Goal: Transaction & Acquisition: Obtain resource

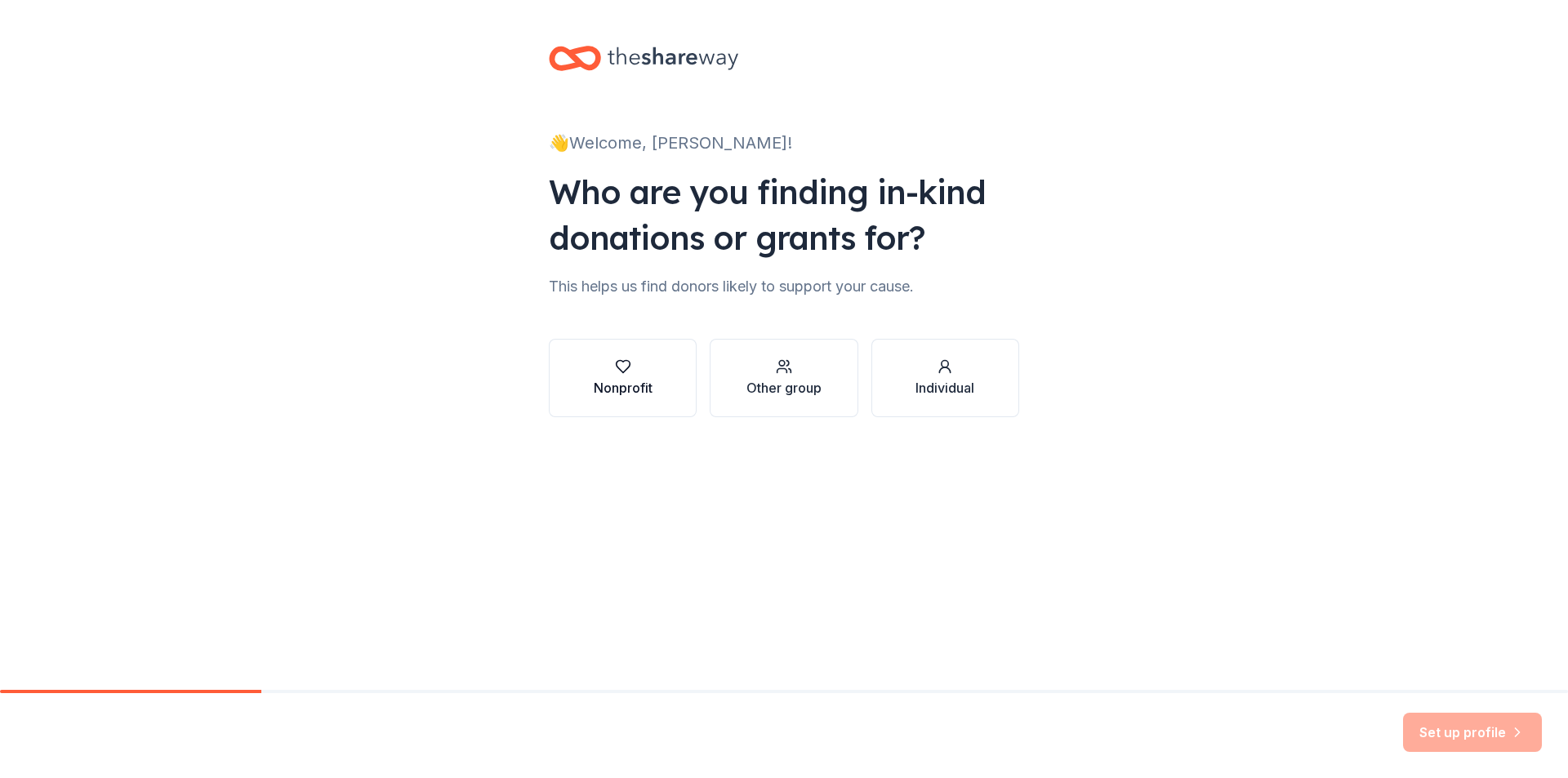
click at [621, 372] on icon "button" at bounding box center [623, 367] width 14 height 12
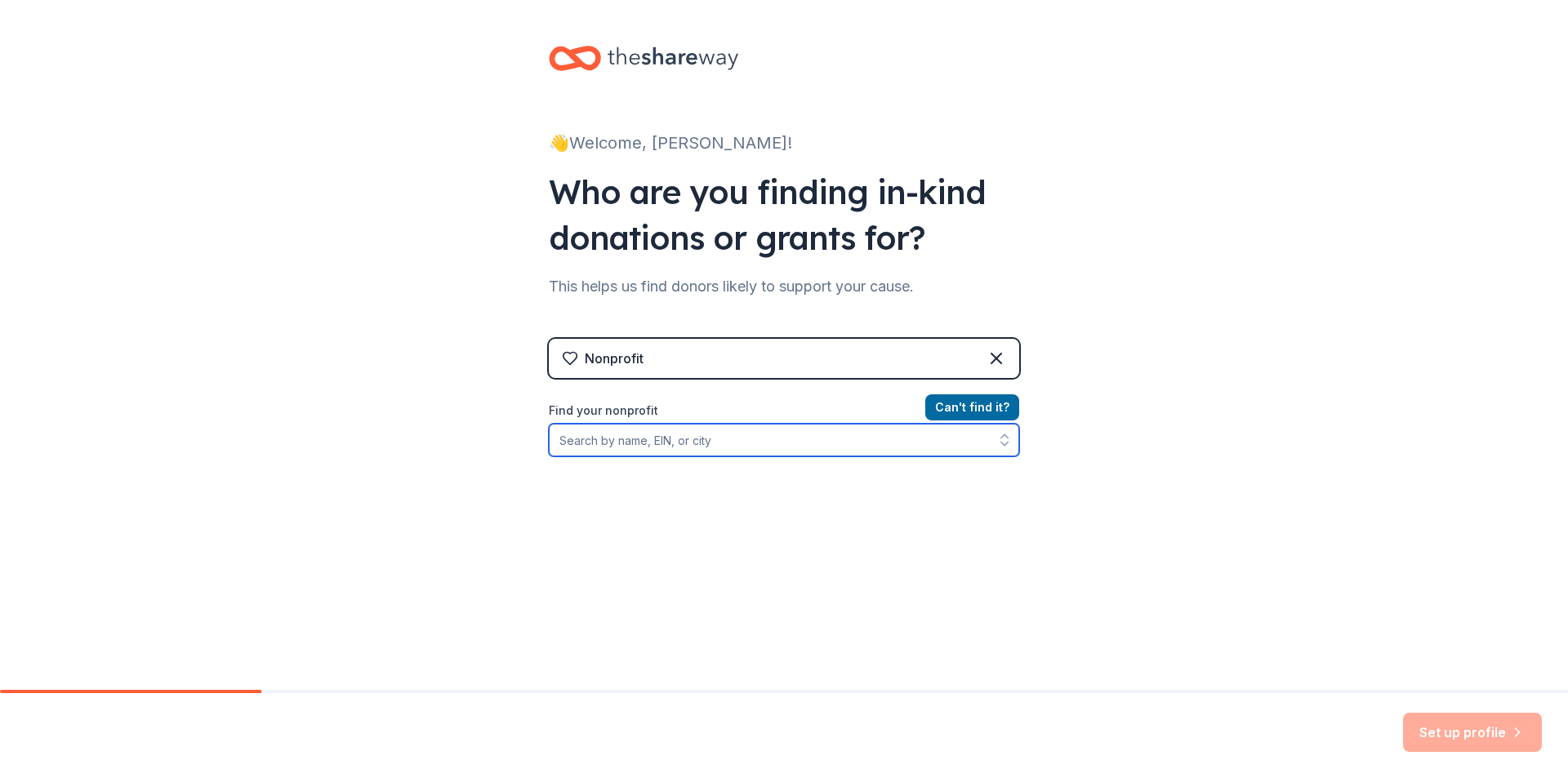
click at [663, 444] on input "Find your nonprofit" at bounding box center [784, 439] width 470 height 32
click at [660, 442] on input "Lone Jack PT" at bounding box center [784, 439] width 470 height 32
type input "Lone Jack"
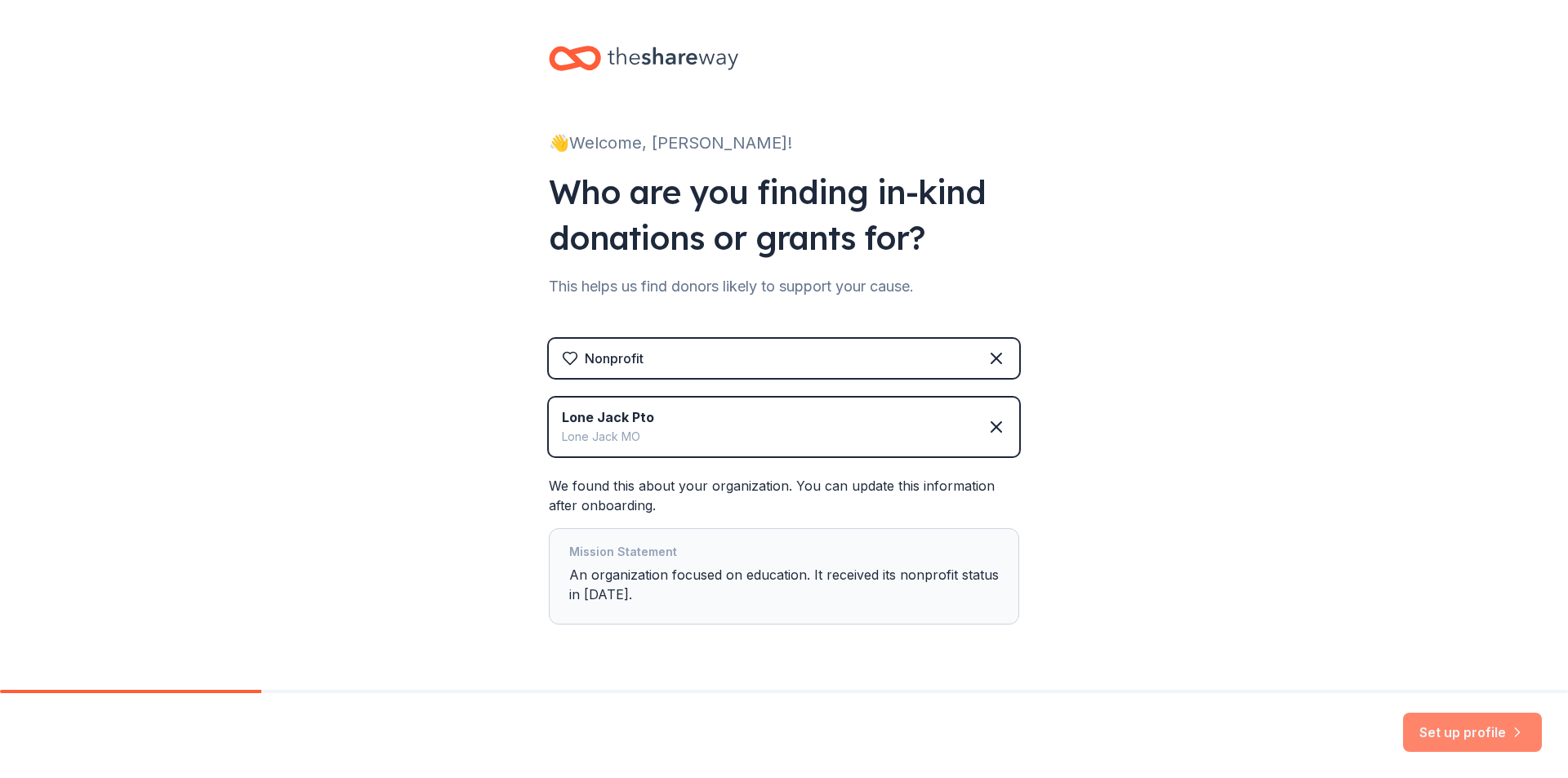
click at [1450, 732] on button "Set up profile" at bounding box center [1472, 732] width 139 height 39
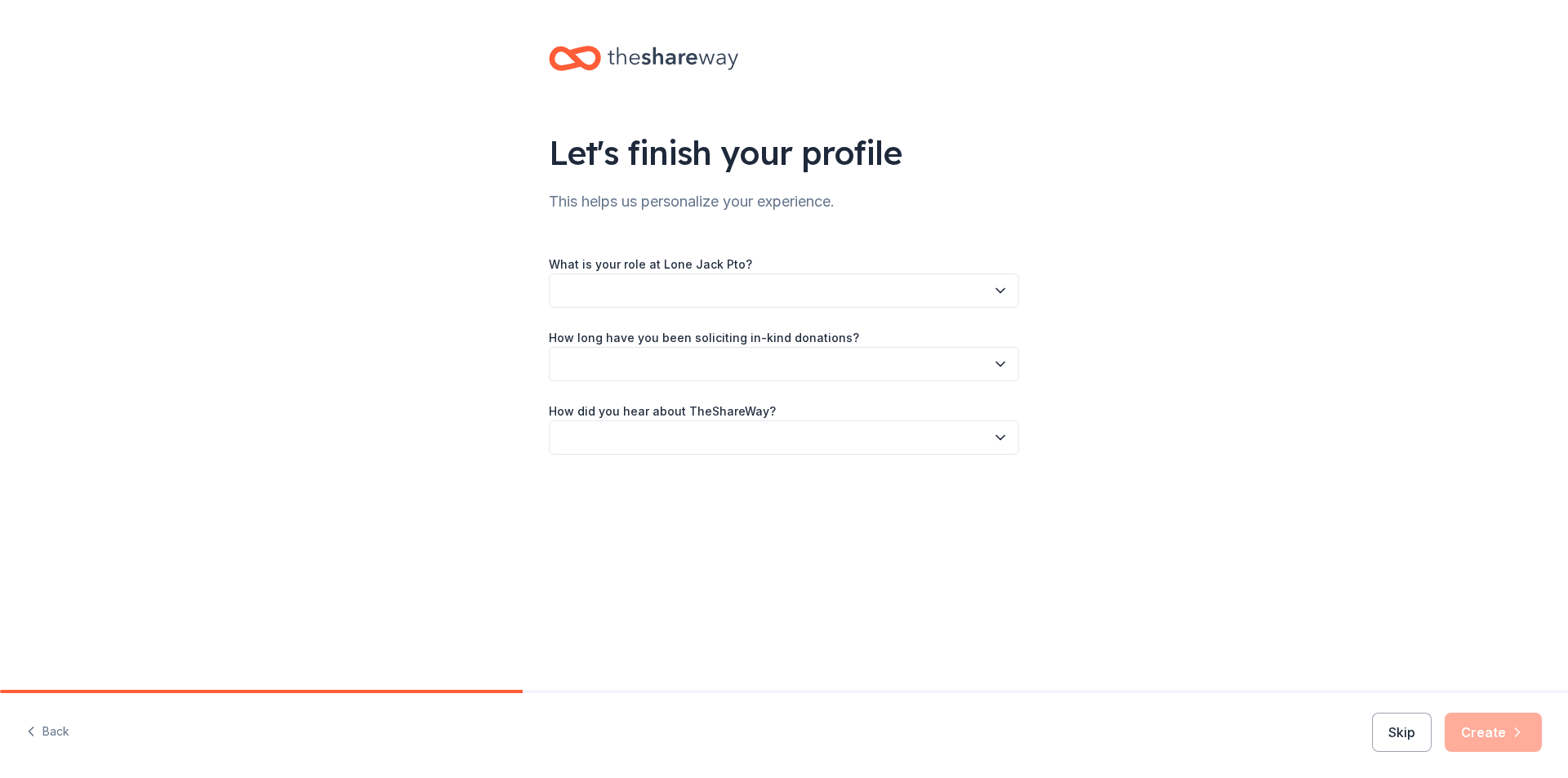
click at [1000, 288] on icon "button" at bounding box center [1000, 290] width 17 height 17
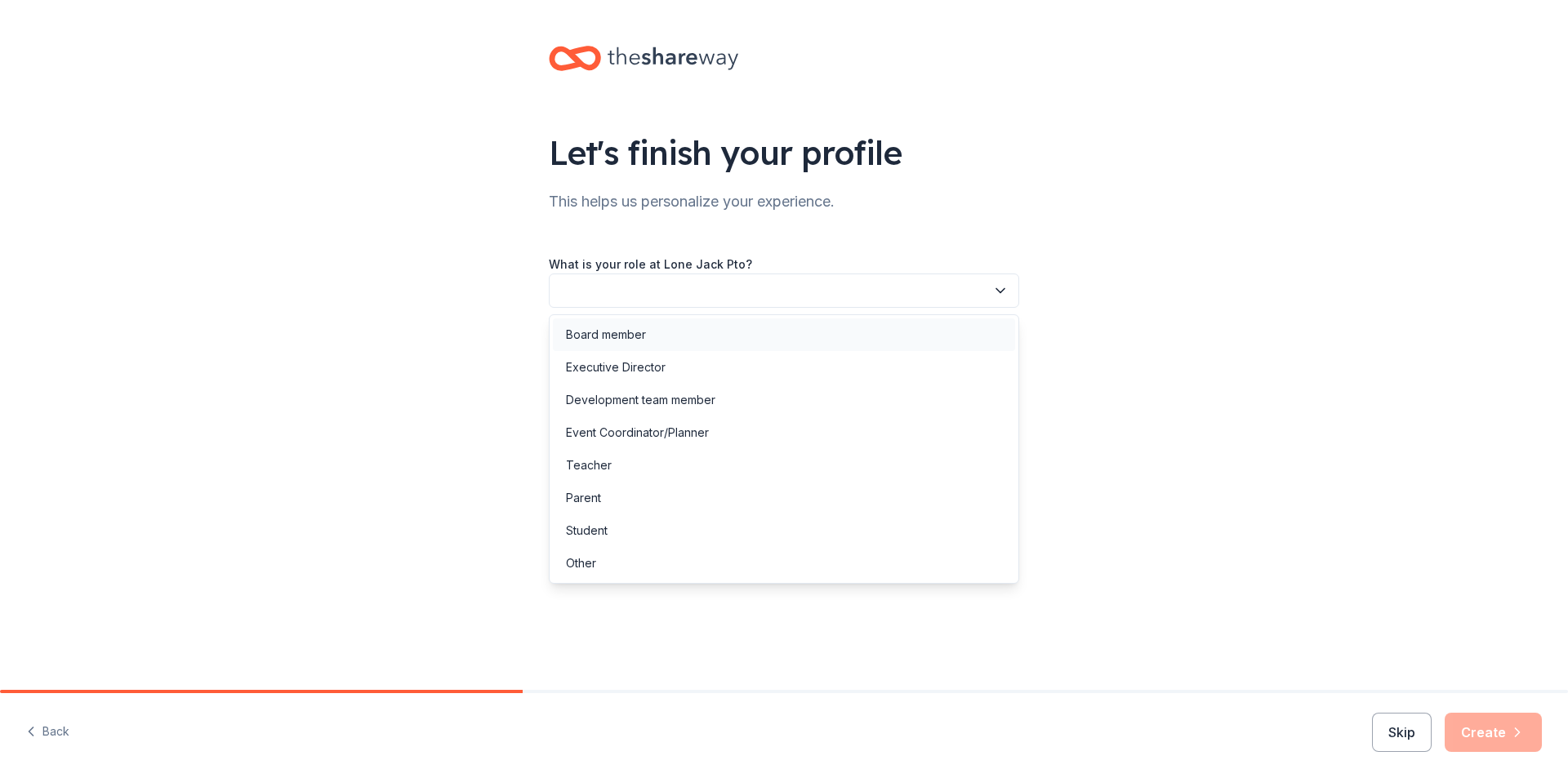
click at [629, 333] on div "Board member" at bounding box center [605, 335] width 80 height 19
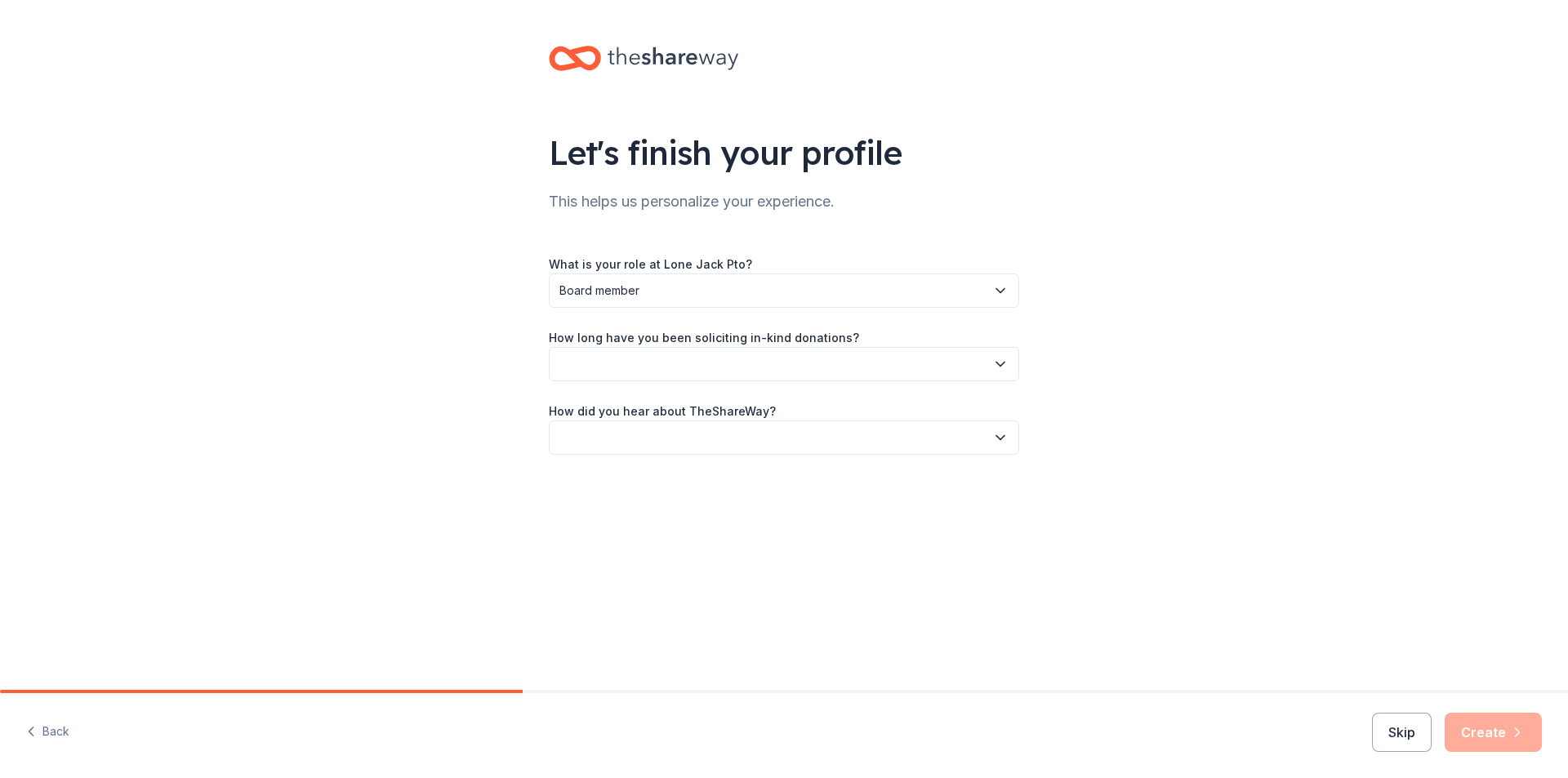
click at [770, 367] on button "button" at bounding box center [784, 364] width 470 height 34
click at [636, 410] on div "This is my first time!" at bounding box center [618, 408] width 104 height 19
click at [677, 429] on button "button" at bounding box center [784, 437] width 470 height 34
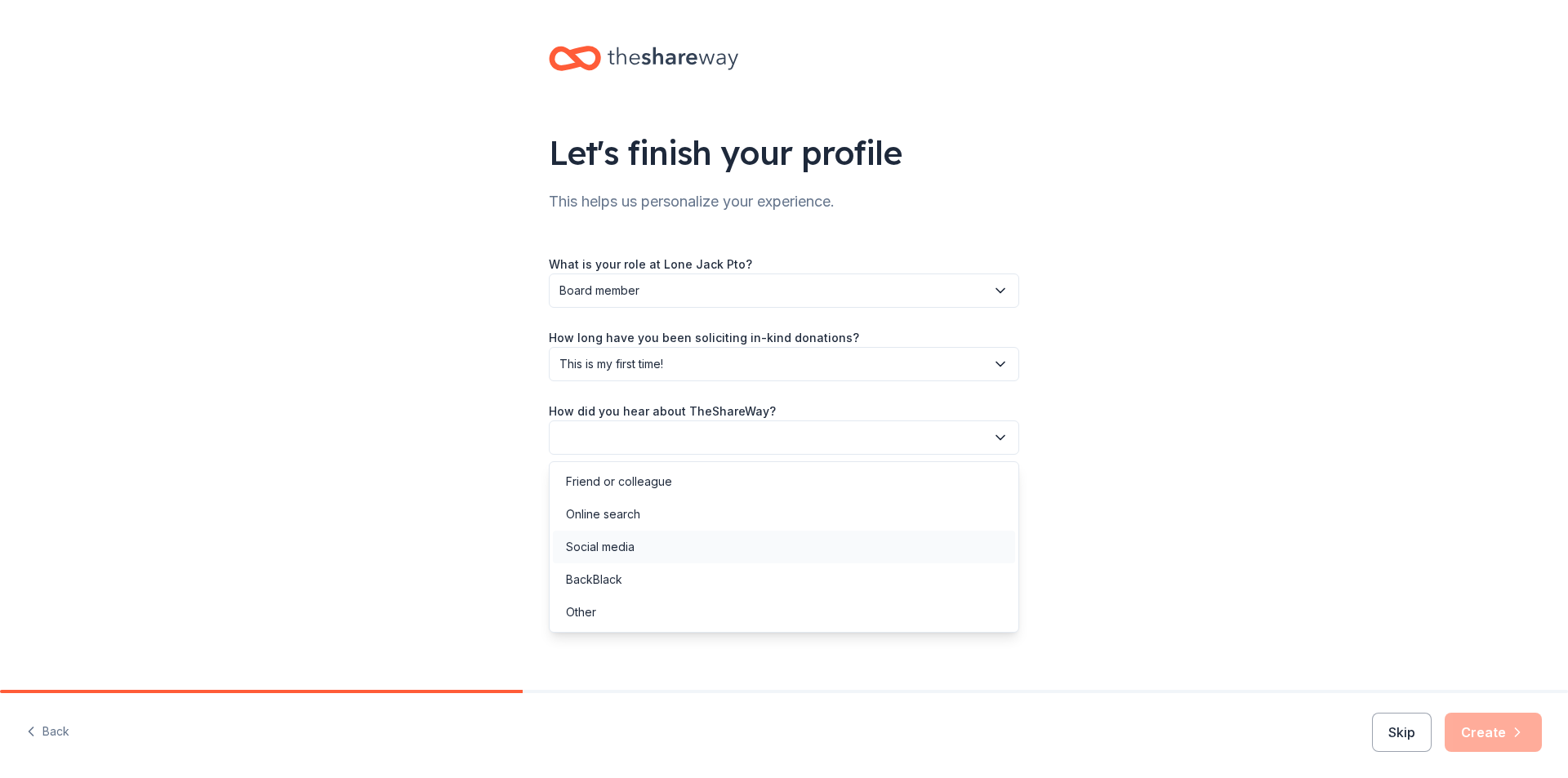
click at [606, 546] on div "Social media" at bounding box center [600, 547] width 68 height 19
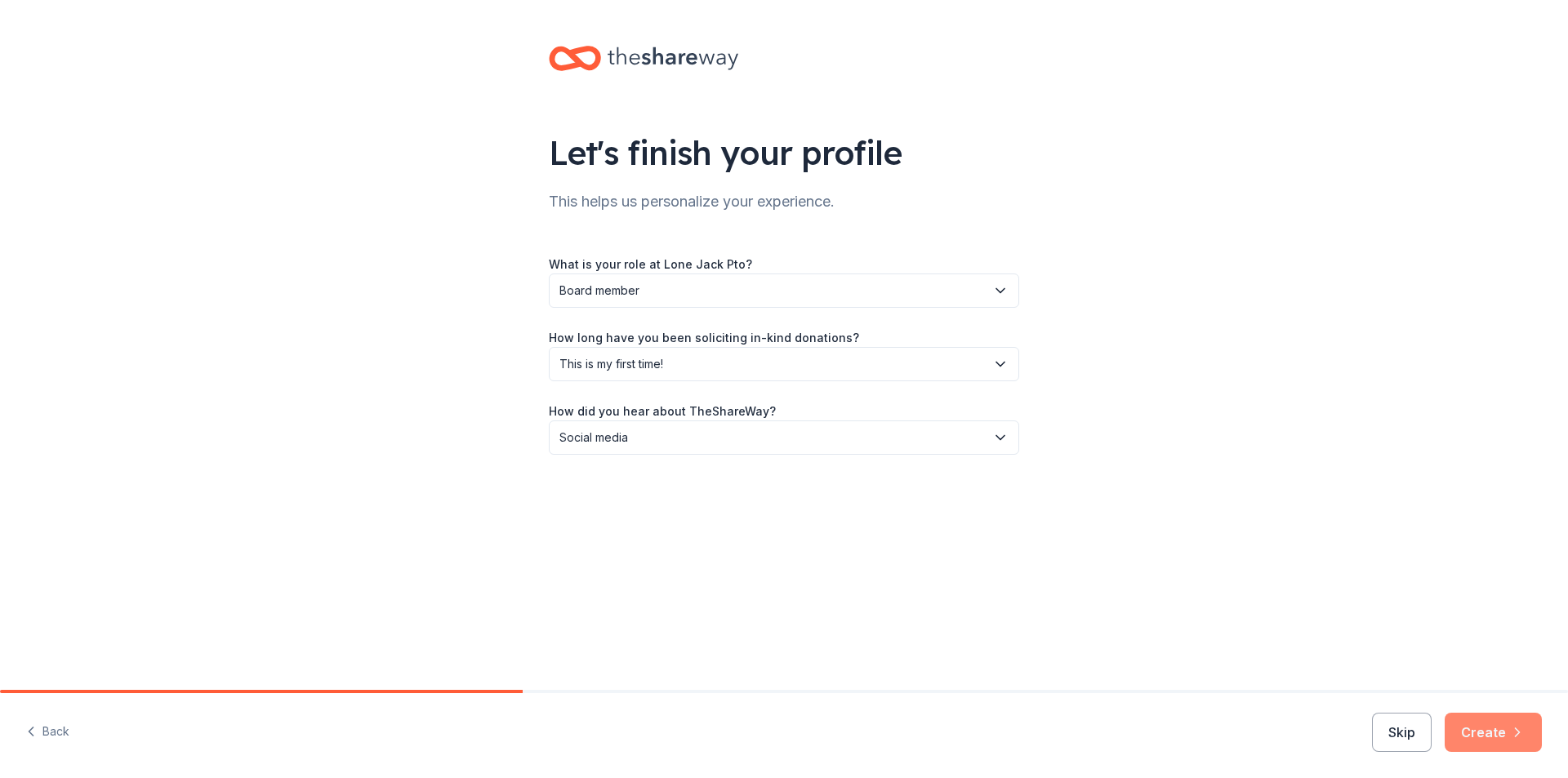
click at [1483, 732] on button "Create" at bounding box center [1493, 732] width 97 height 39
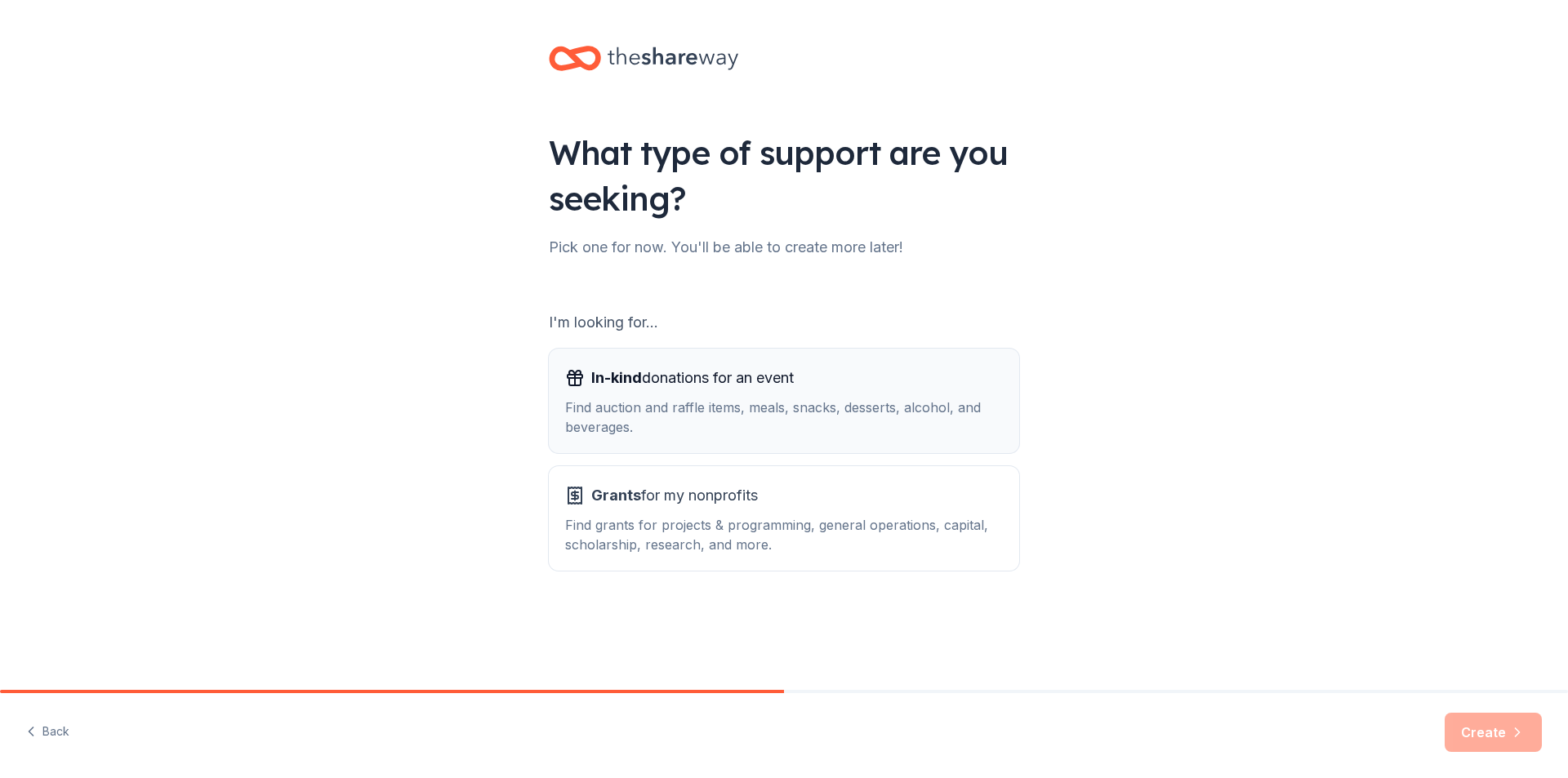
click at [930, 381] on div "In-kind donations for an event" at bounding box center [784, 378] width 438 height 26
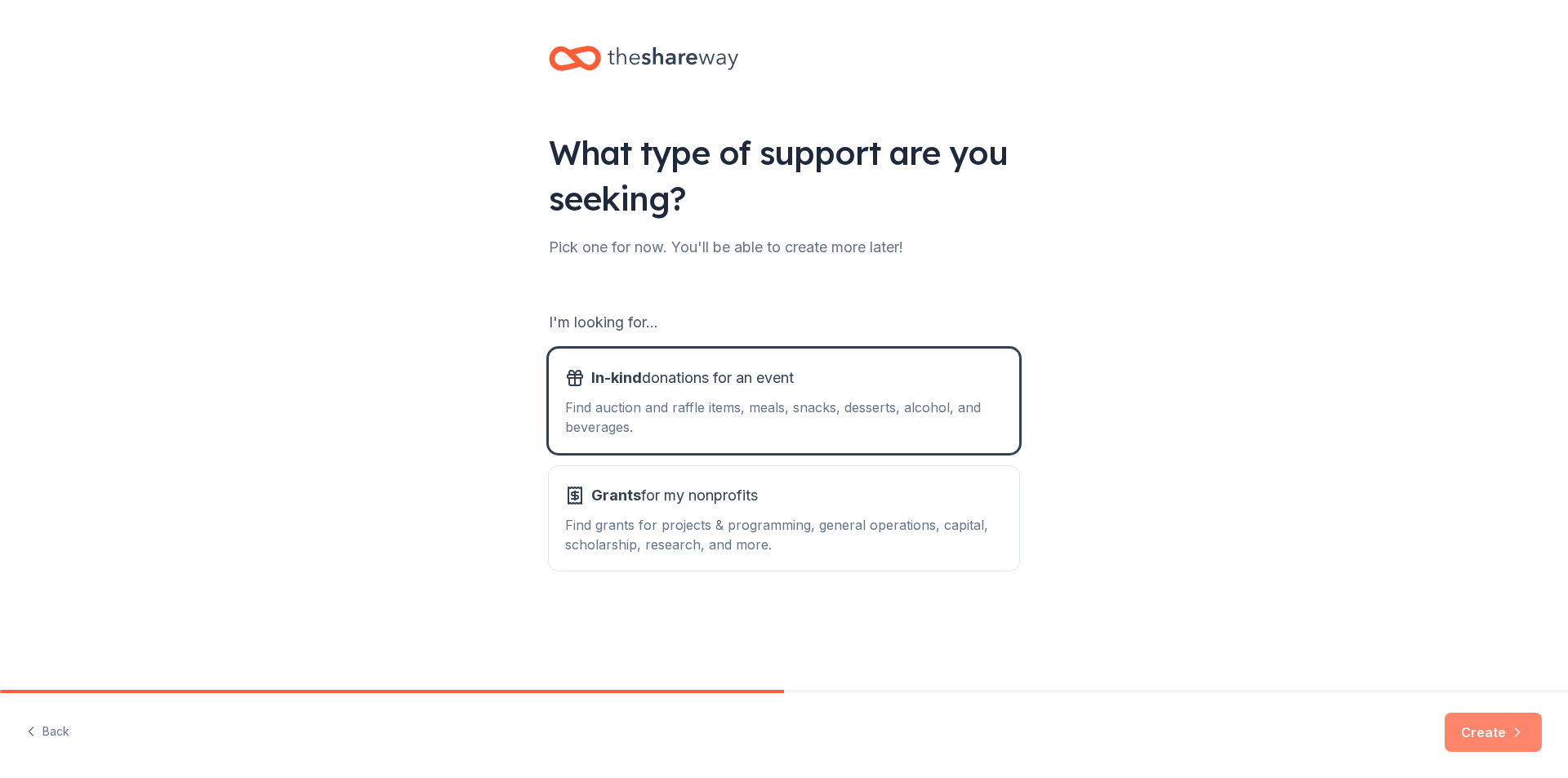
click at [1486, 730] on button "Create" at bounding box center [1493, 732] width 97 height 39
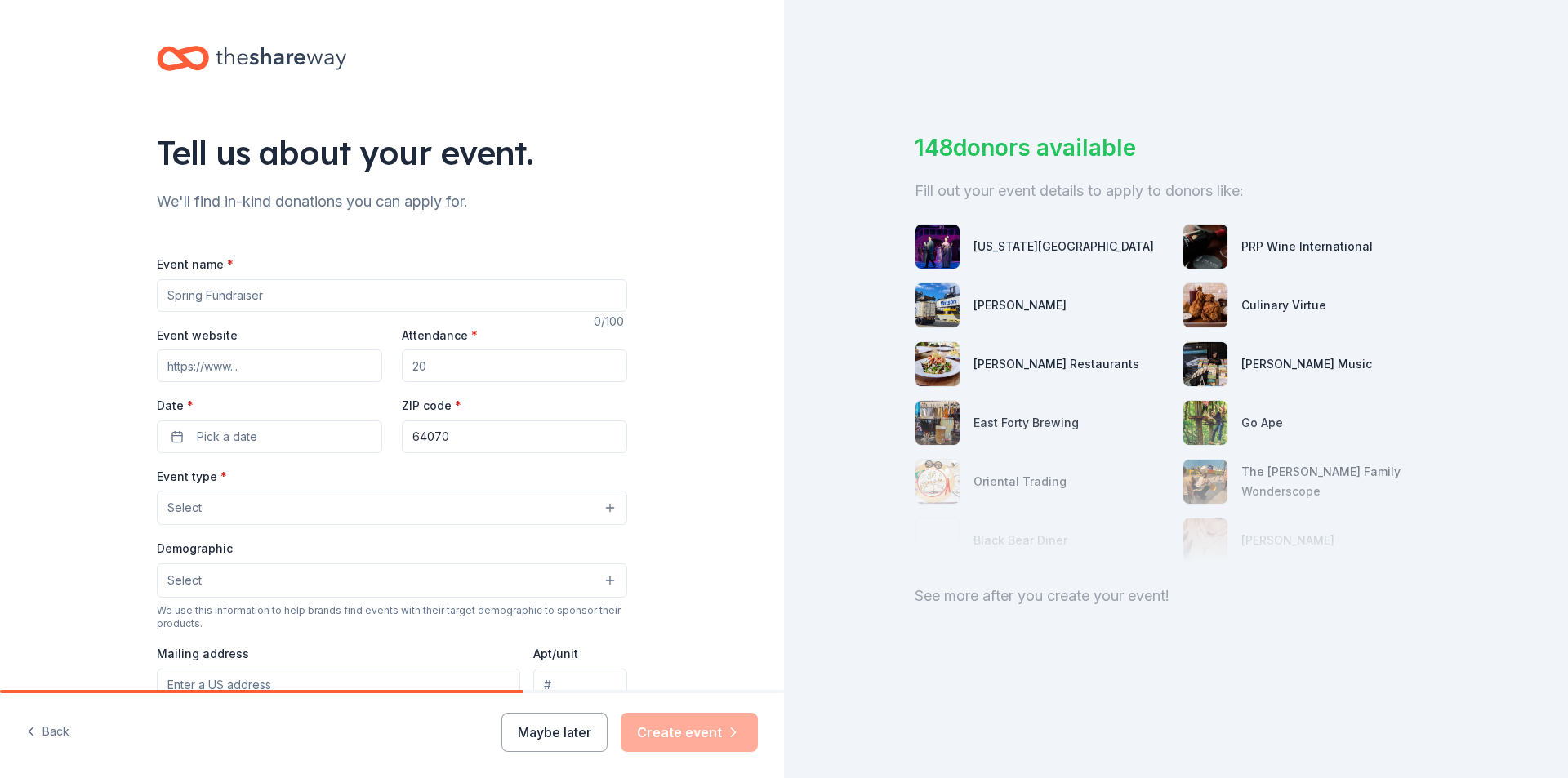
click at [487, 294] on input "Event name *" at bounding box center [392, 295] width 470 height 32
type input "Teacher Appreciation - Stock the Lounge"
type input "75"
click at [348, 437] on button "Pick a date" at bounding box center [269, 436] width 226 height 32
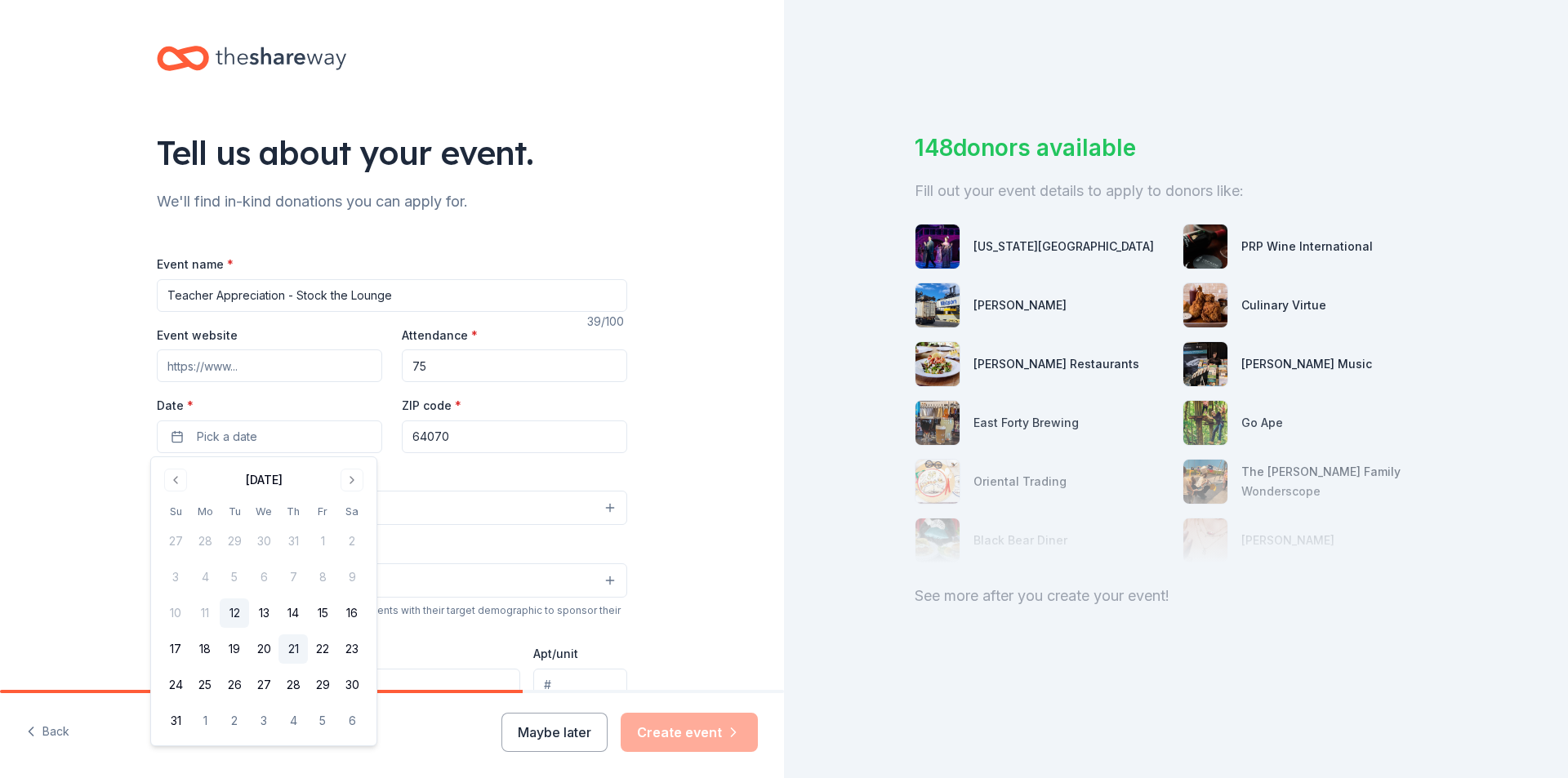
click at [290, 647] on button "21" at bounding box center [293, 649] width 30 height 30
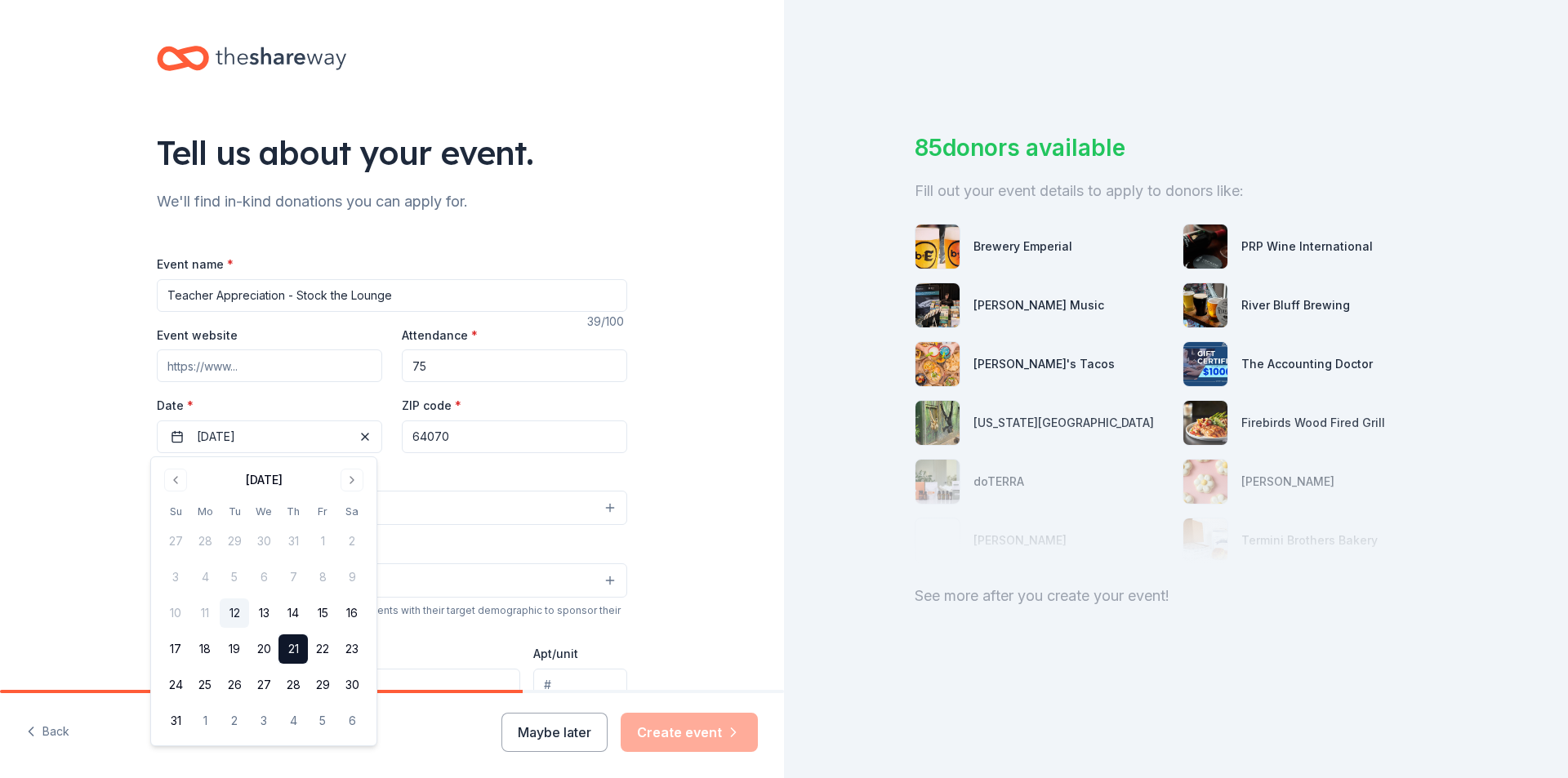
click at [716, 479] on div "Tell us about your event. We'll find in-kind donations you can apply for. Event…" at bounding box center [392, 543] width 784 height 1087
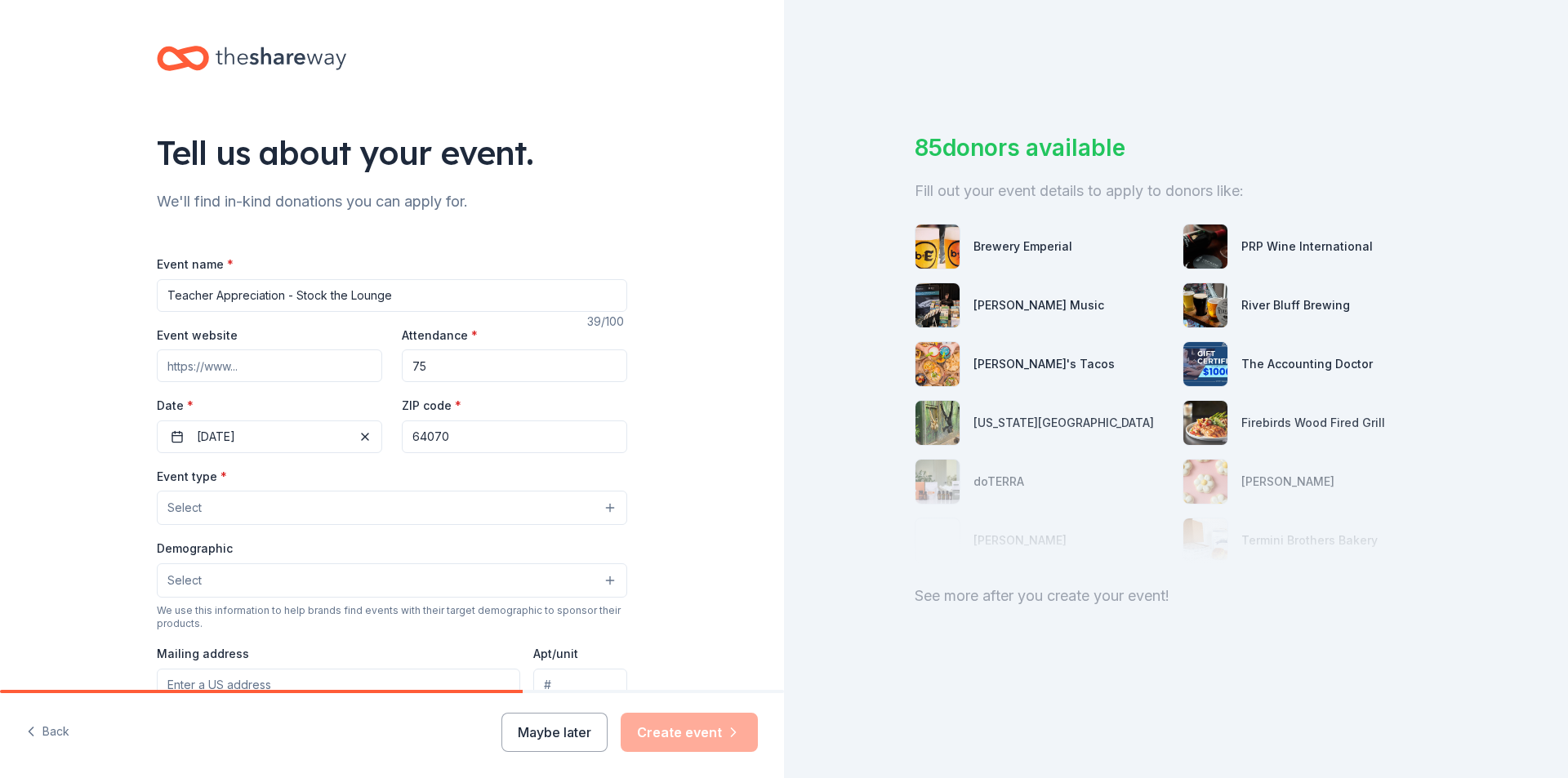
click at [336, 498] on button "Select" at bounding box center [392, 508] width 470 height 34
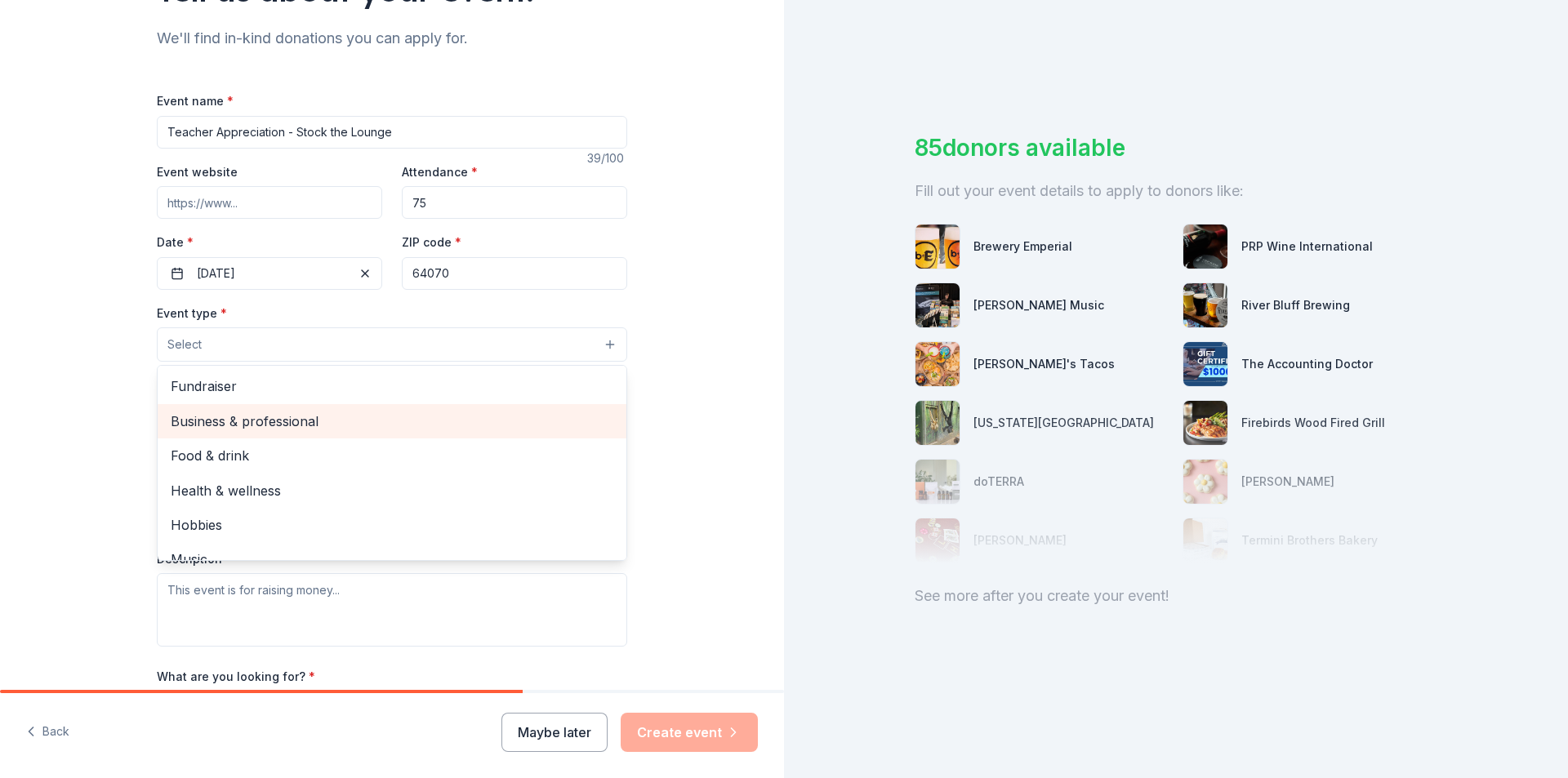
click at [268, 423] on span "Business & professional" at bounding box center [392, 421] width 443 height 21
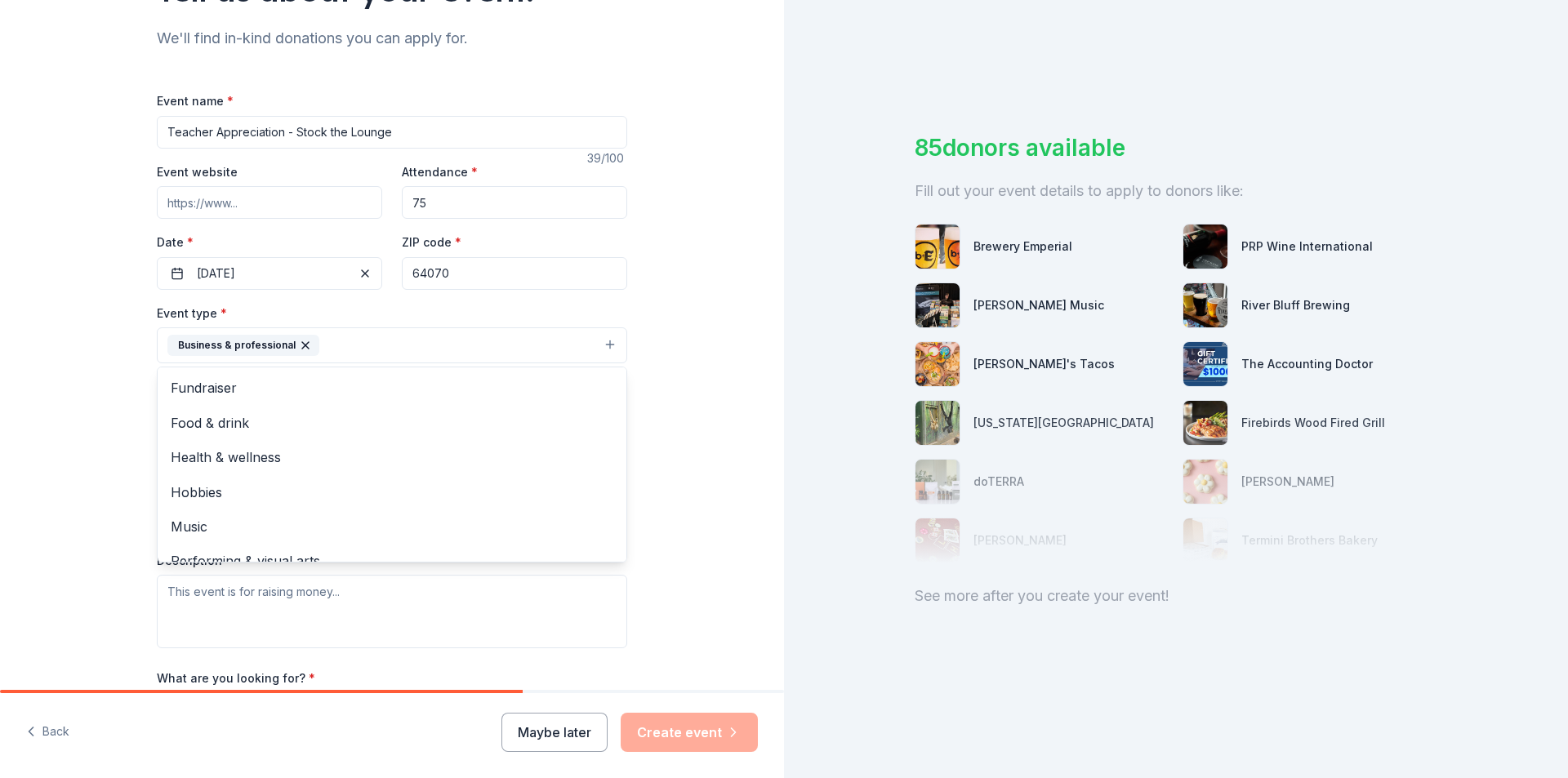
click at [123, 425] on div "Tell us about your event. We'll find in-kind donations you can apply for. Event…" at bounding box center [392, 381] width 784 height 1088
click at [205, 418] on button "Select" at bounding box center [392, 418] width 470 height 34
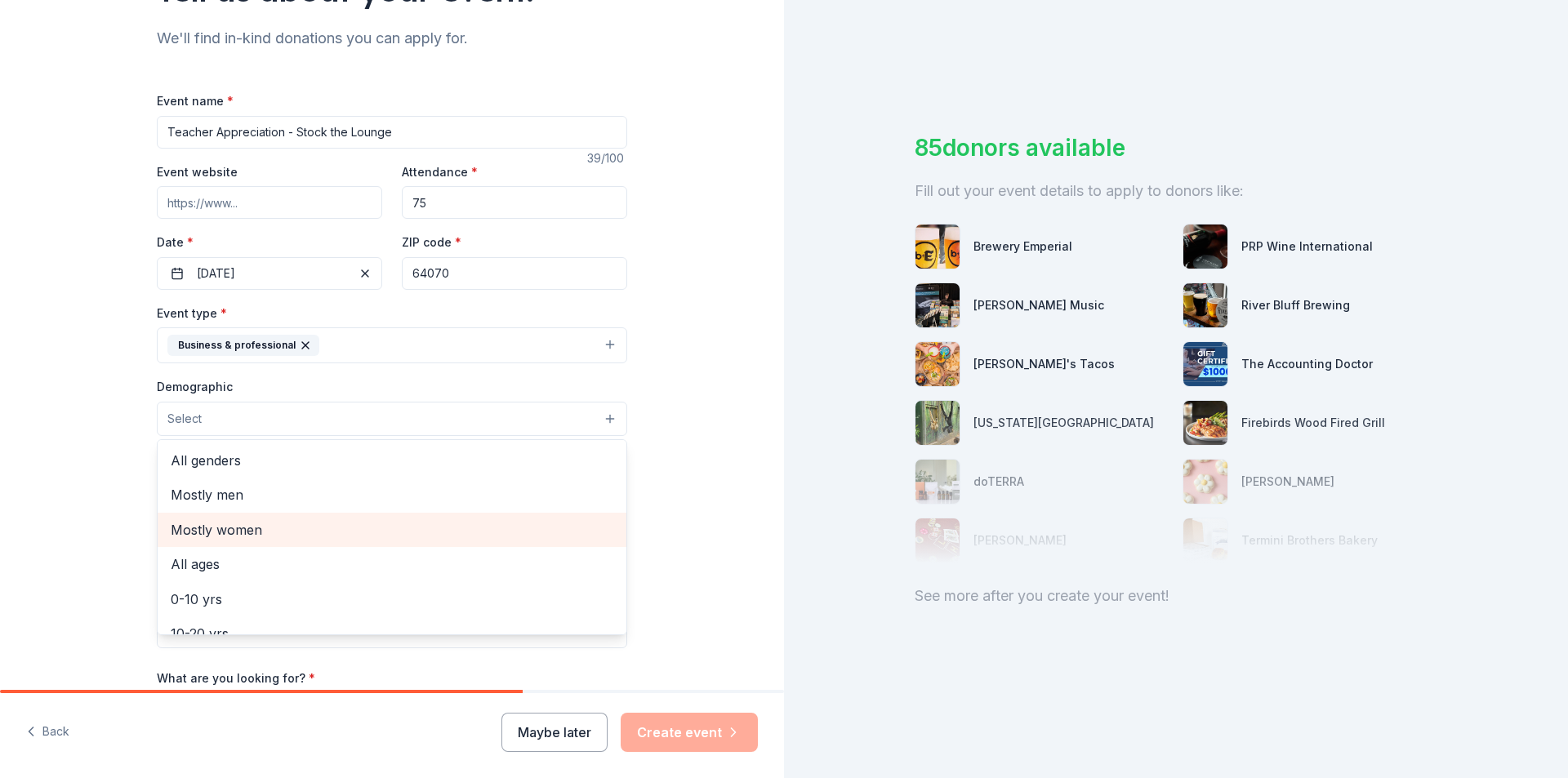
click at [243, 526] on span "Mostly women" at bounding box center [392, 530] width 443 height 21
click at [124, 519] on div "Tell us about your event. We'll find in-kind donations you can apply for. Event…" at bounding box center [392, 382] width 784 height 1090
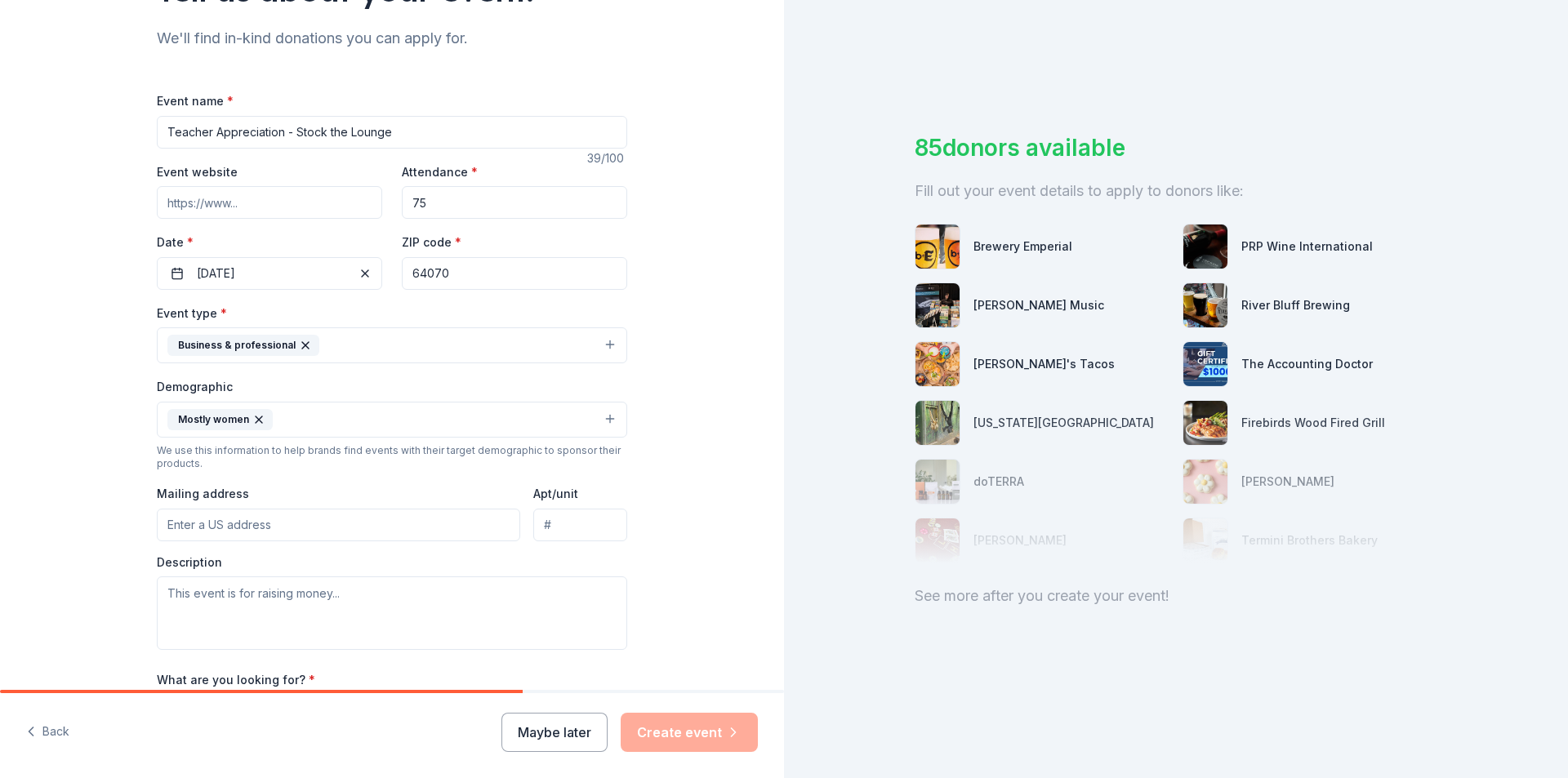
click at [276, 434] on button "Mostly women" at bounding box center [392, 419] width 470 height 36
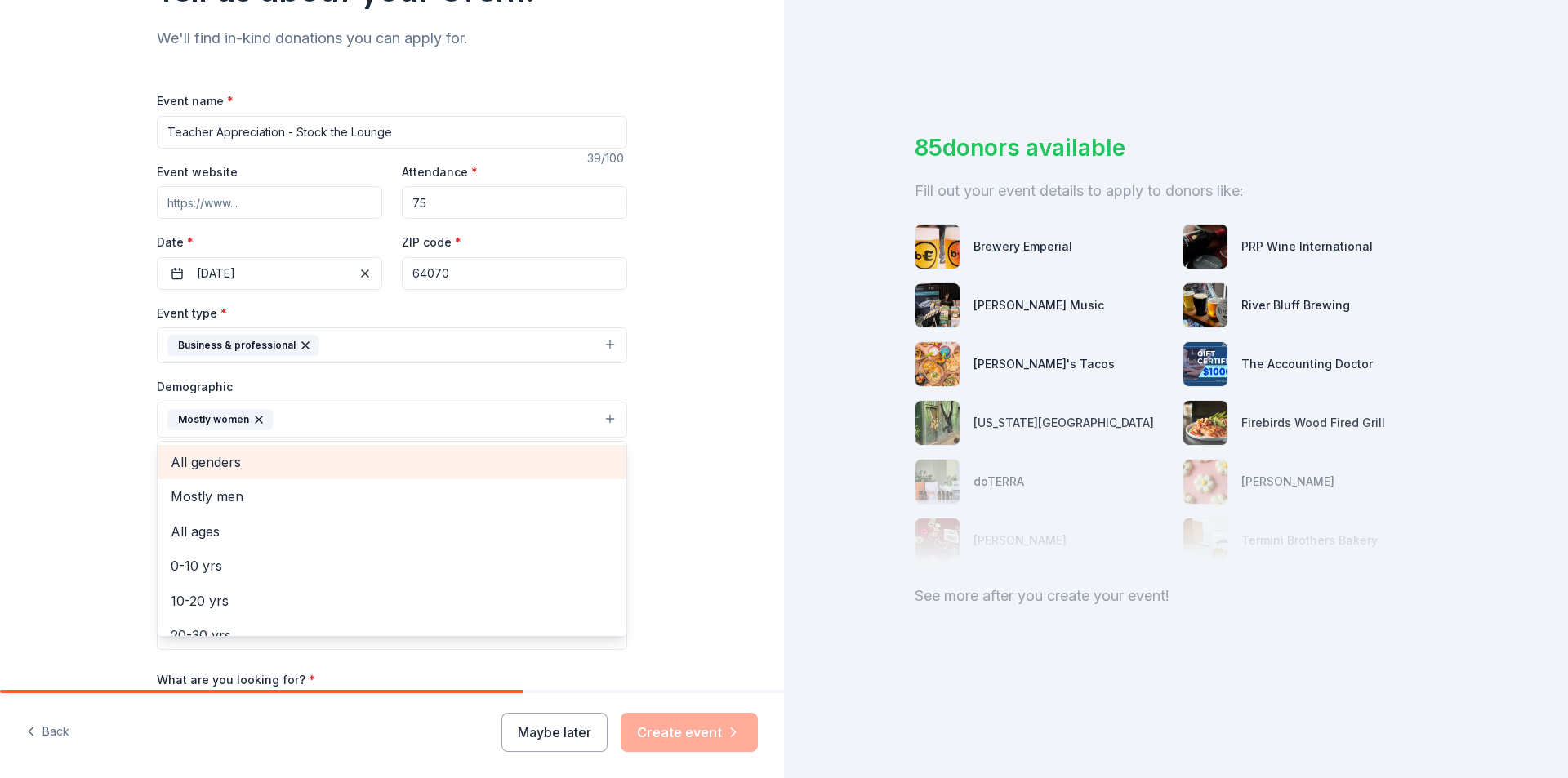
click at [236, 458] on span "All genders" at bounding box center [392, 462] width 443 height 21
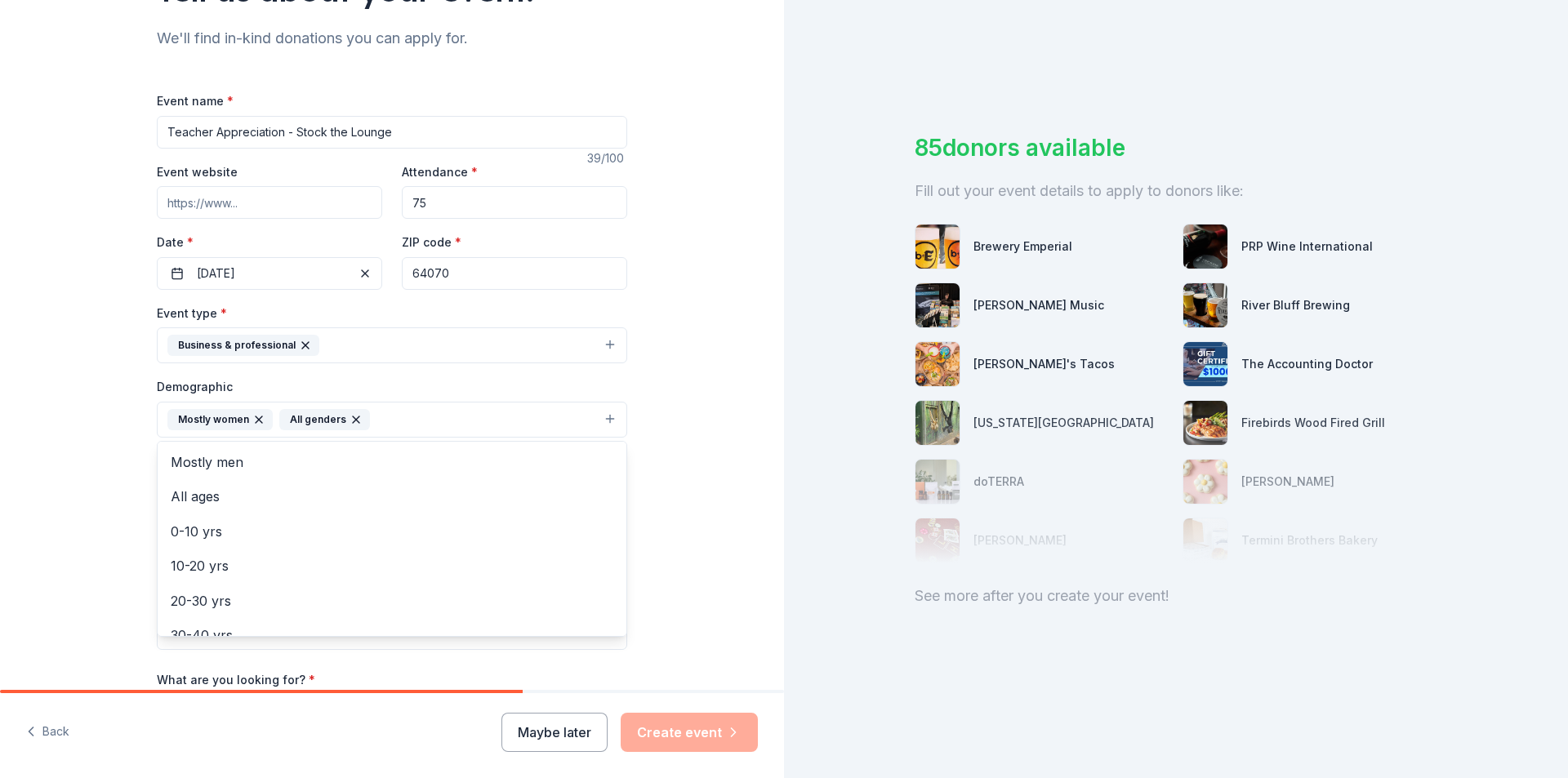
click at [133, 481] on div "Tell us about your event. We'll find in-kind donations you can apply for. Event…" at bounding box center [392, 382] width 523 height 1090
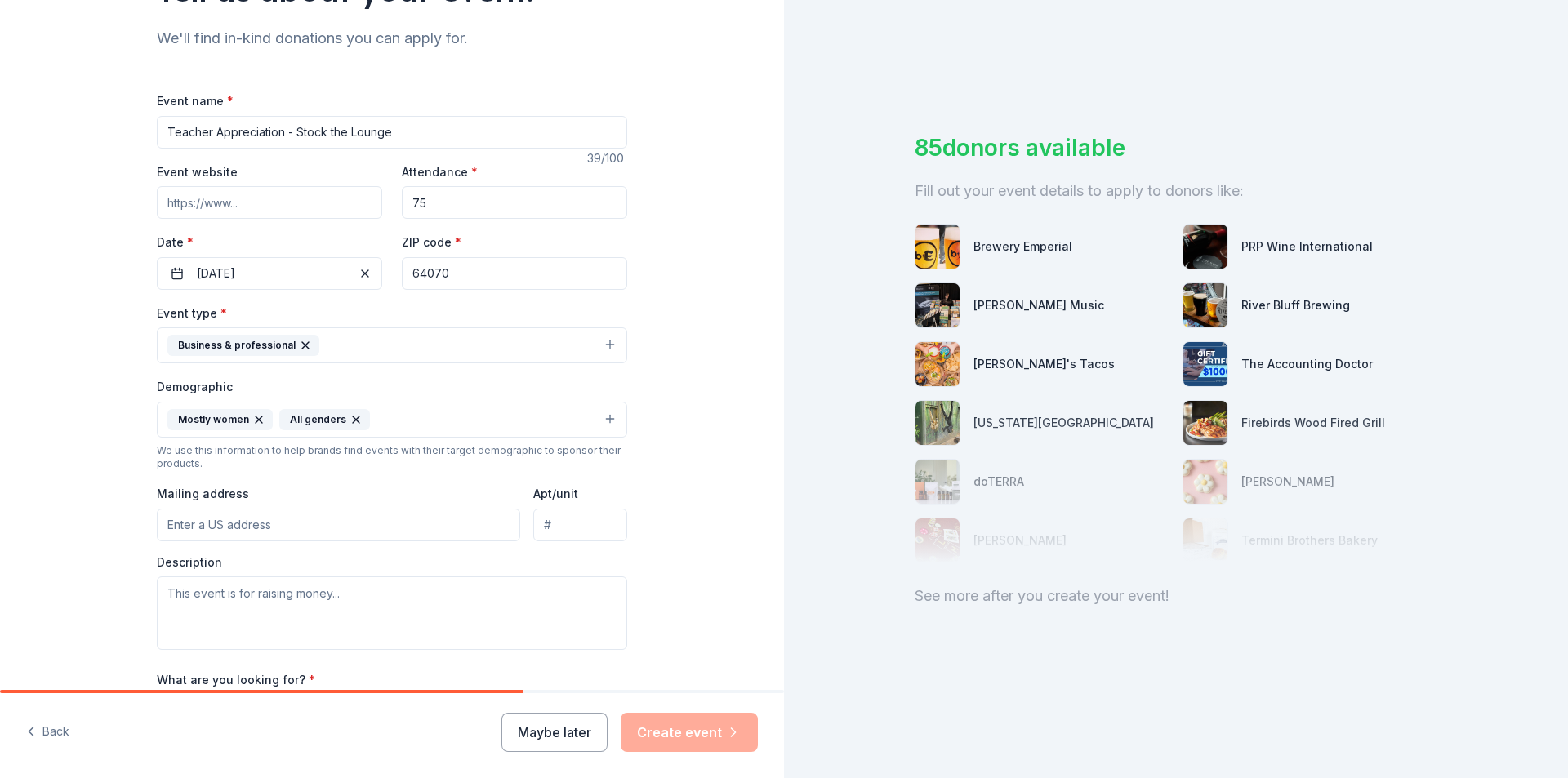
click at [260, 526] on input "Mailing address" at bounding box center [339, 525] width 363 height 32
type input "600 North Bynum Road, Lone Jack, MO, 64070"
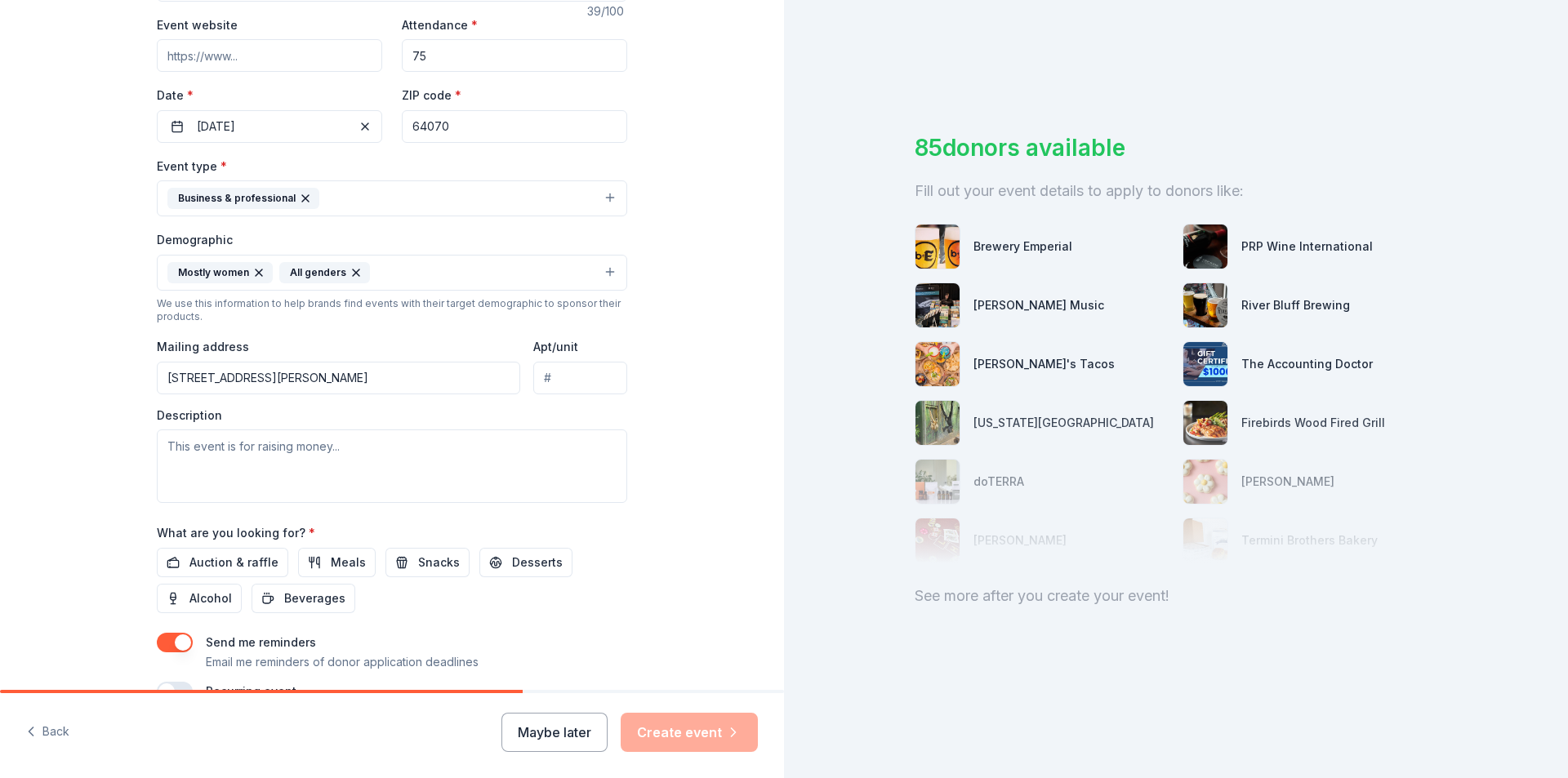
scroll to position [326, 0]
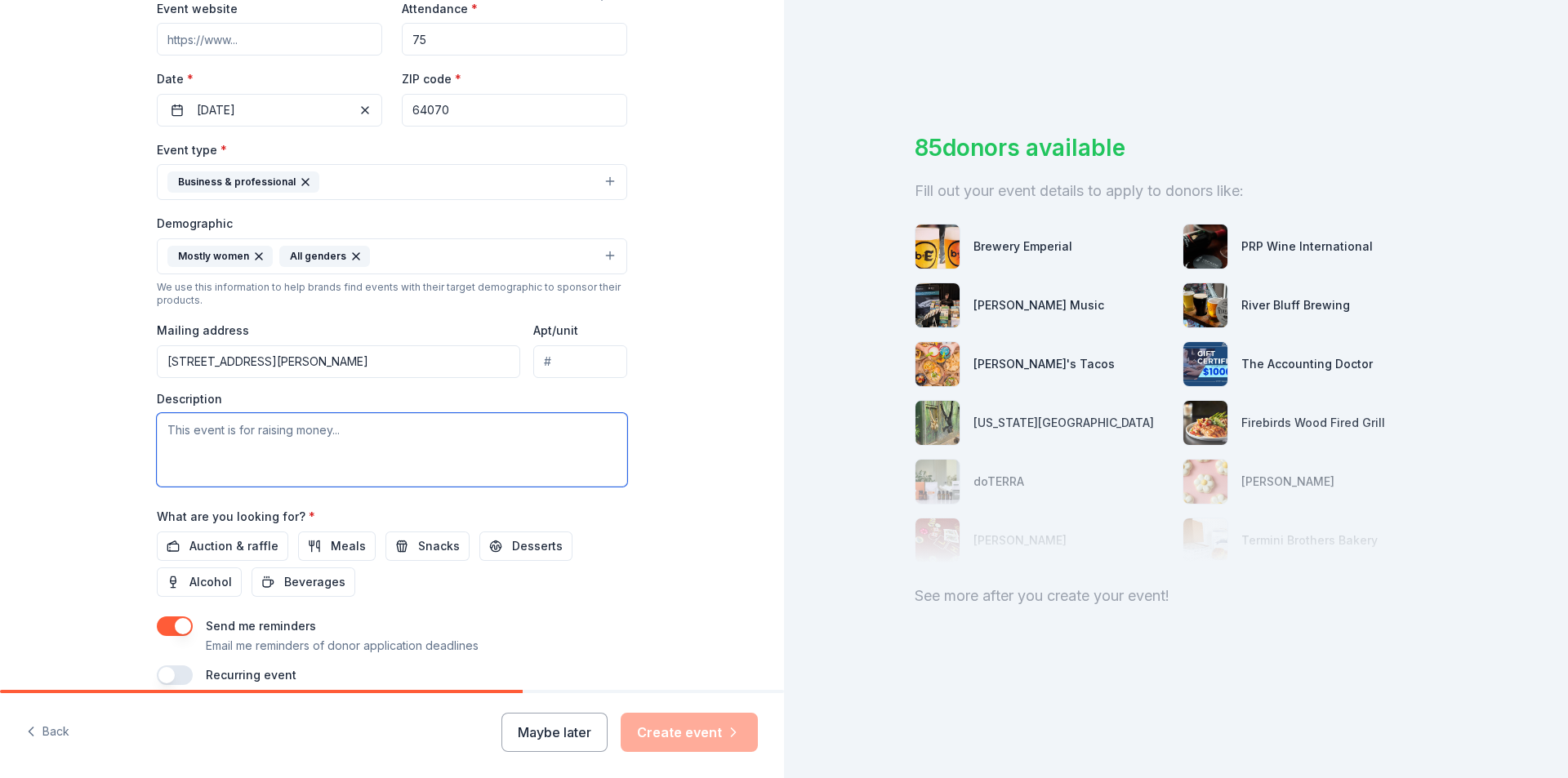
click at [372, 453] on textarea at bounding box center [392, 450] width 470 height 74
type textarea "A"
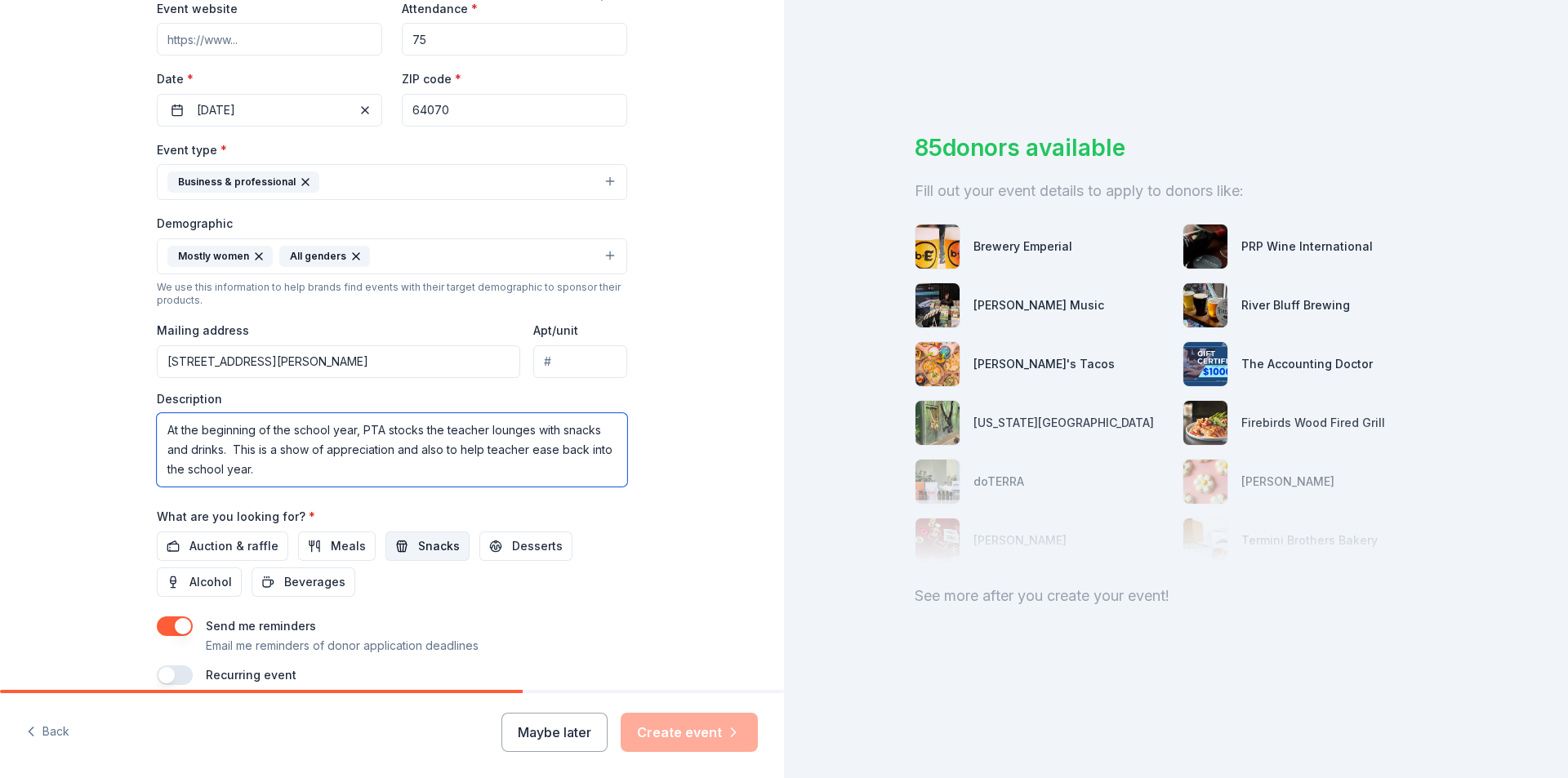
type textarea "At the beginning of the school year, PTA stocks the teacher lounges with snacks…"
click at [404, 547] on button "Snacks" at bounding box center [427, 546] width 84 height 30
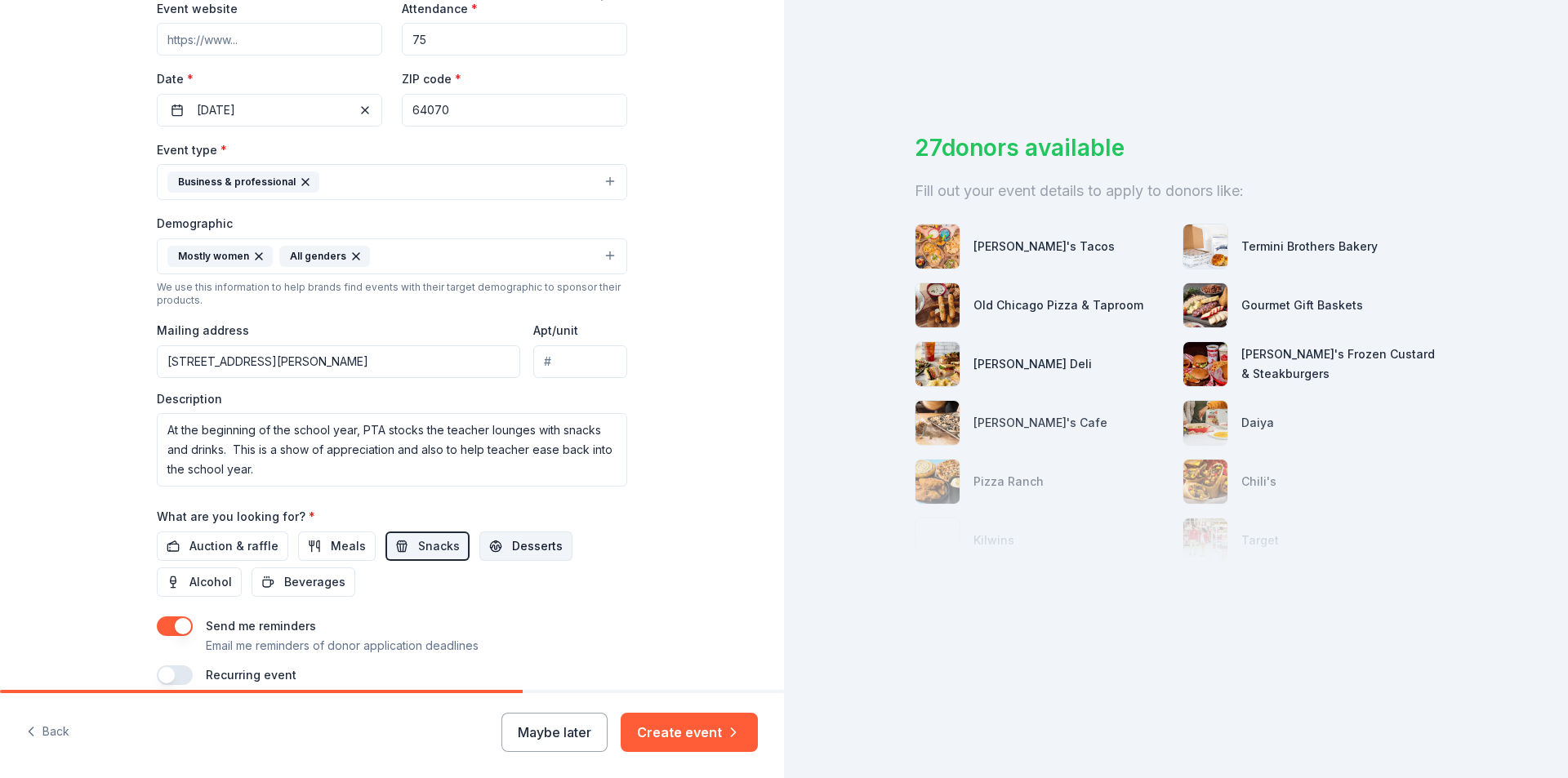
click at [512, 548] on span "Desserts" at bounding box center [538, 546] width 51 height 19
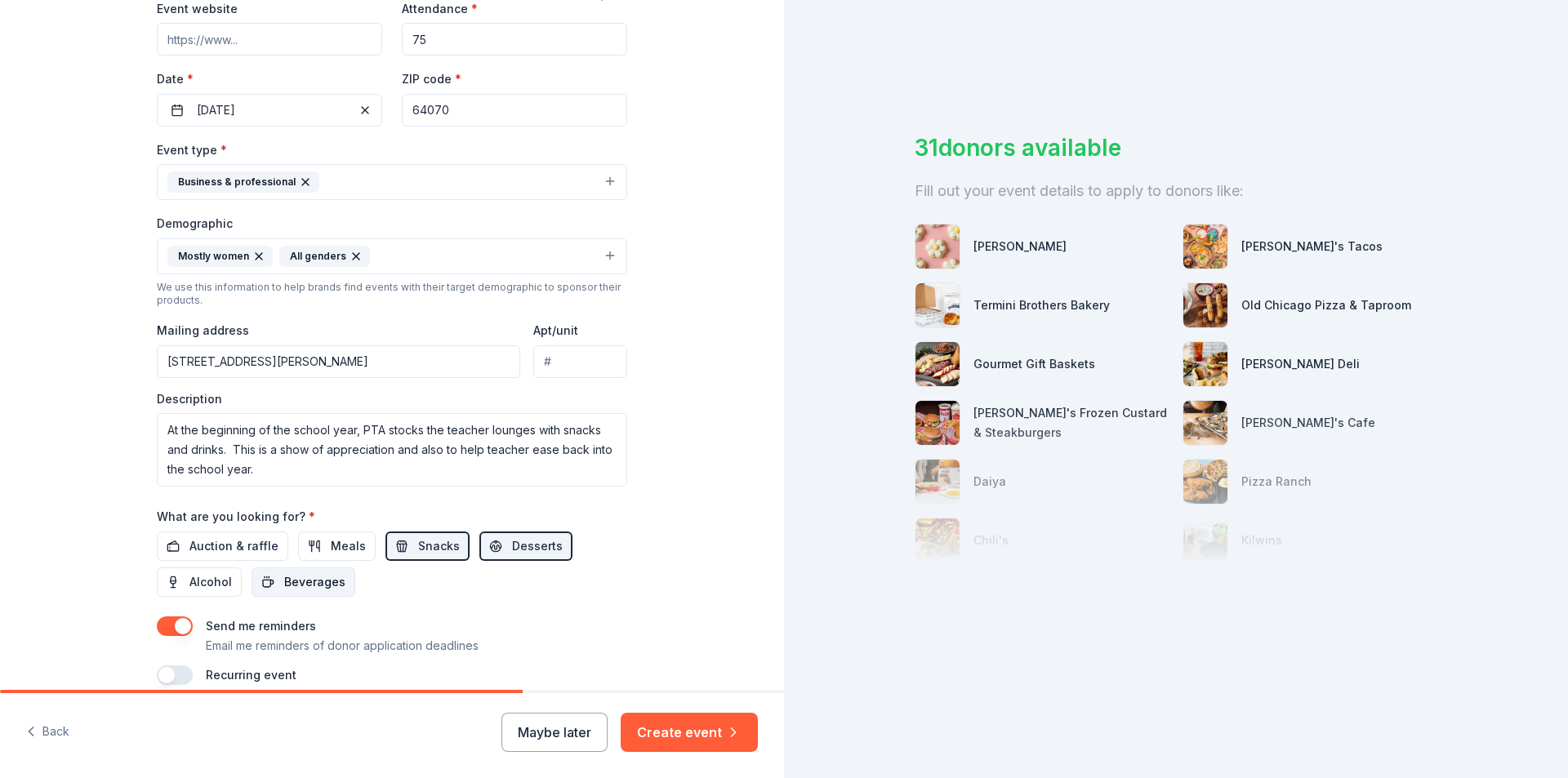
click at [324, 580] on span "Beverages" at bounding box center [315, 582] width 61 height 19
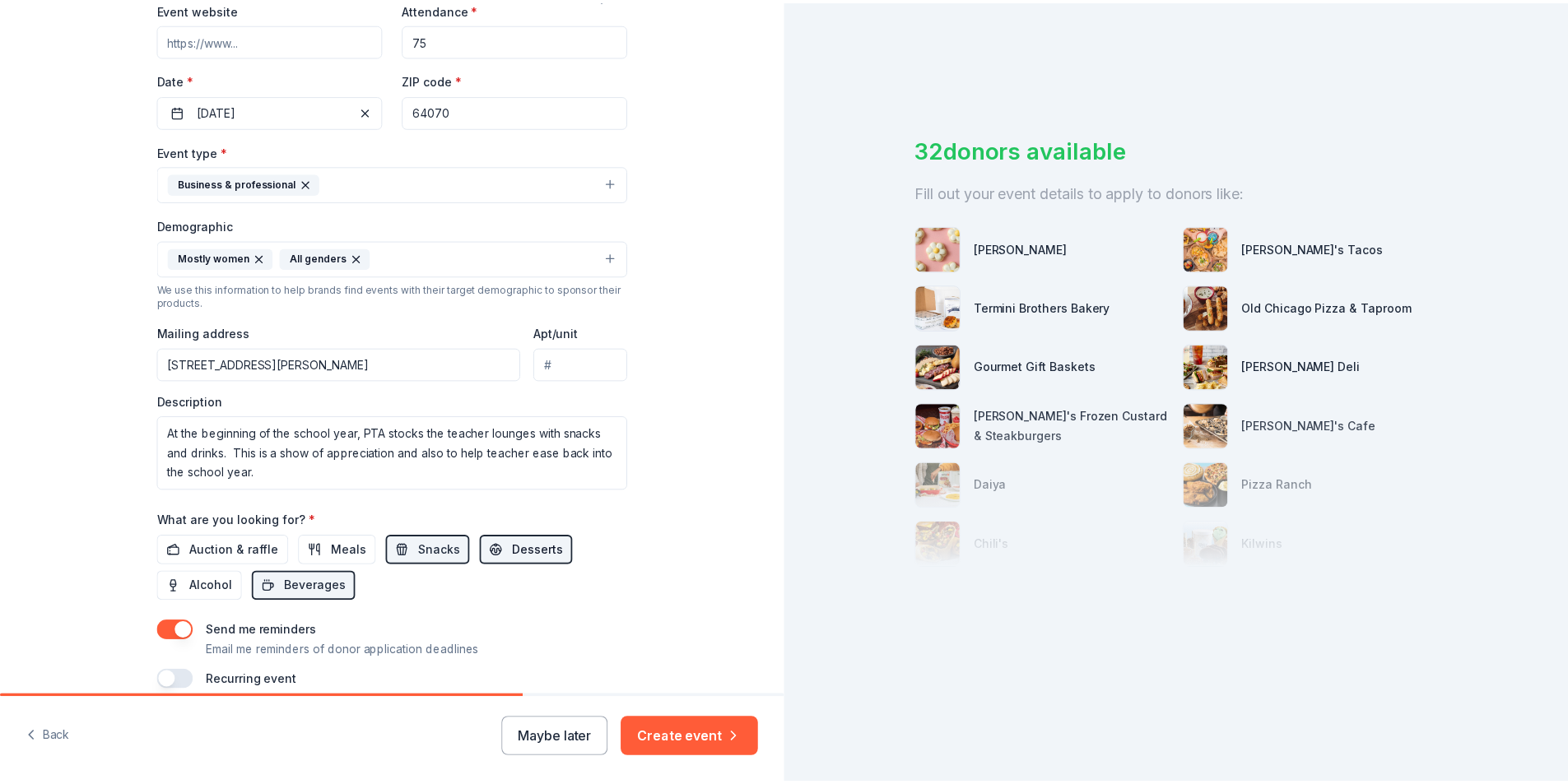
scroll to position [403, 0]
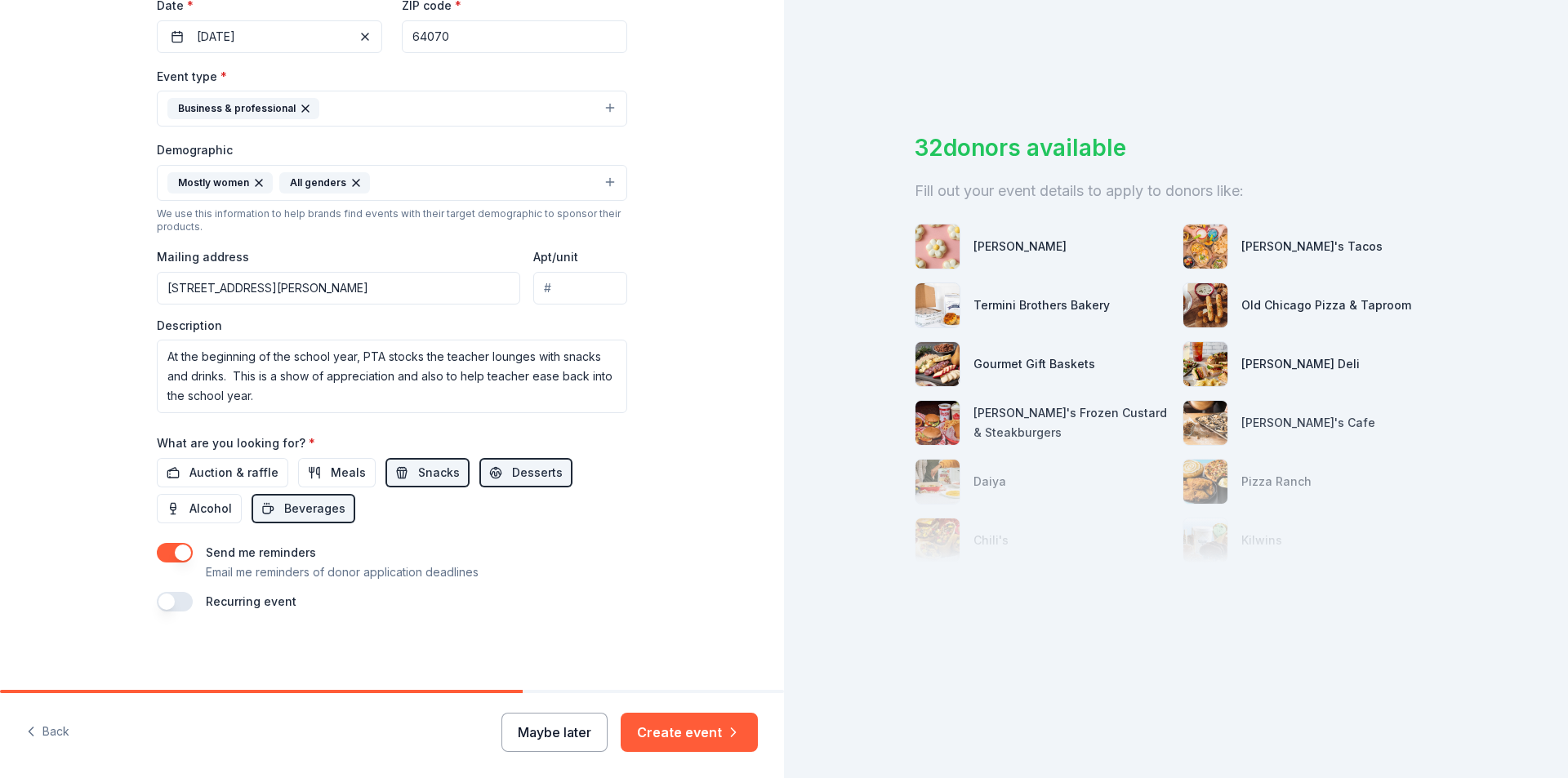
click at [561, 728] on button "Maybe later" at bounding box center [555, 732] width 106 height 39
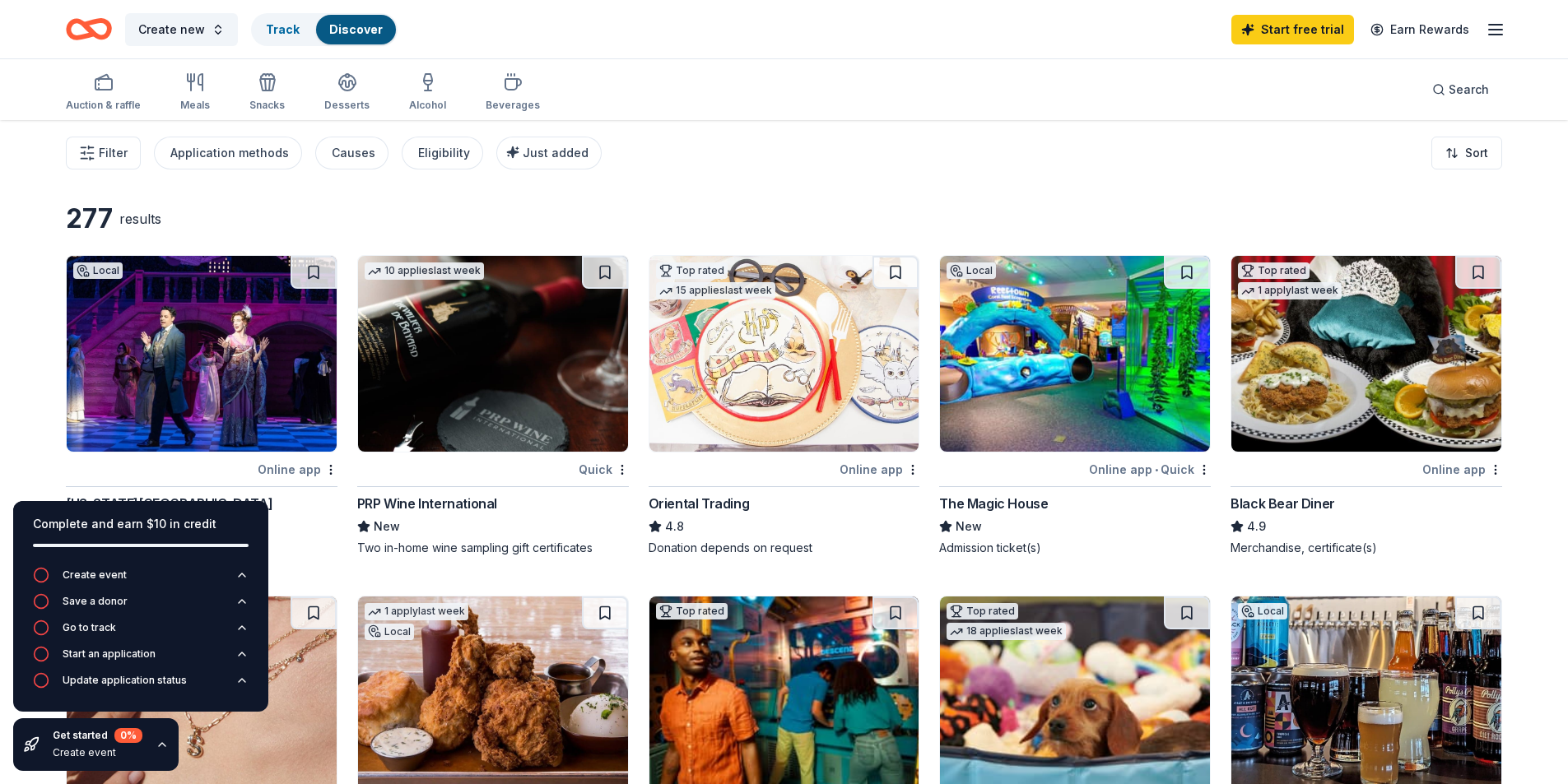
click at [260, 80] on icon "button" at bounding box center [267, 82] width 19 height 19
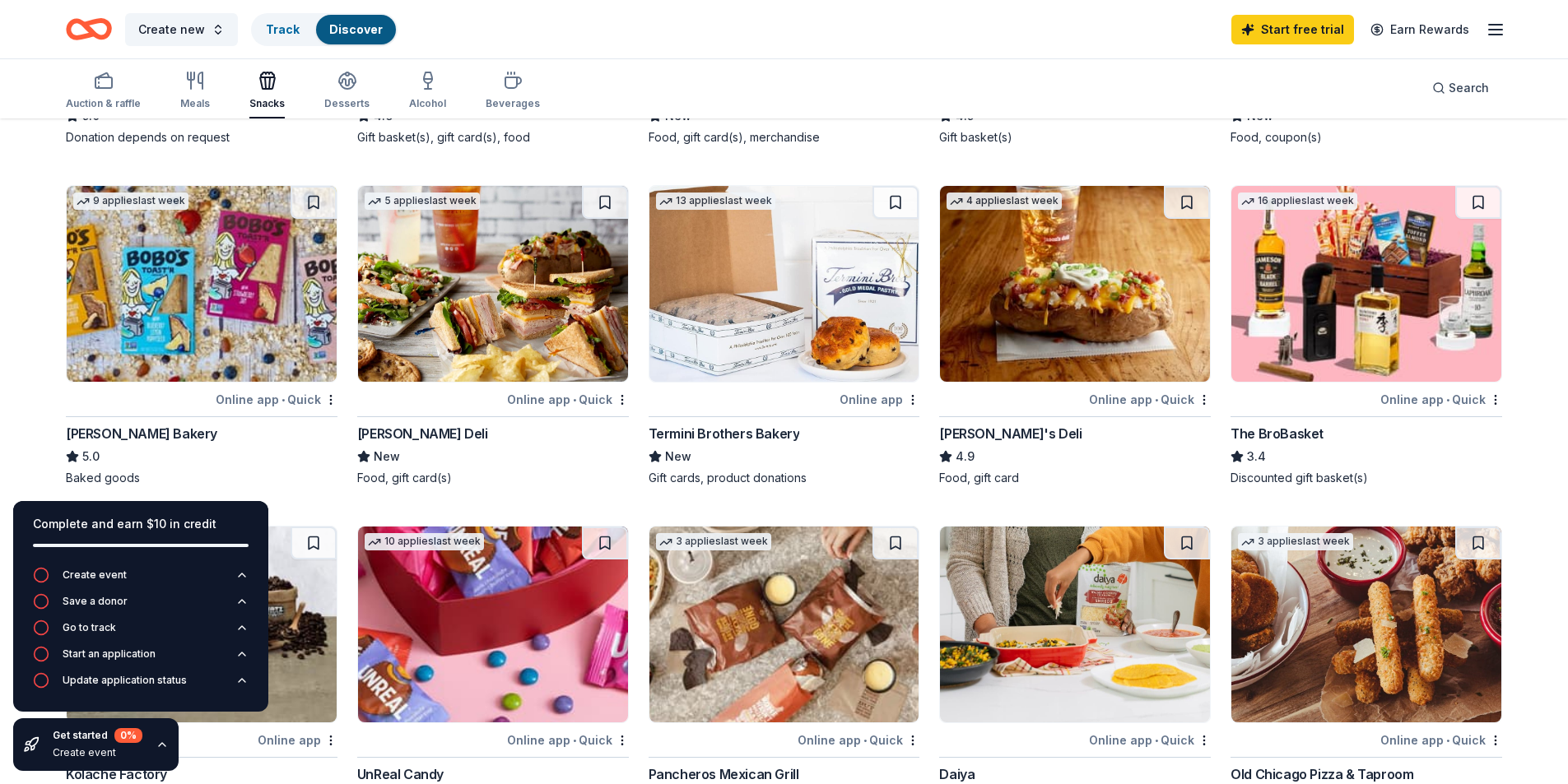
scroll to position [411, 0]
click at [270, 352] on img at bounding box center [201, 283] width 270 height 196
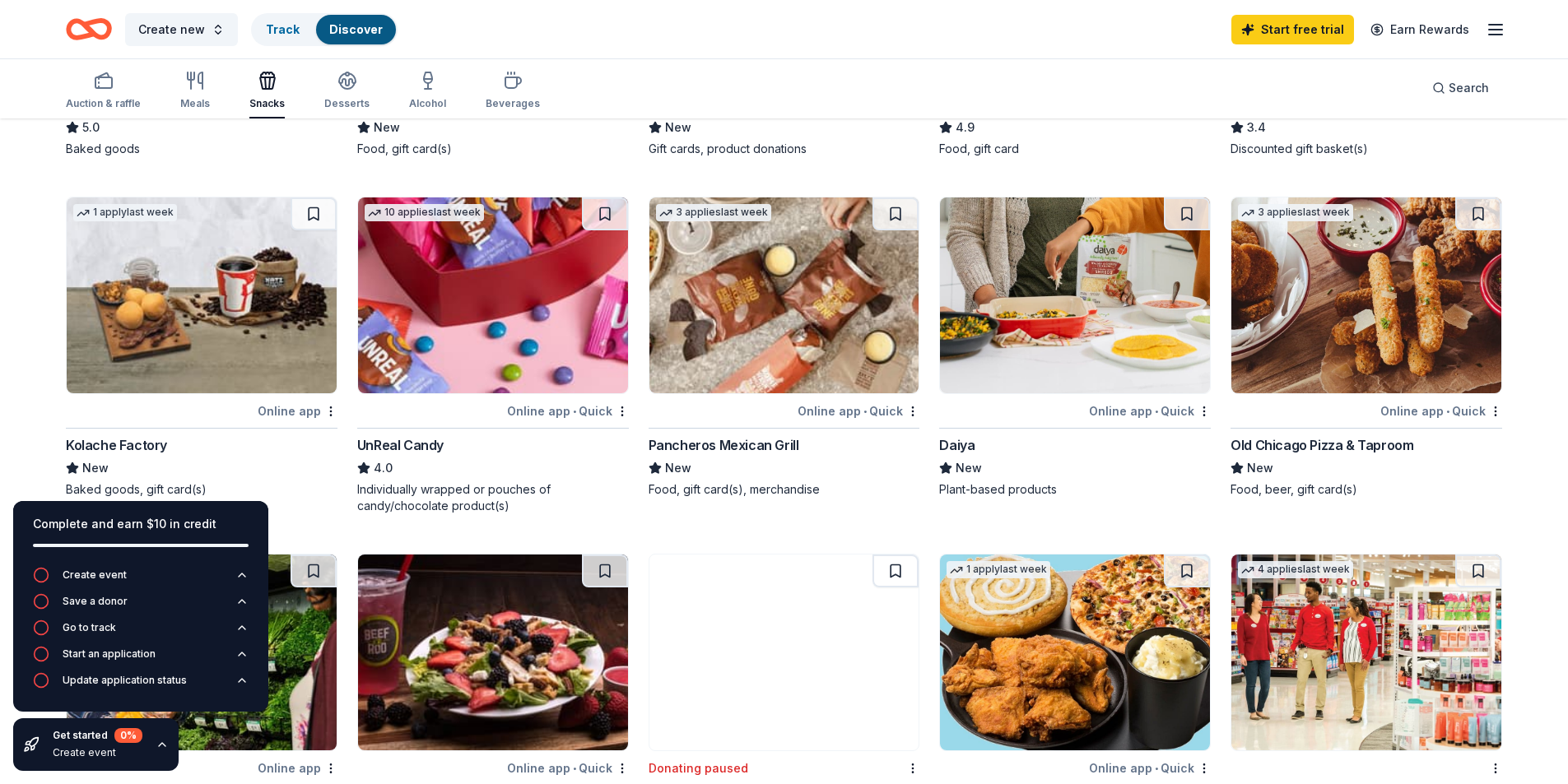
scroll to position [741, 0]
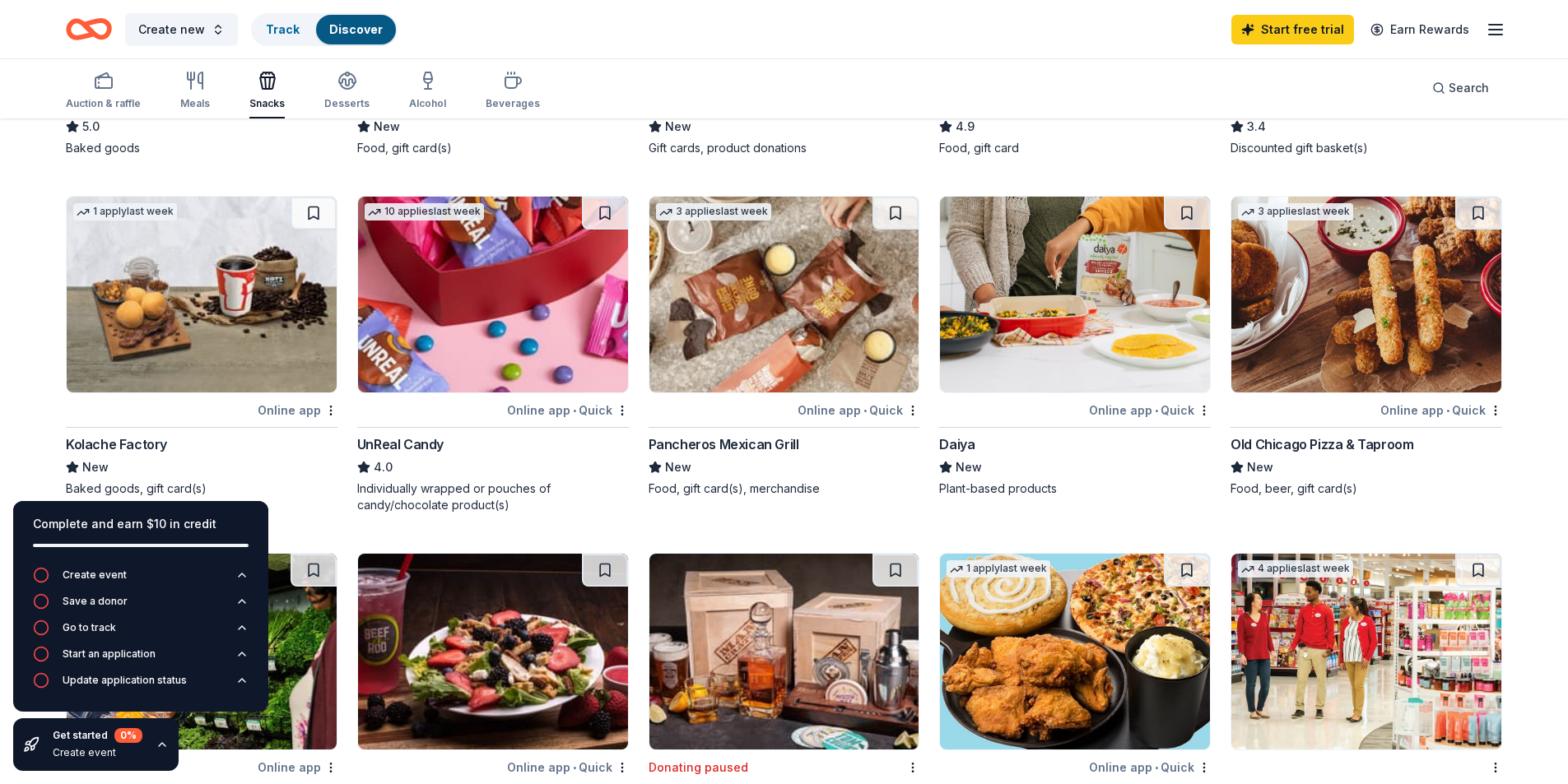
click at [529, 337] on img at bounding box center [492, 295] width 270 height 196
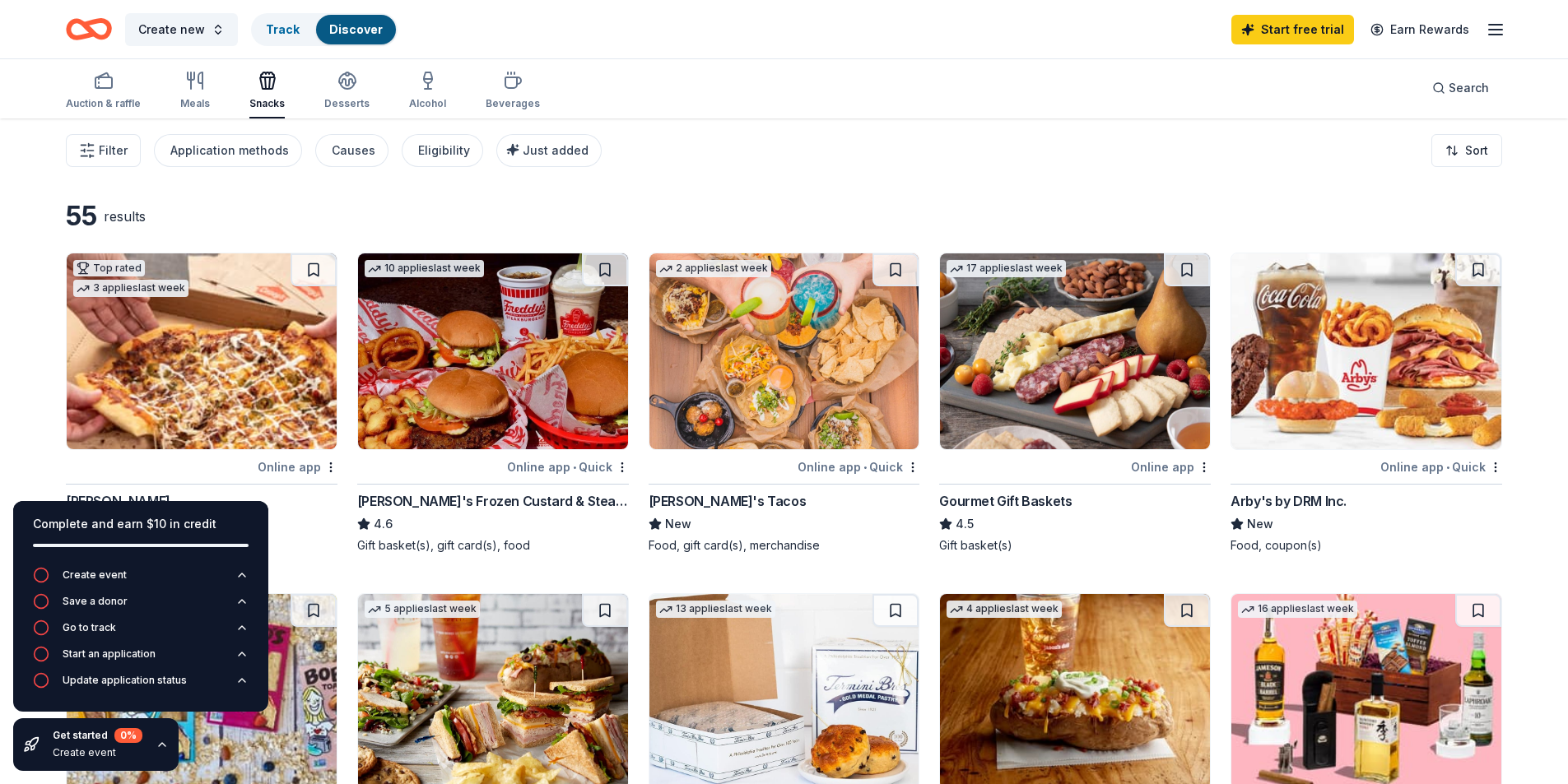
scroll to position [0, 0]
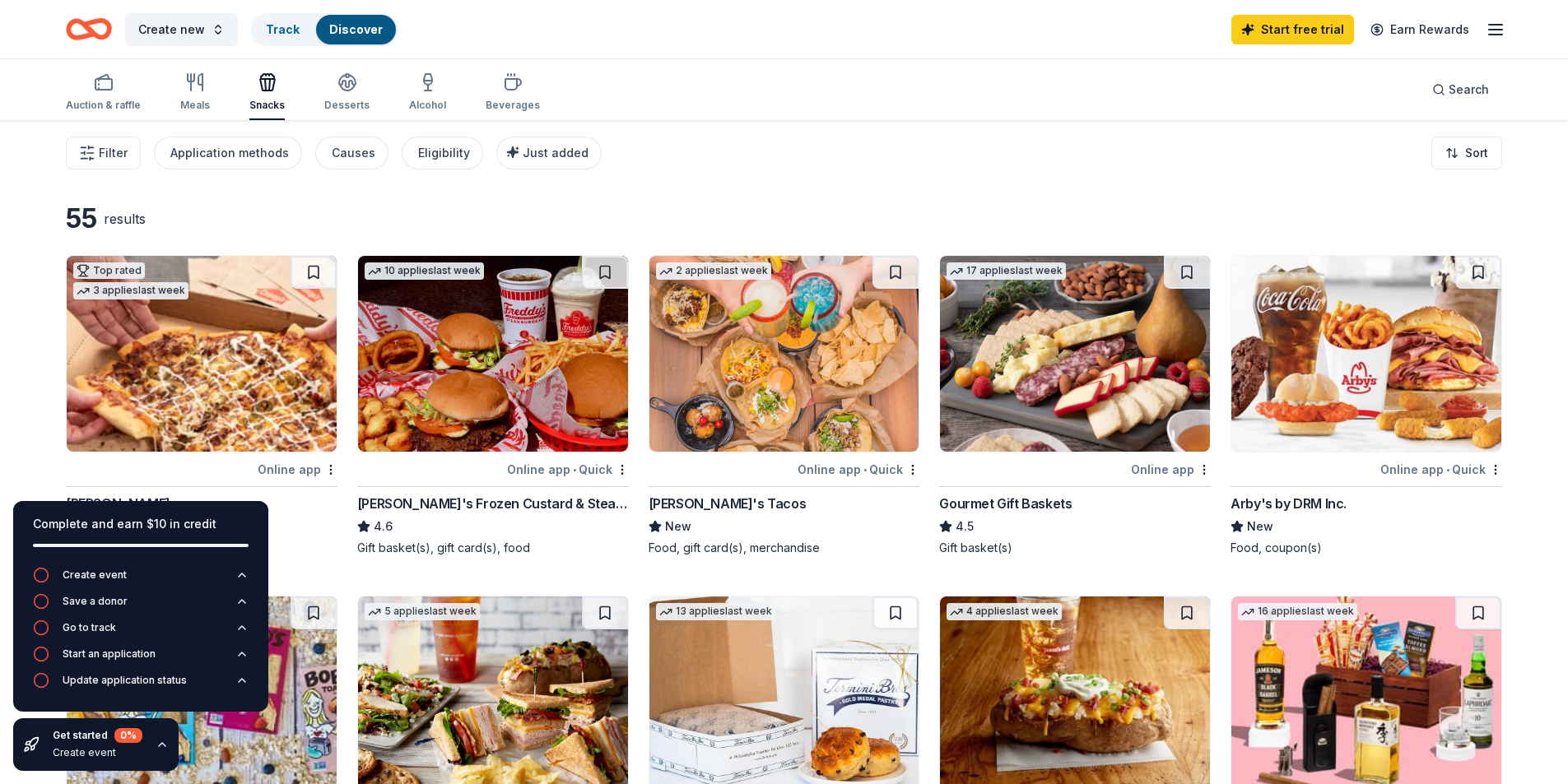
click at [1041, 398] on img at bounding box center [1074, 354] width 270 height 196
click at [108, 93] on div "Auction & raffle" at bounding box center [103, 92] width 75 height 40
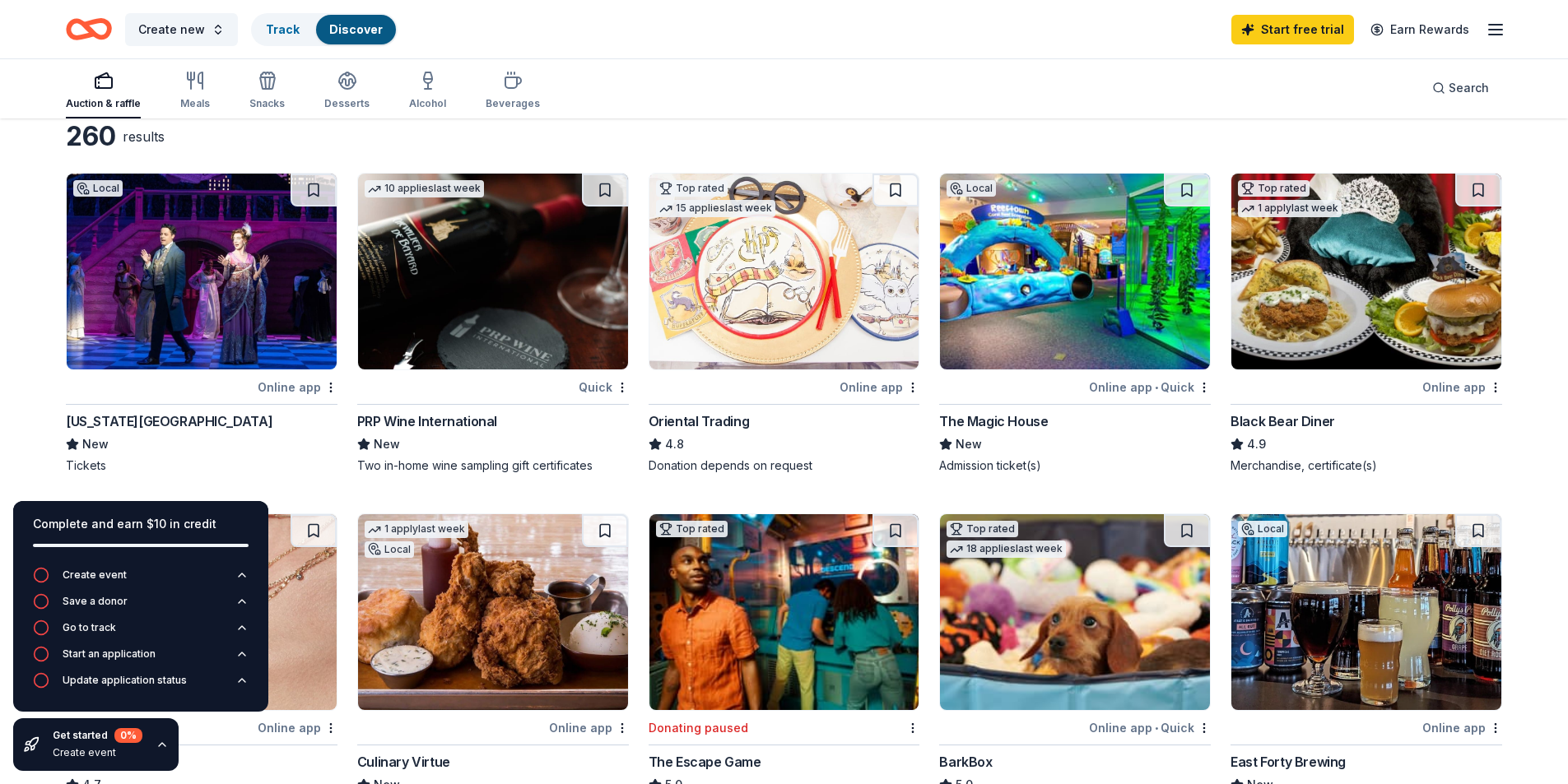
scroll to position [164, 0]
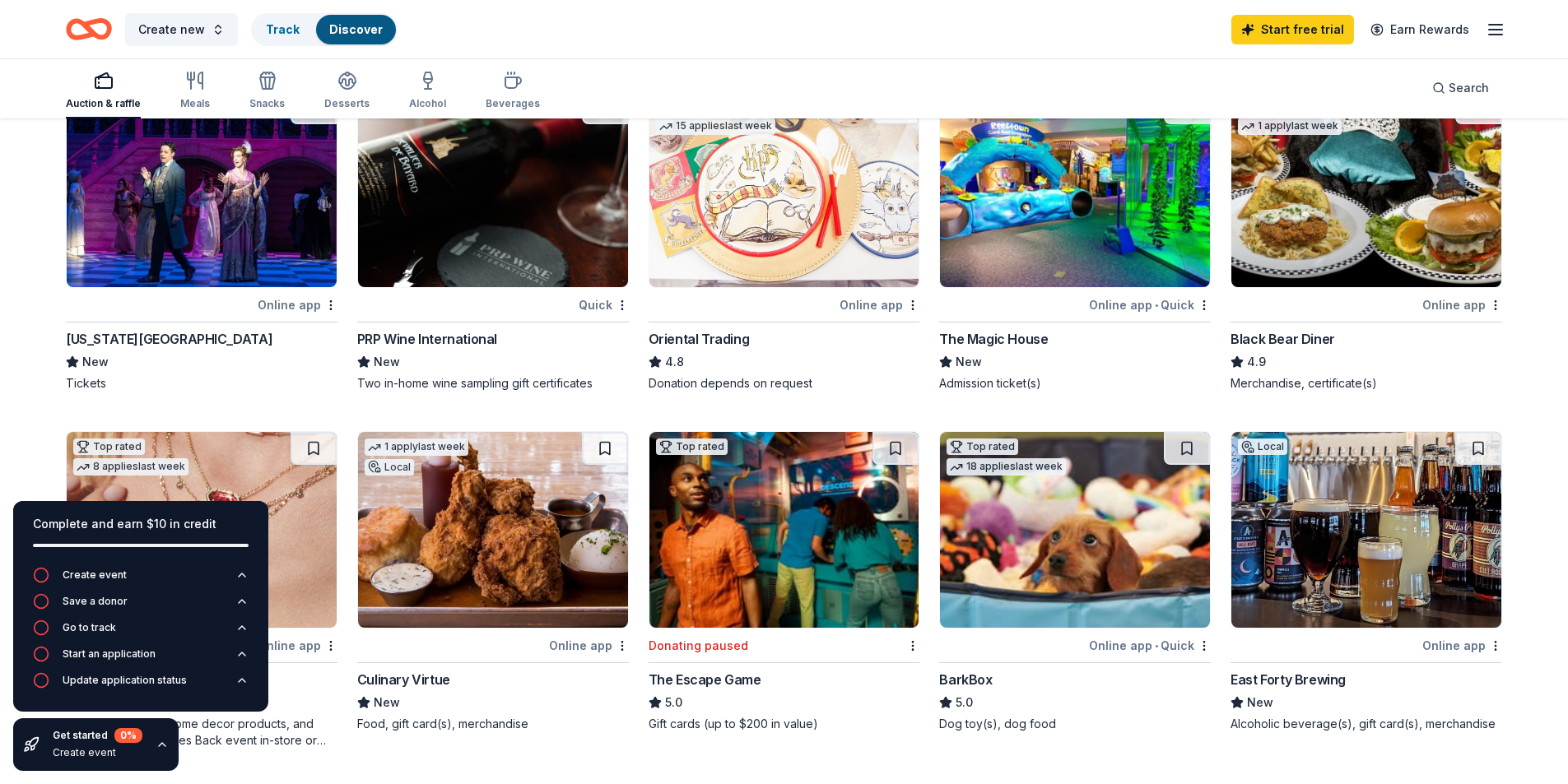
click at [1029, 248] on img at bounding box center [1074, 189] width 270 height 196
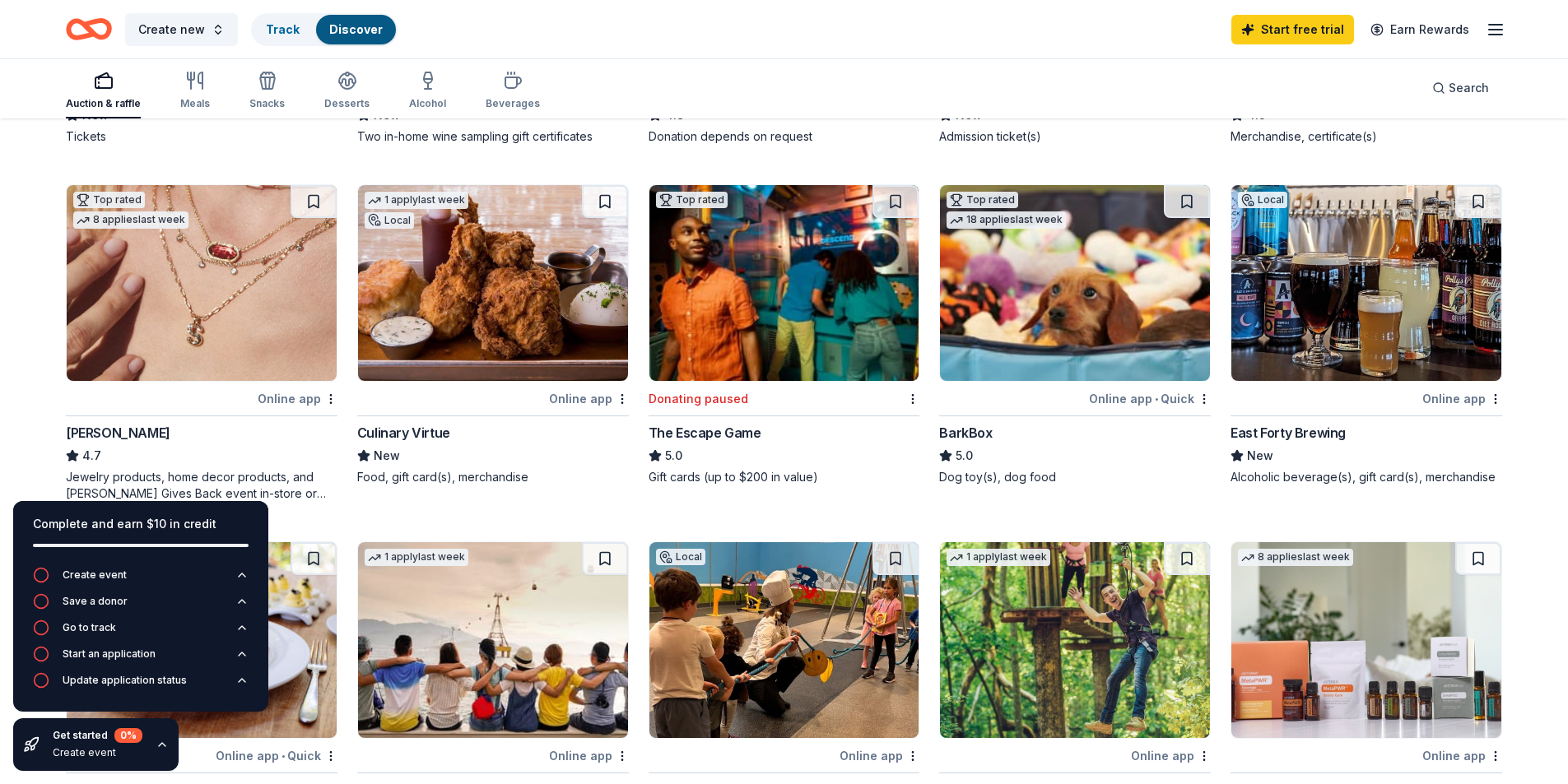
scroll to position [494, 0]
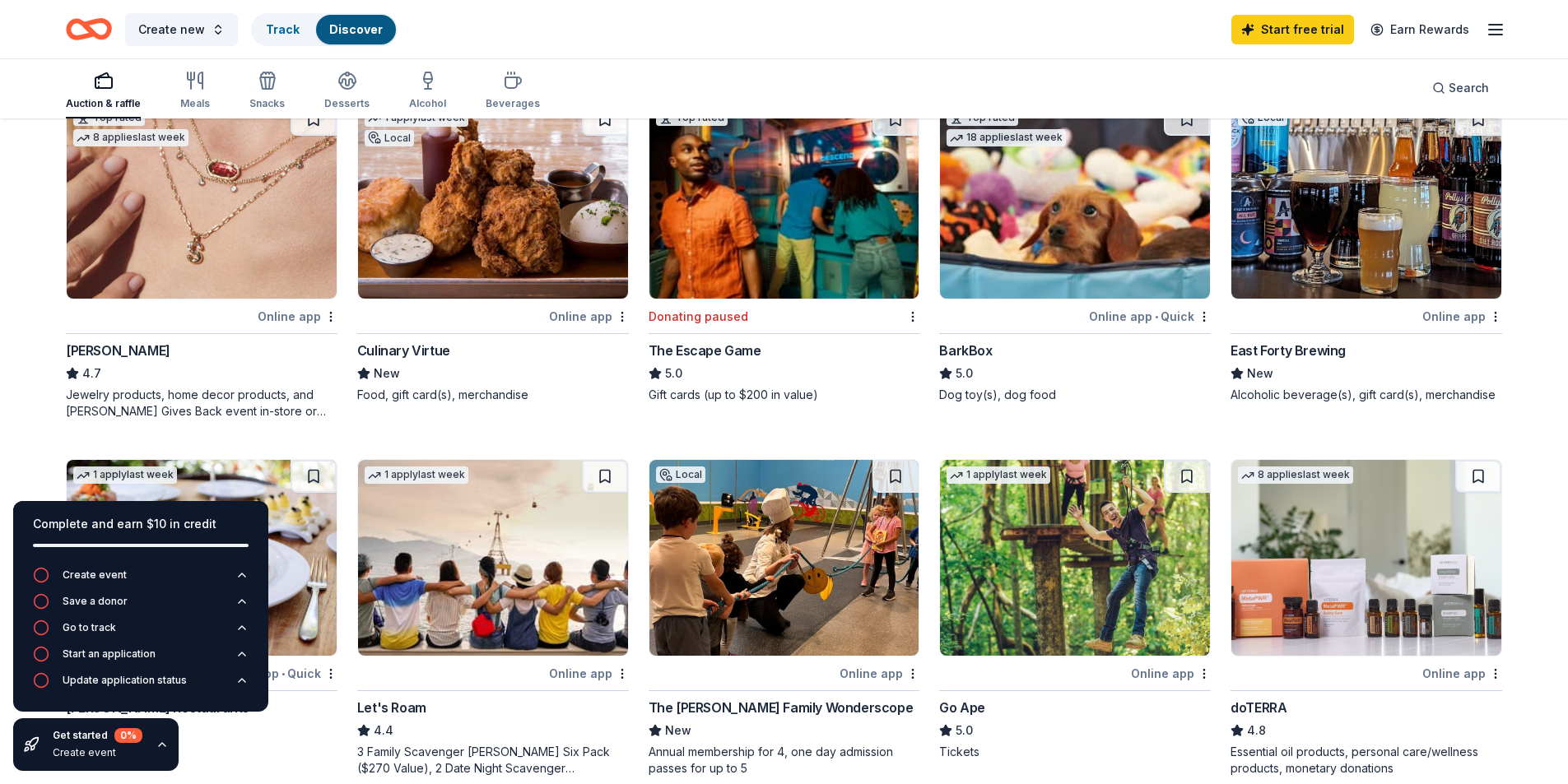
click at [244, 262] on img at bounding box center [201, 201] width 270 height 196
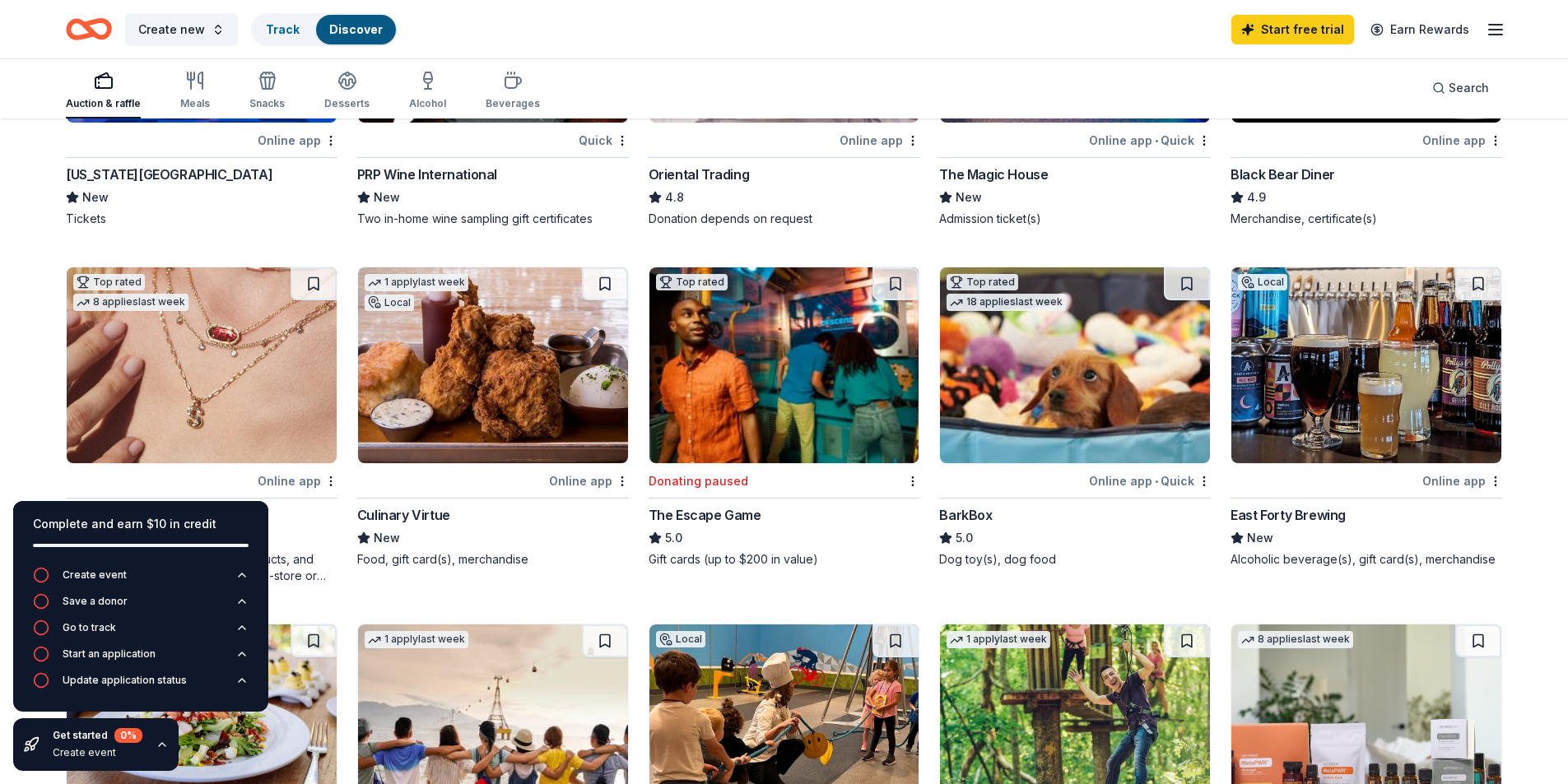
scroll to position [164, 0]
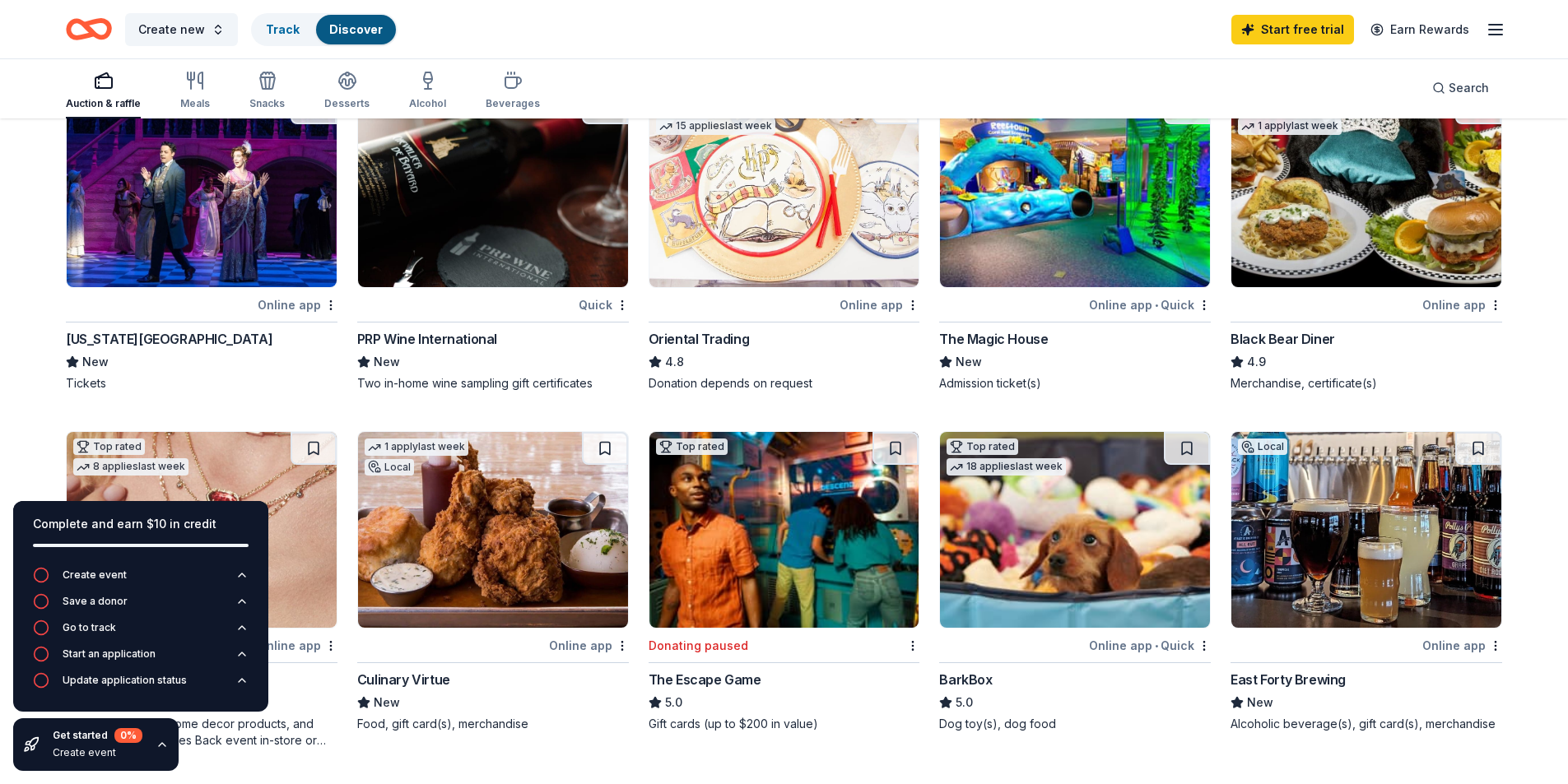
click at [1496, 30] on line "button" at bounding box center [1495, 30] width 13 height 0
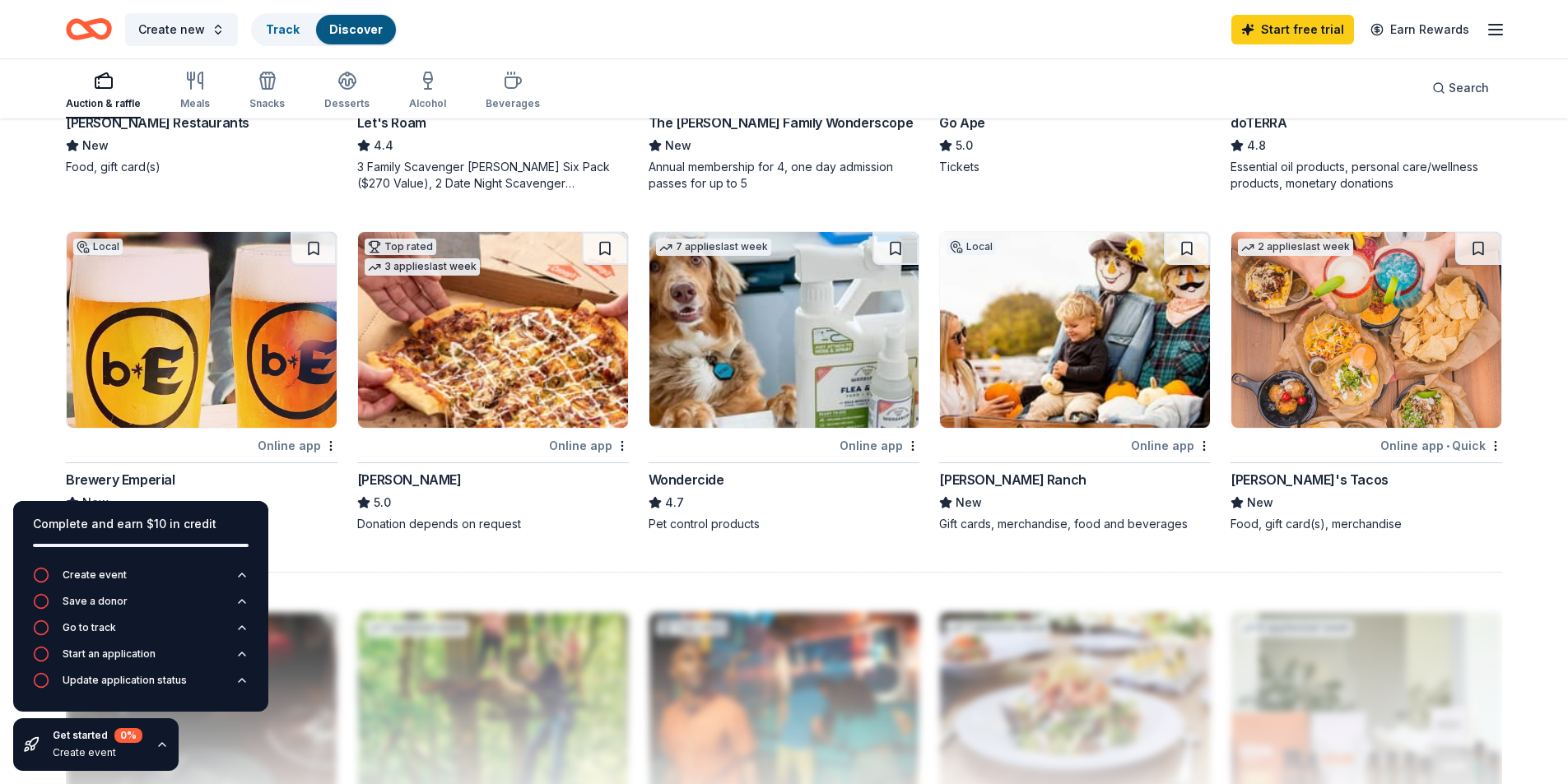
scroll to position [1069, 0]
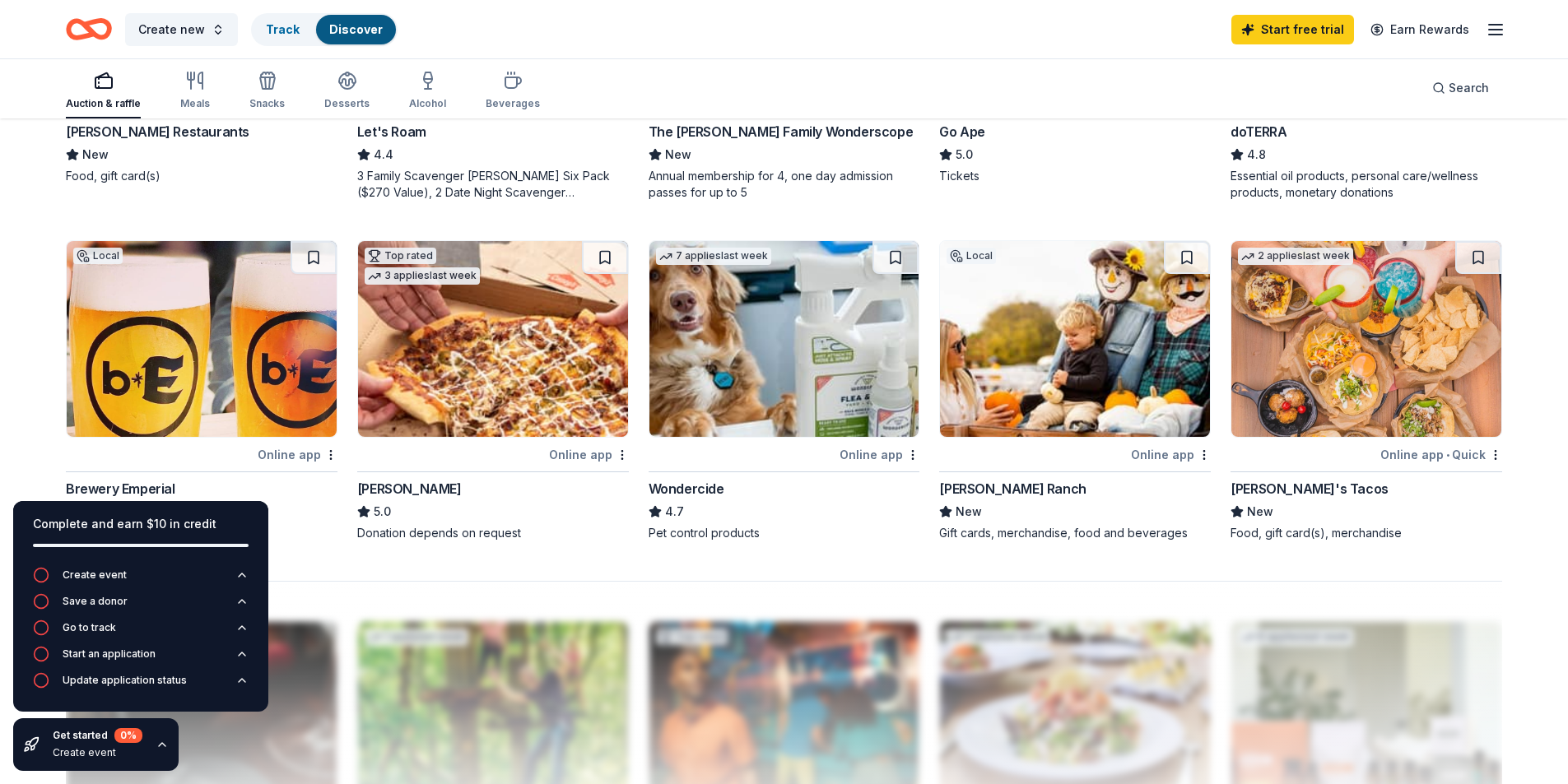
click at [1080, 370] on img at bounding box center [1074, 339] width 270 height 196
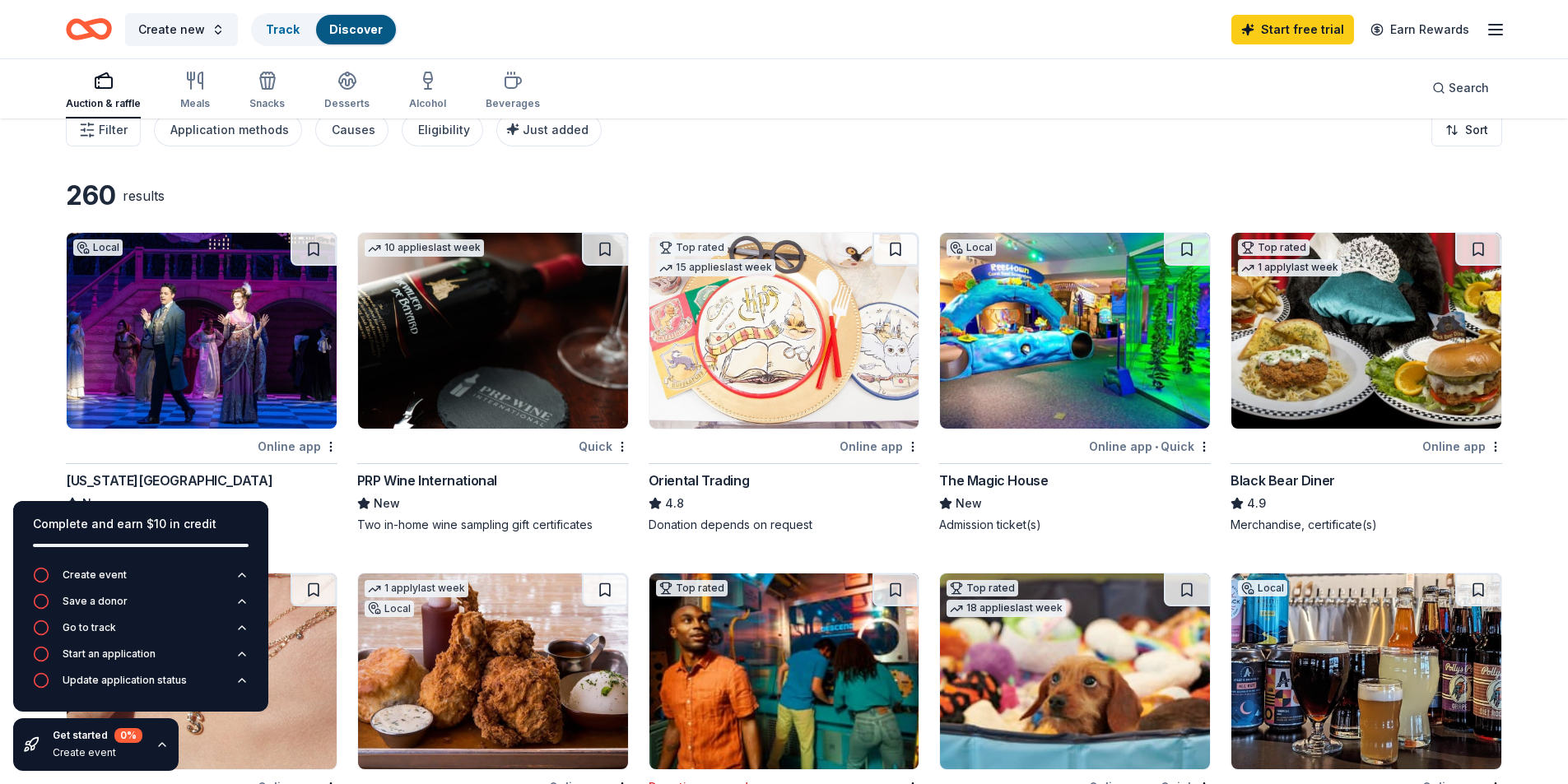
scroll to position [0, 0]
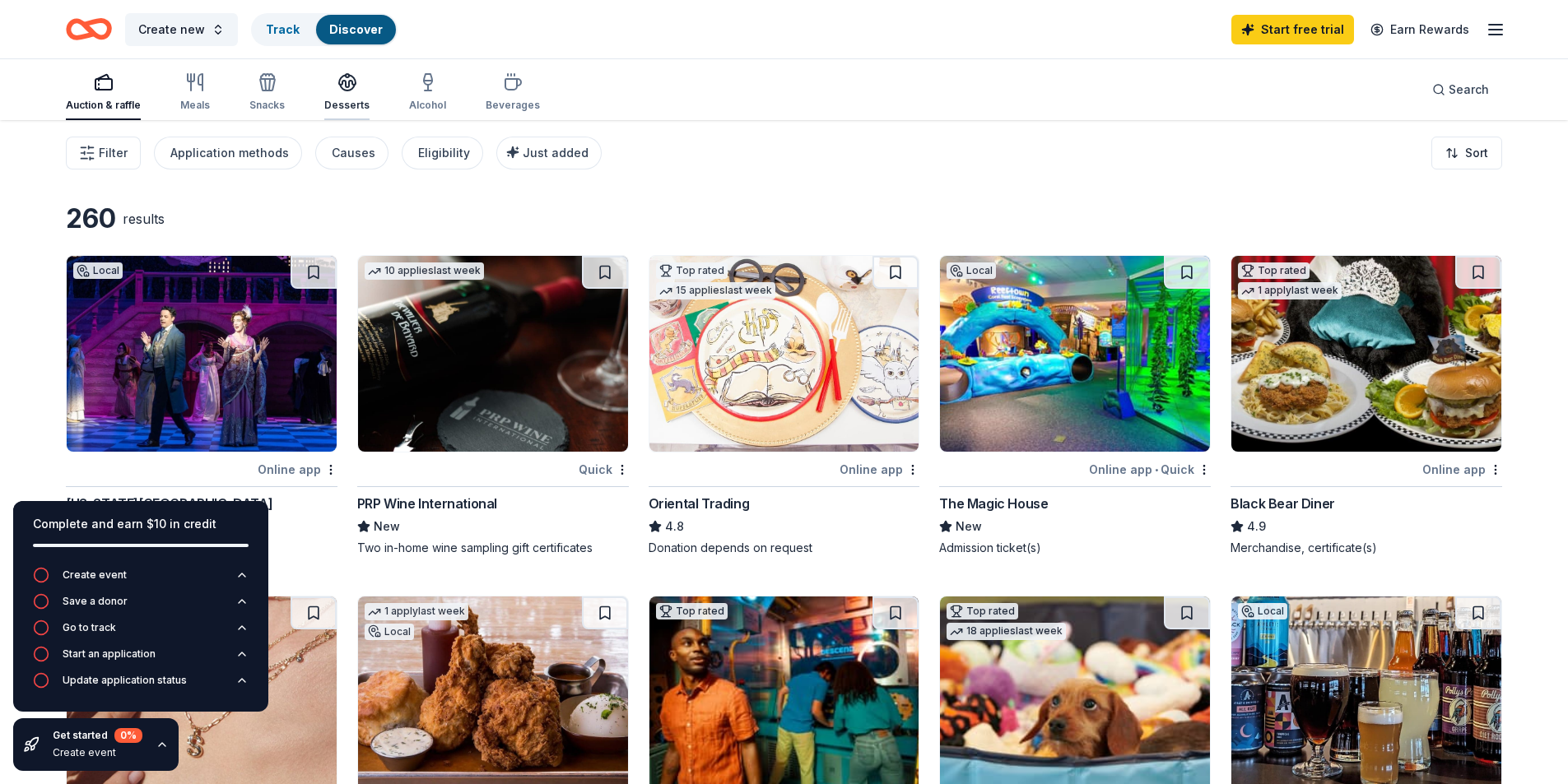
click at [345, 80] on icon "button" at bounding box center [347, 81] width 17 height 12
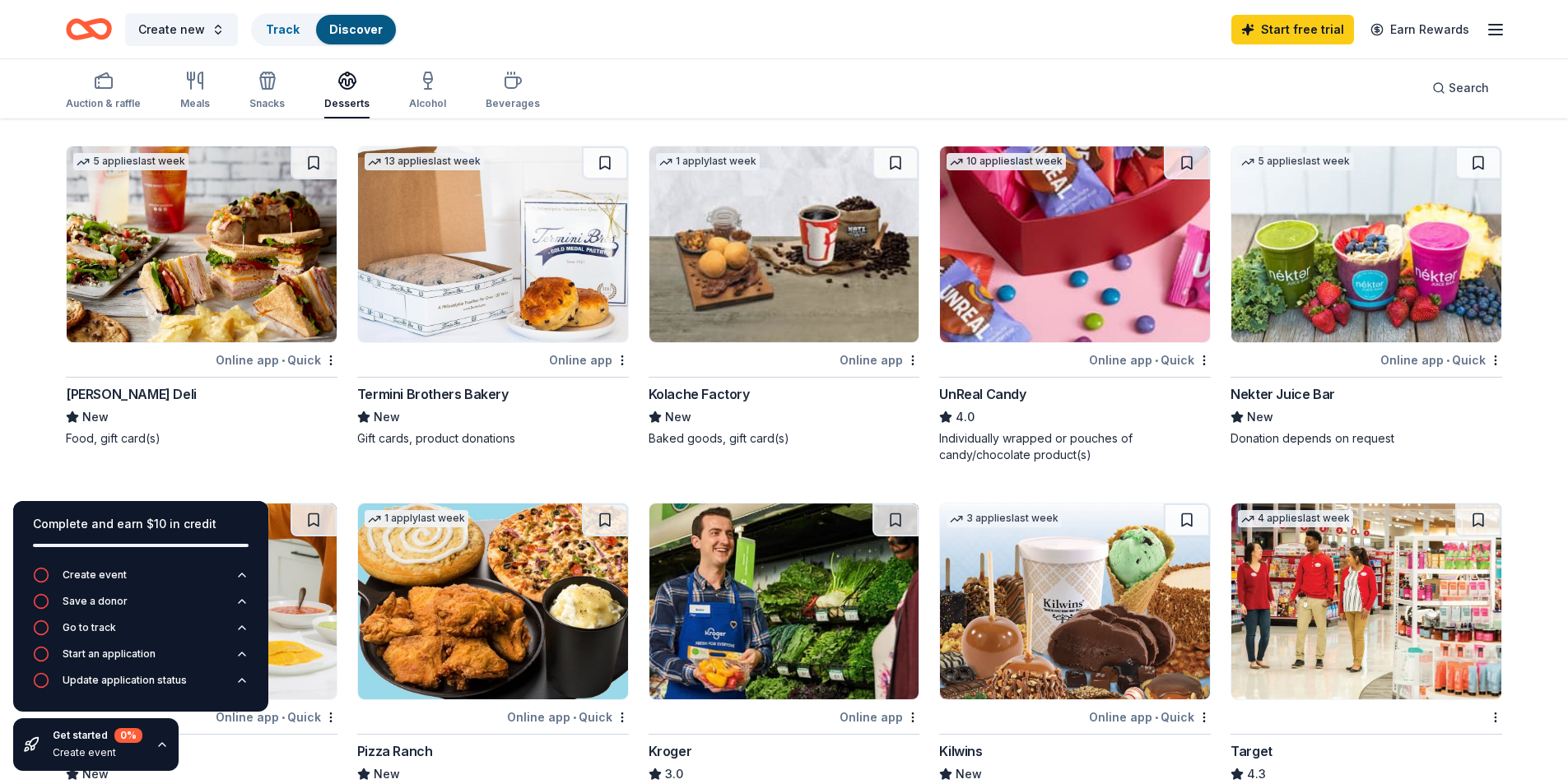
scroll to position [494, 0]
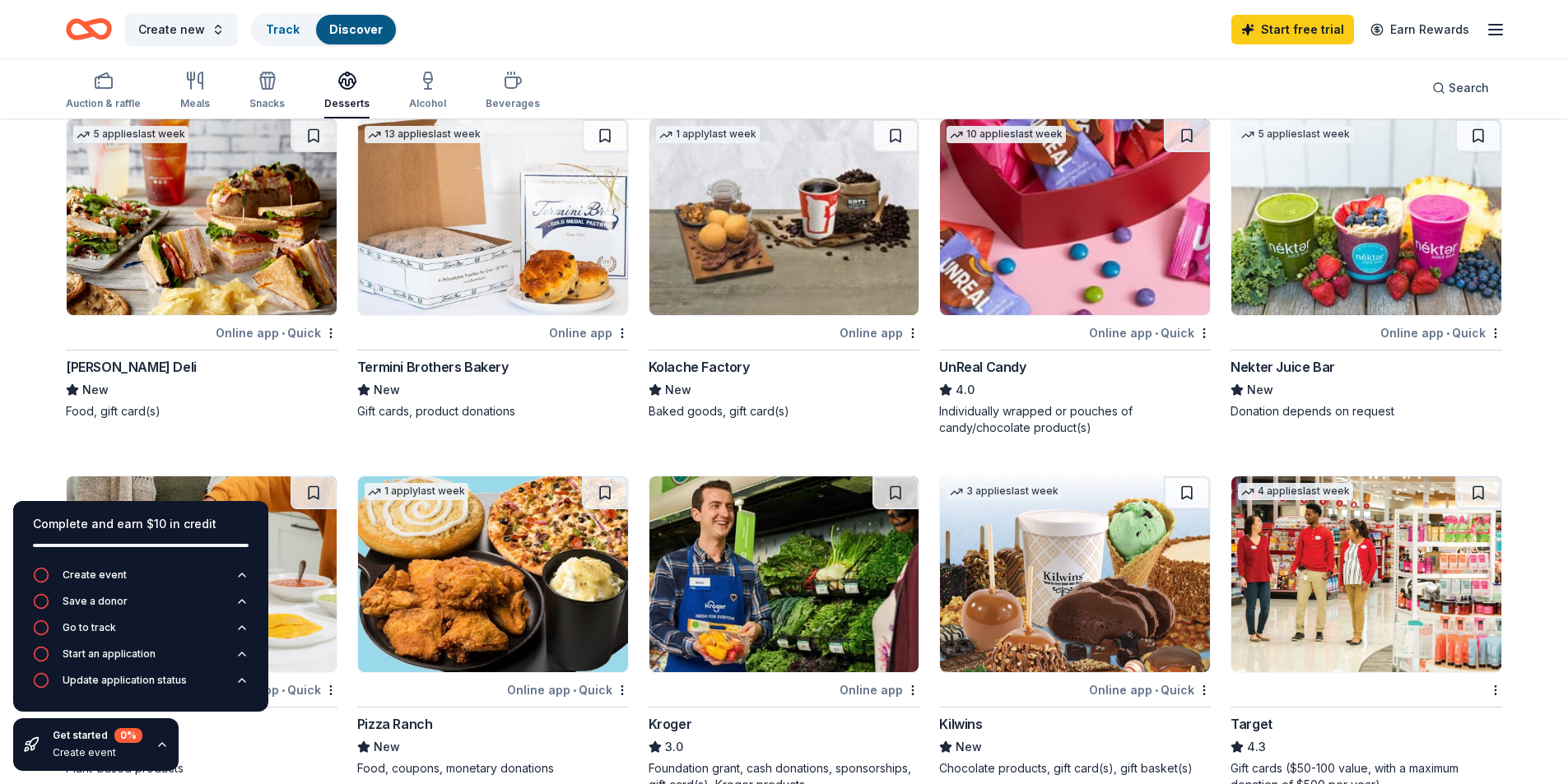
click at [532, 240] on img at bounding box center [492, 217] width 270 height 196
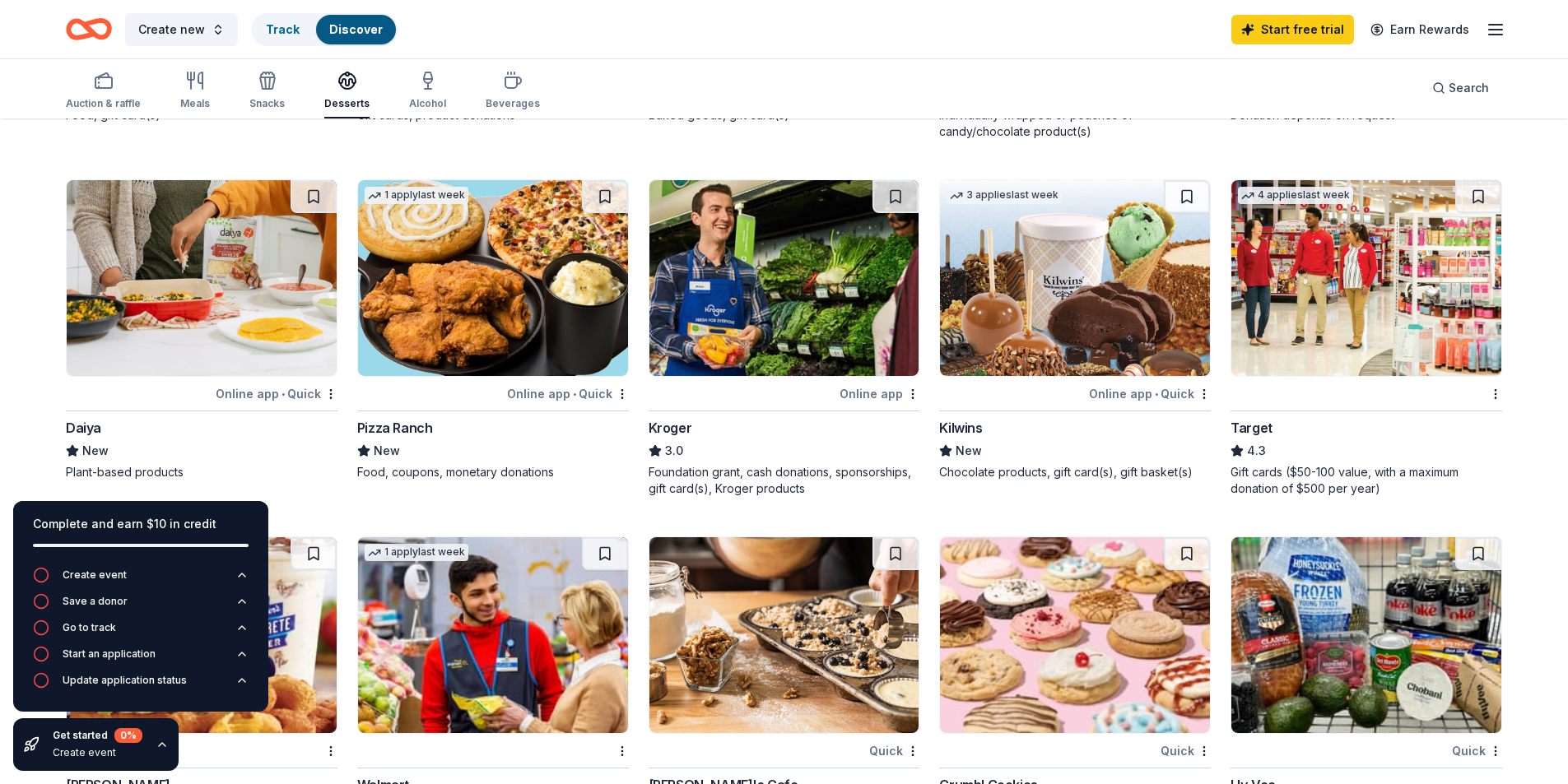
scroll to position [823, 0]
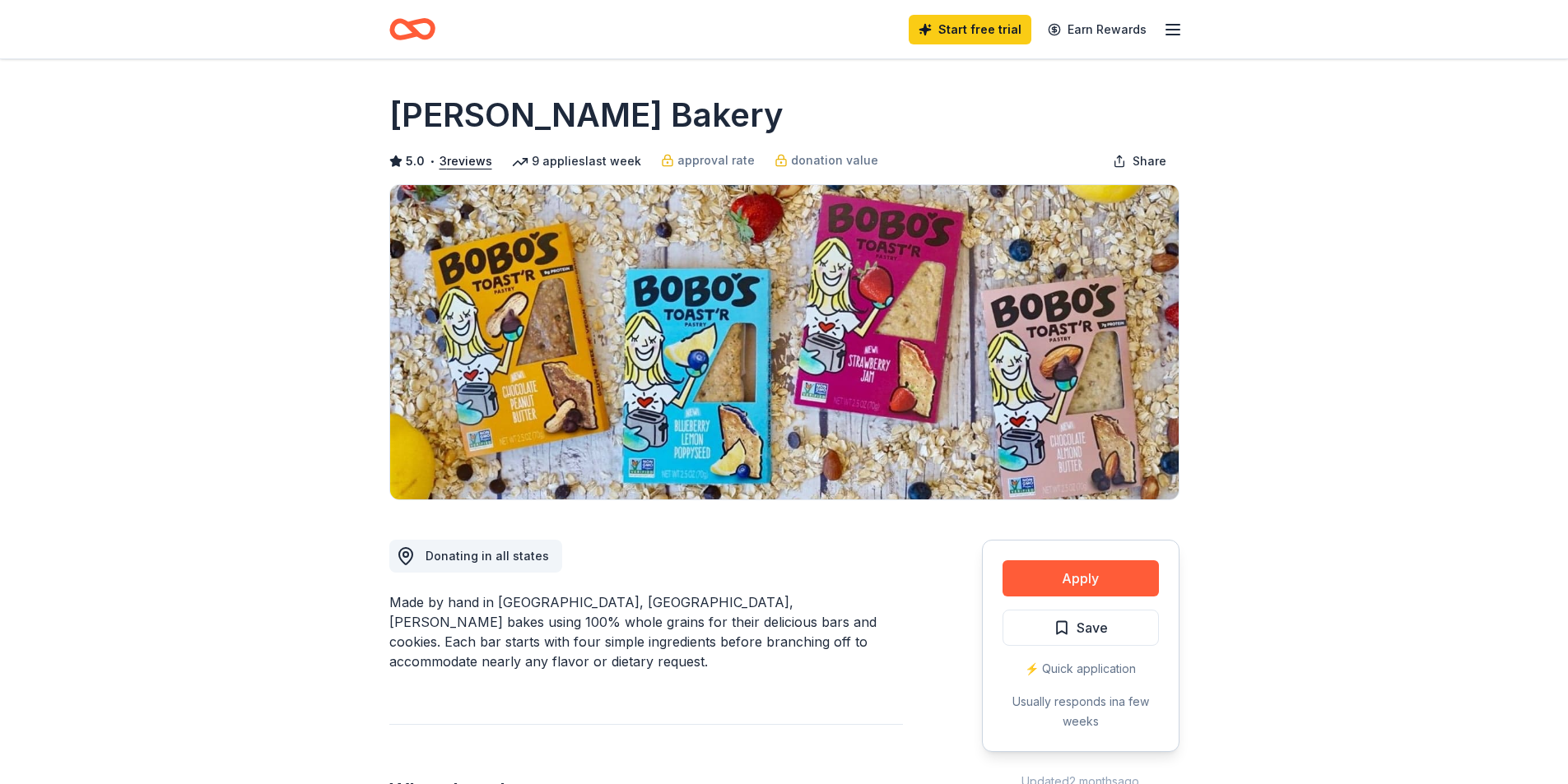
drag, startPoint x: 483, startPoint y: 599, endPoint x: 724, endPoint y: 602, distance: 241.0
click at [724, 602] on div "Made by hand in Boulder, CO, Bobo's bakes using 100% whole grains for their del…" at bounding box center [645, 631] width 514 height 79
click at [1103, 583] on button "Apply" at bounding box center [1080, 578] width 156 height 36
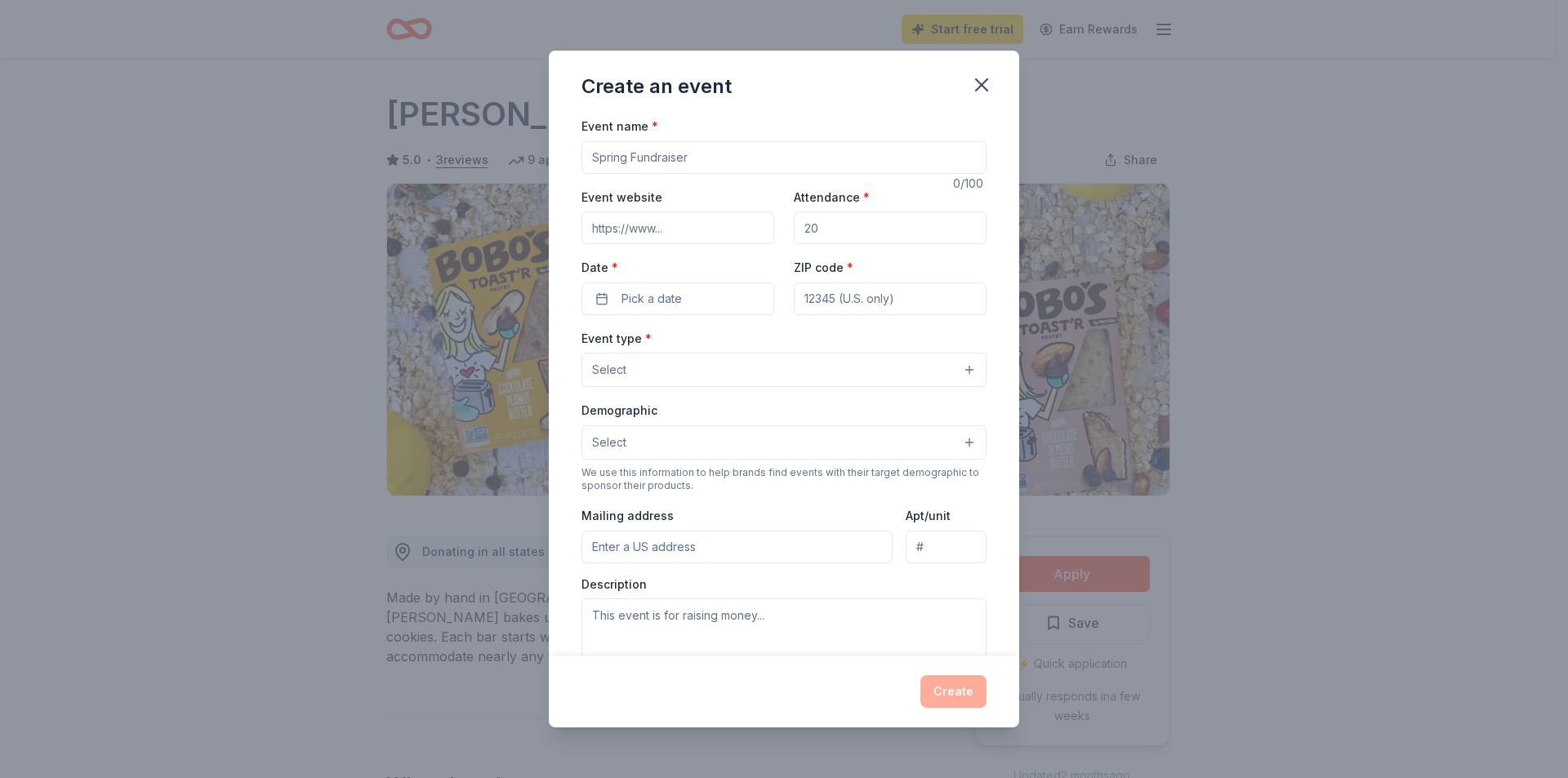
click at [718, 165] on input "Event name *" at bounding box center [784, 157] width 405 height 32
type input "Teacher Appreciation - Stock the Lounge"
type input "70"
click at [723, 296] on button "Pick a date" at bounding box center [678, 298] width 193 height 32
click at [622, 545] on button "25" at bounding box center [616, 547] width 30 height 30
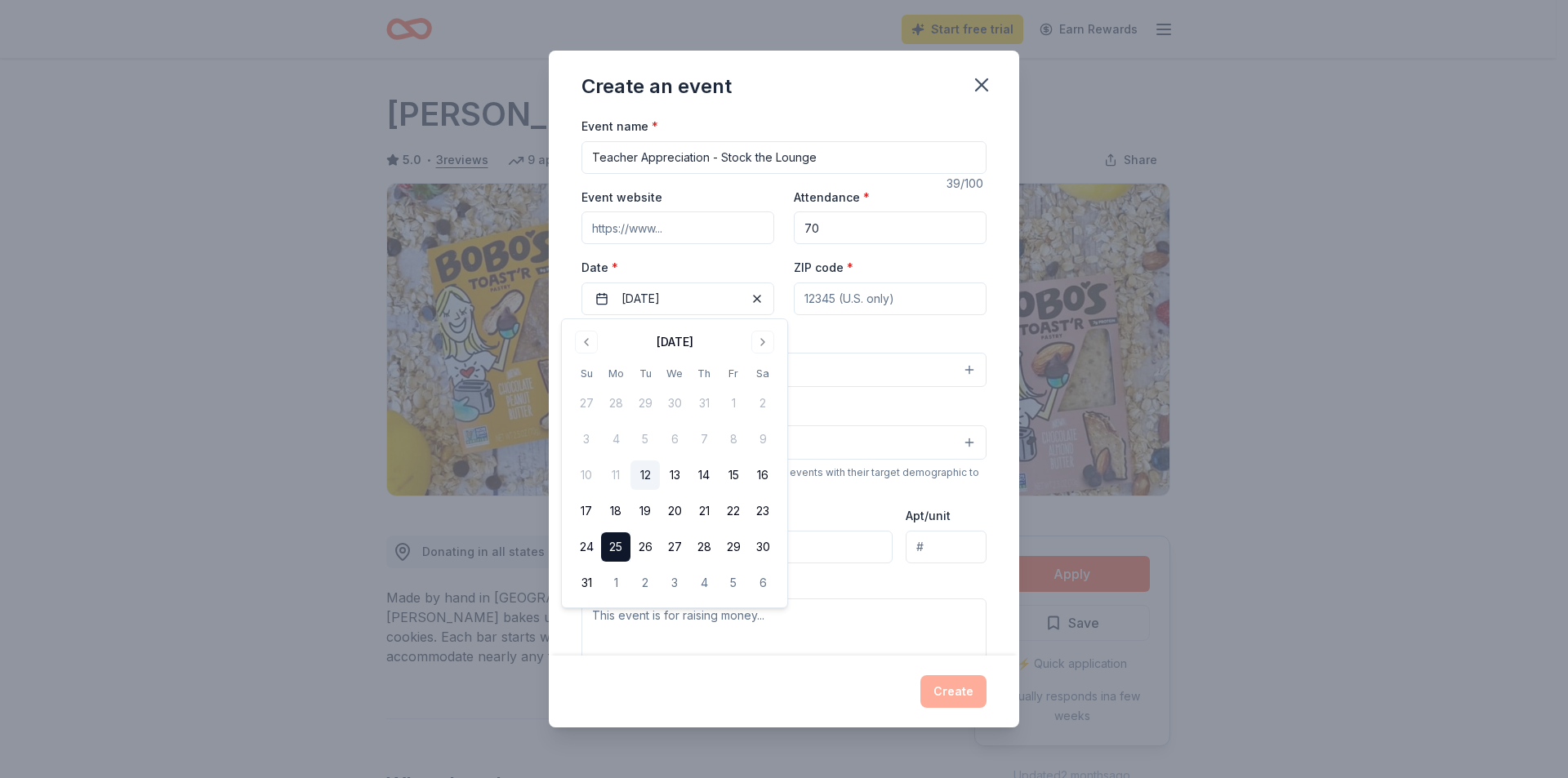
click at [849, 309] on input "ZIP code *" at bounding box center [891, 298] width 193 height 32
type input "64070"
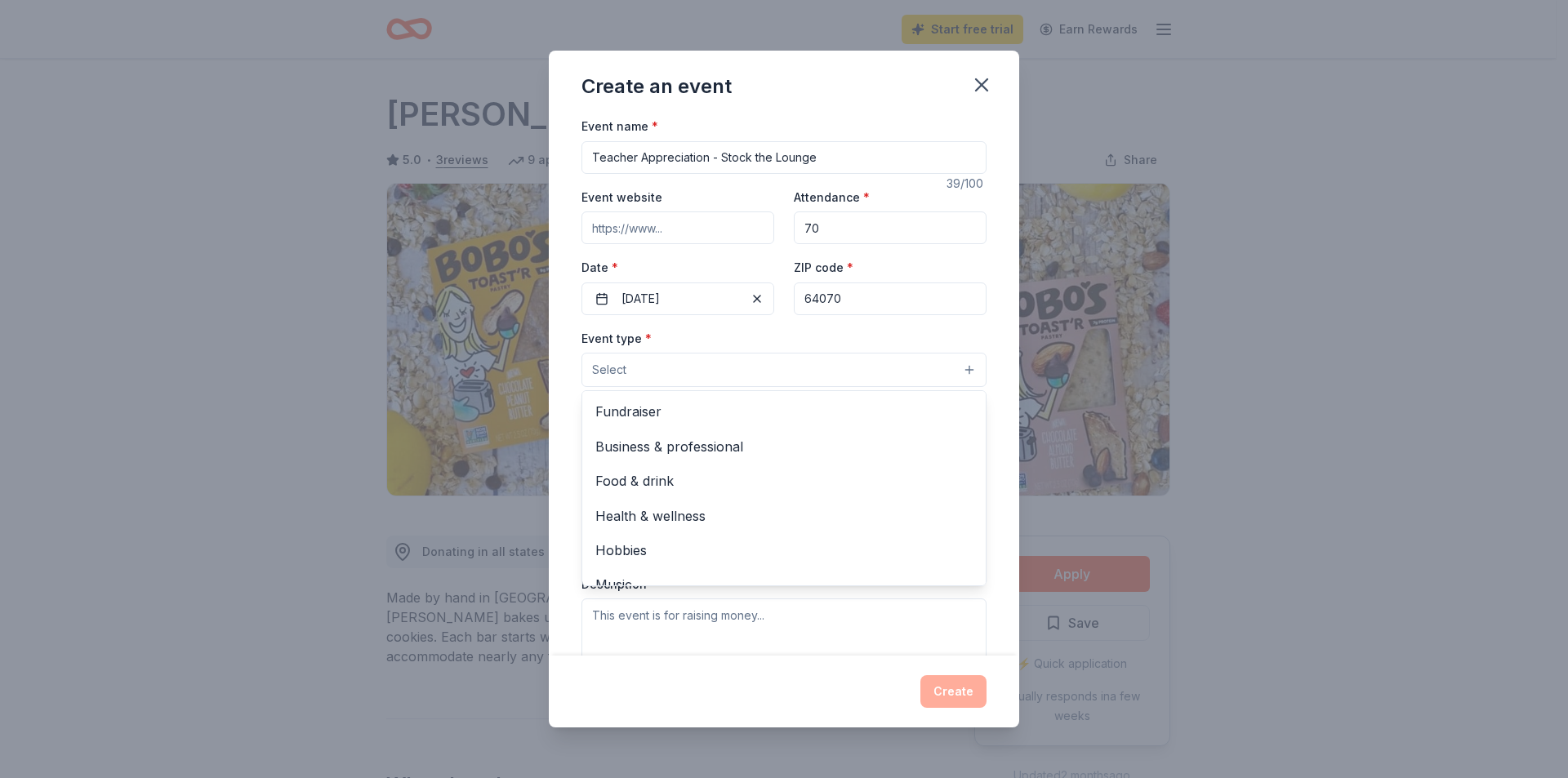
click at [861, 372] on button "Select" at bounding box center [784, 369] width 405 height 34
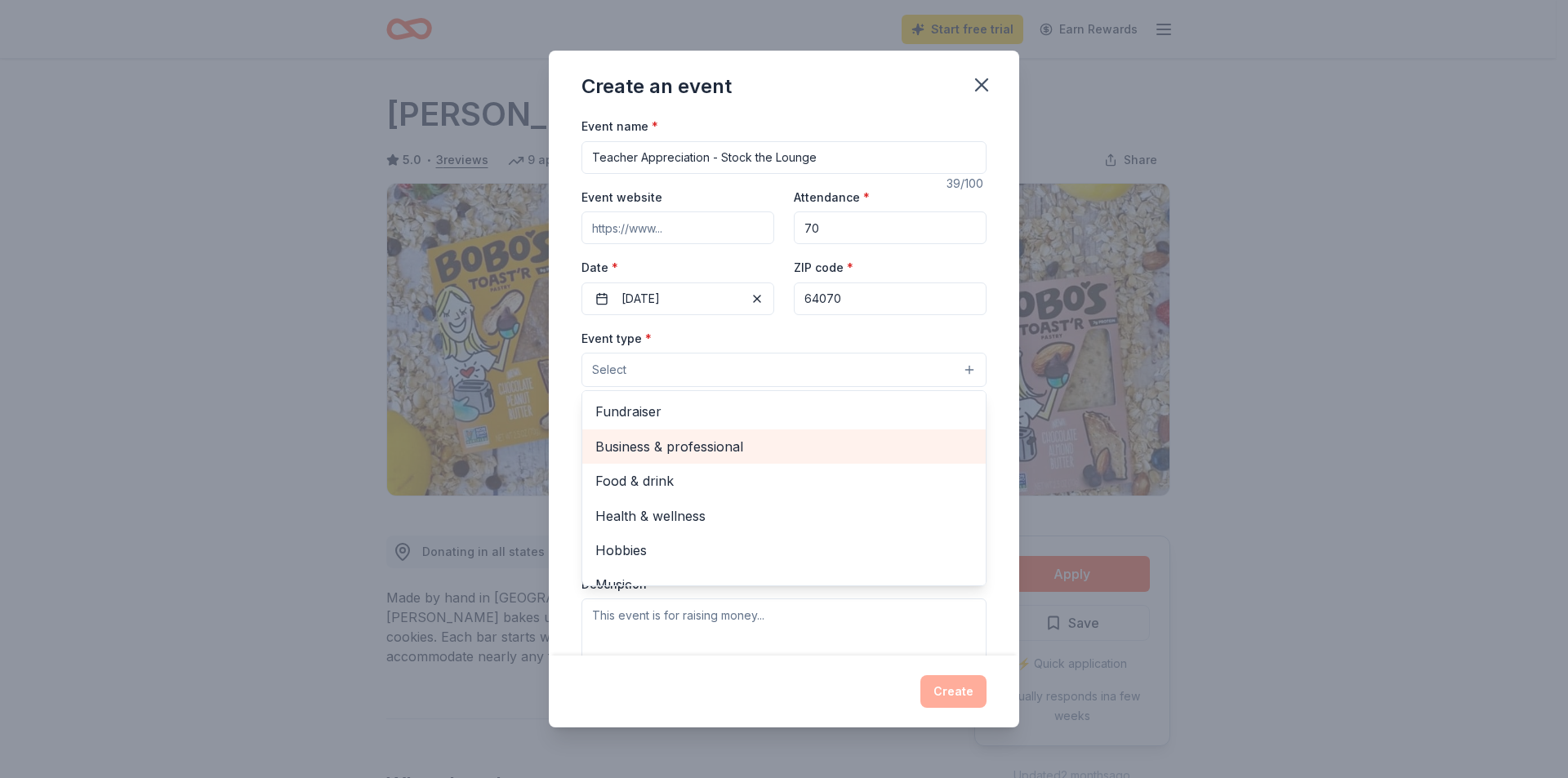
click at [680, 446] on span "Business & professional" at bounding box center [784, 446] width 377 height 21
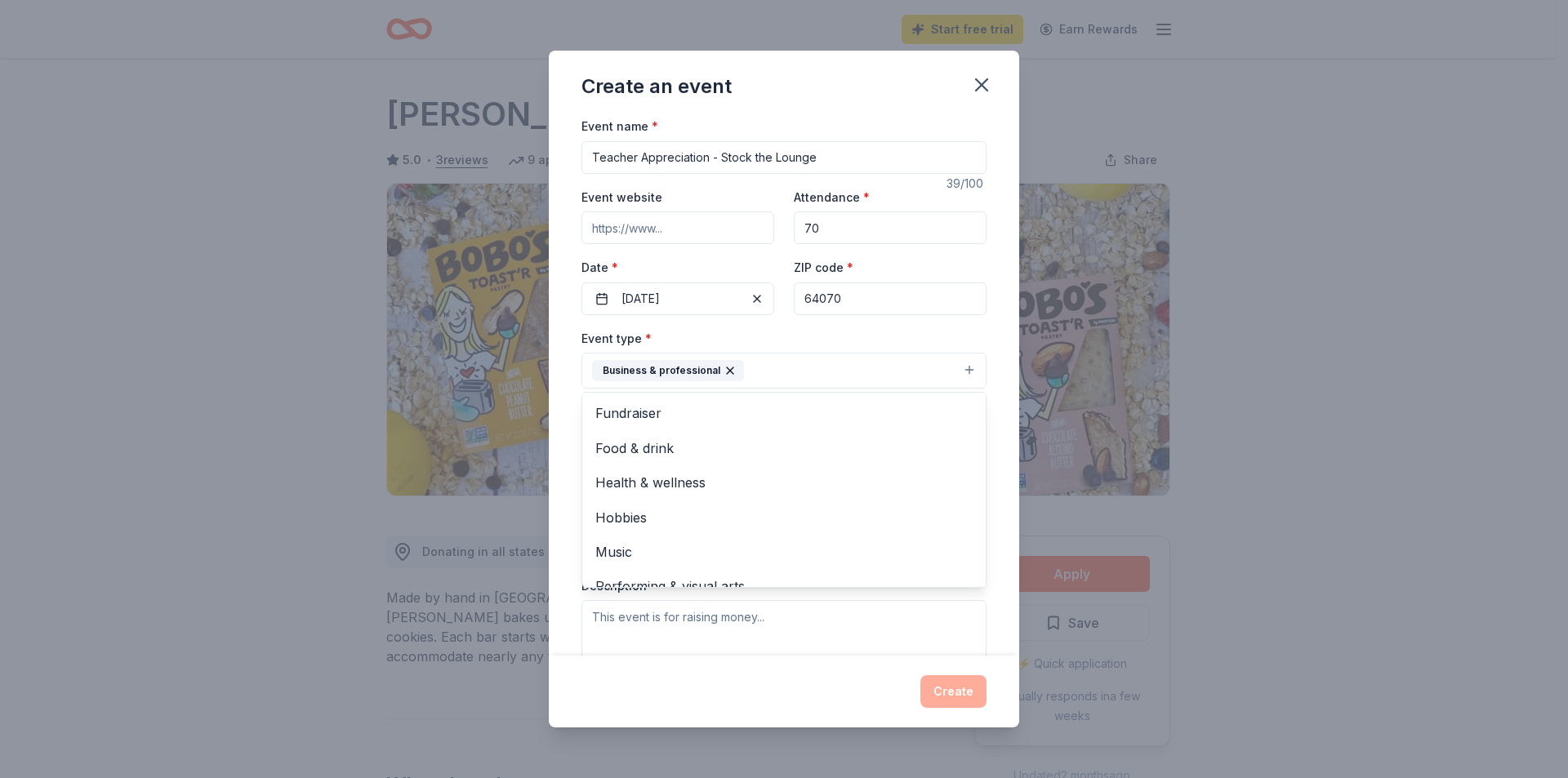
click at [567, 443] on div "Event name * Teacher Appreciation - Stock the Lounge 39 /100 Event website Atte…" at bounding box center [784, 385] width 470 height 539
click at [641, 447] on button "Select" at bounding box center [784, 444] width 405 height 34
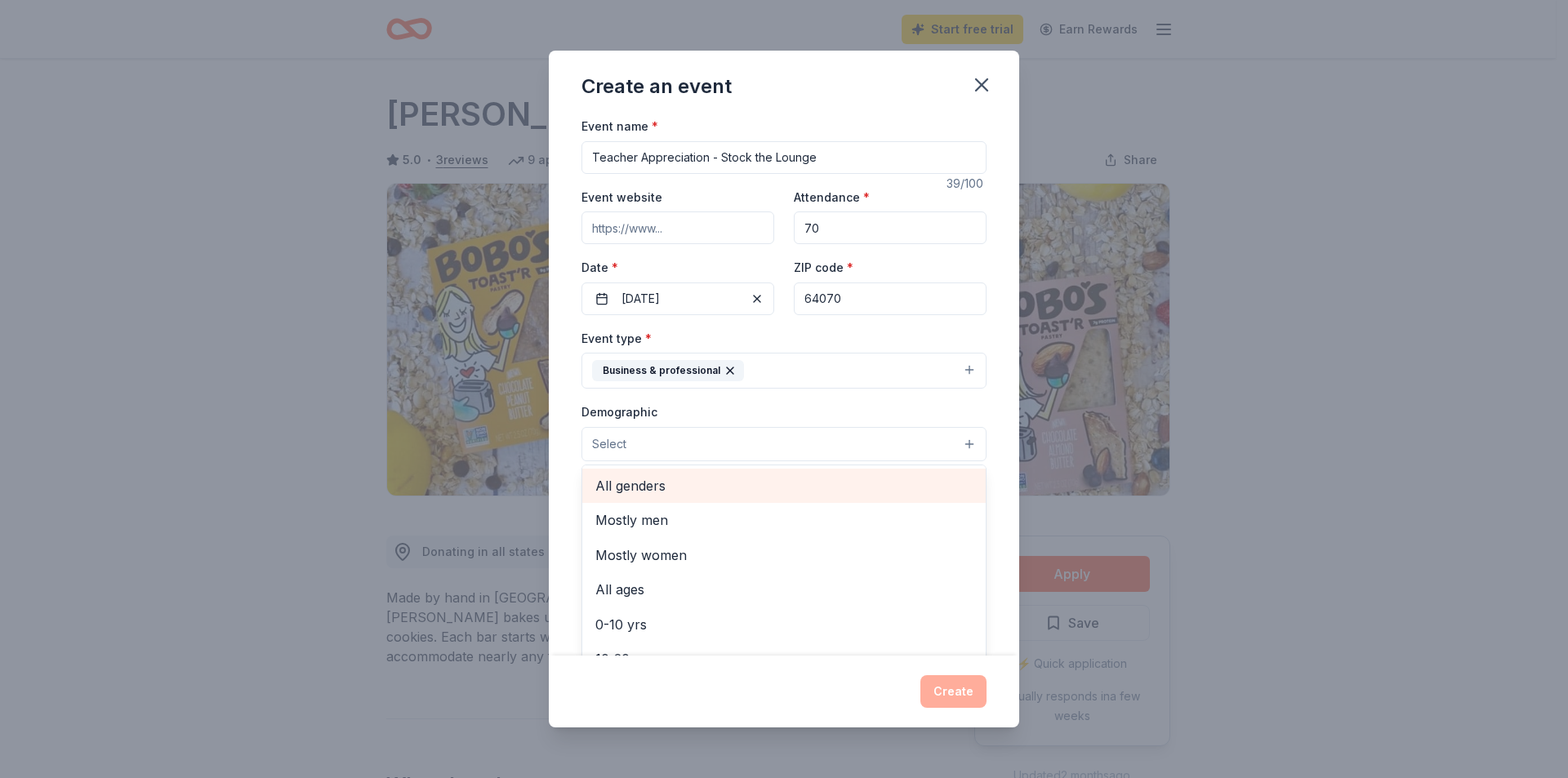
click at [633, 481] on span "All genders" at bounding box center [784, 486] width 377 height 21
click at [694, 450] on button "All genders" at bounding box center [784, 445] width 405 height 36
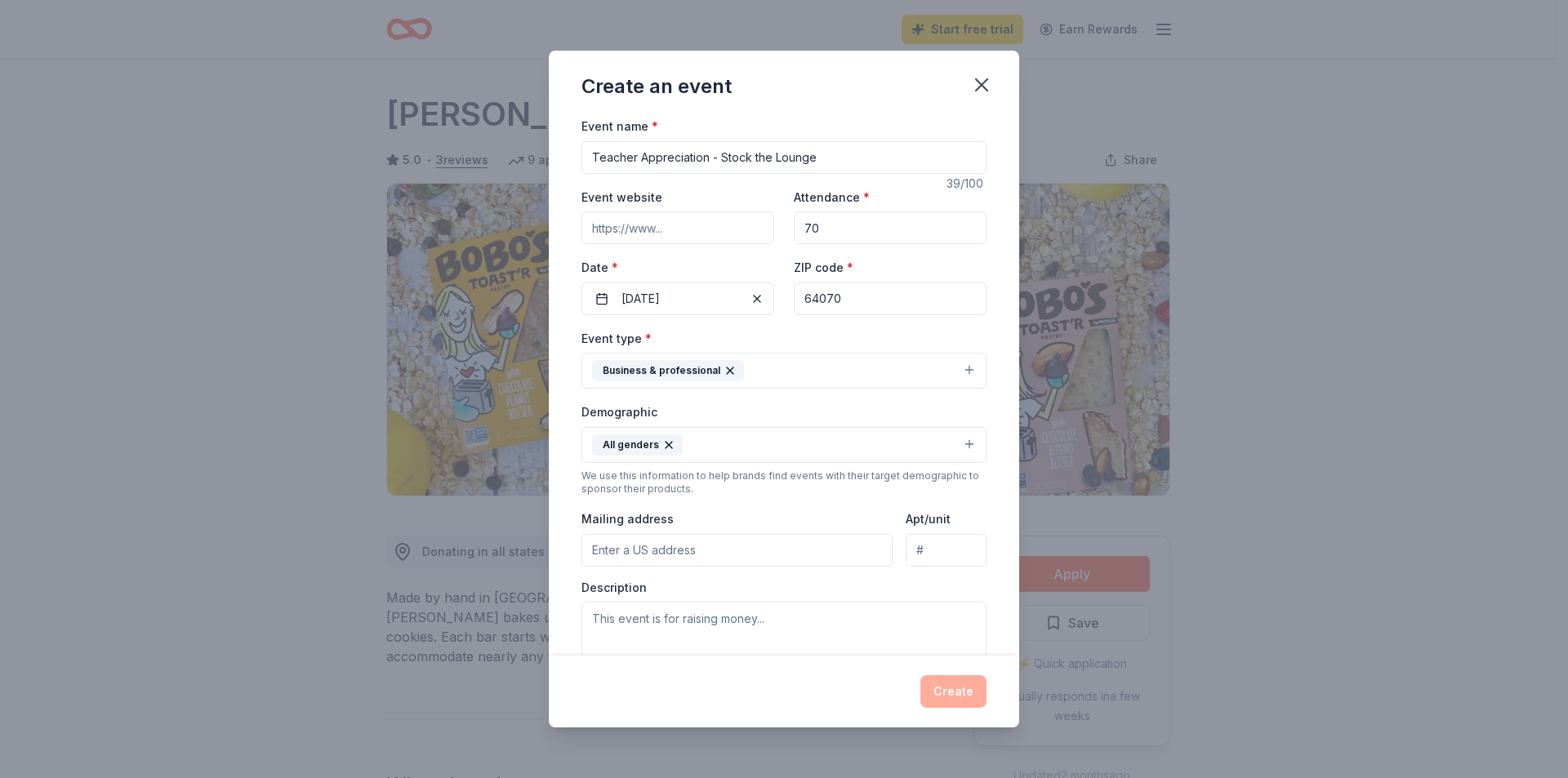
click at [703, 453] on button "All genders" at bounding box center [784, 445] width 405 height 36
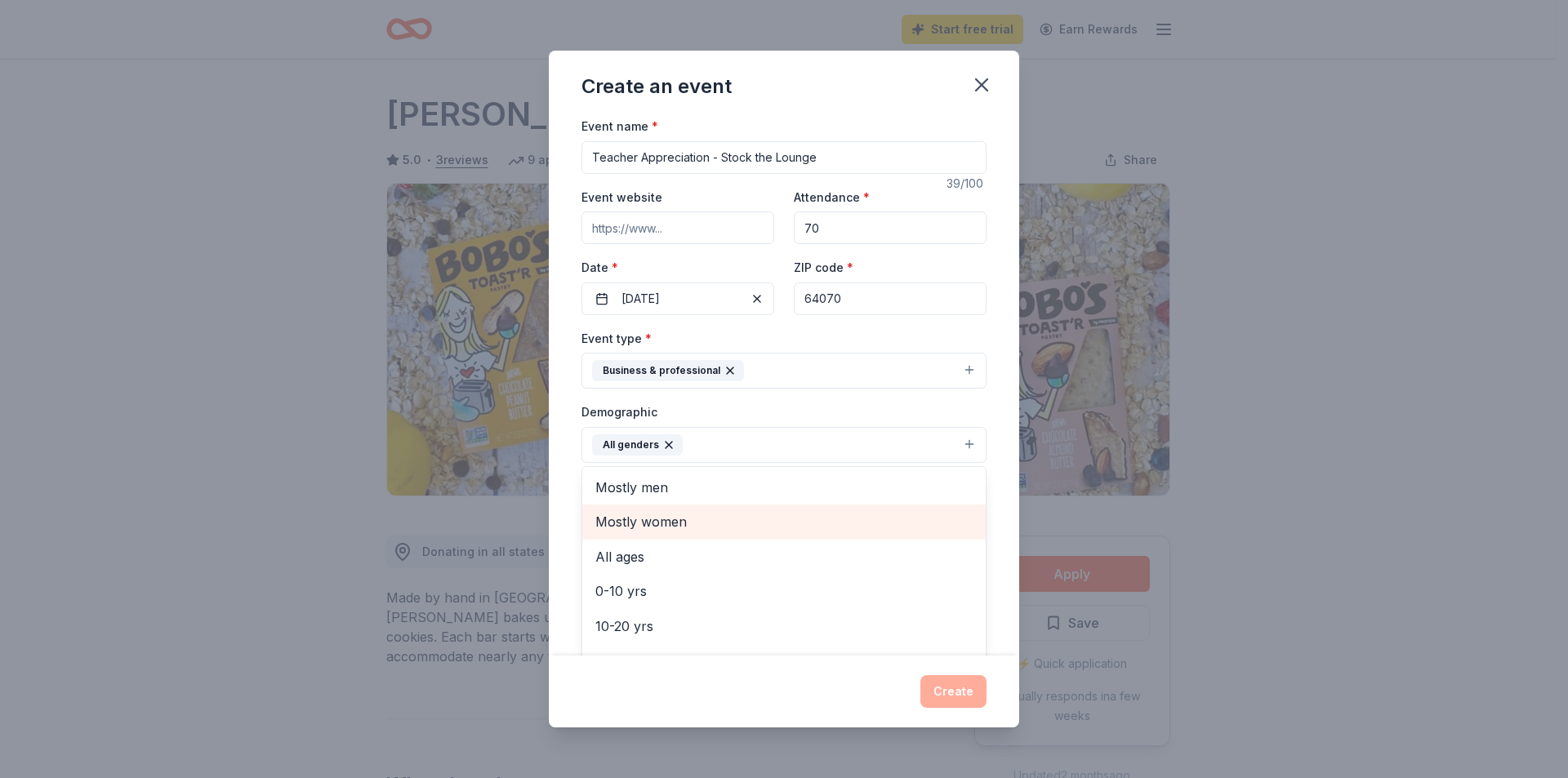
click at [657, 514] on span "Mostly women" at bounding box center [784, 522] width 377 height 21
click at [562, 544] on div "Event name * Teacher Appreciation - Stock the Lounge 39 /100 Event website Atte…" at bounding box center [784, 385] width 470 height 539
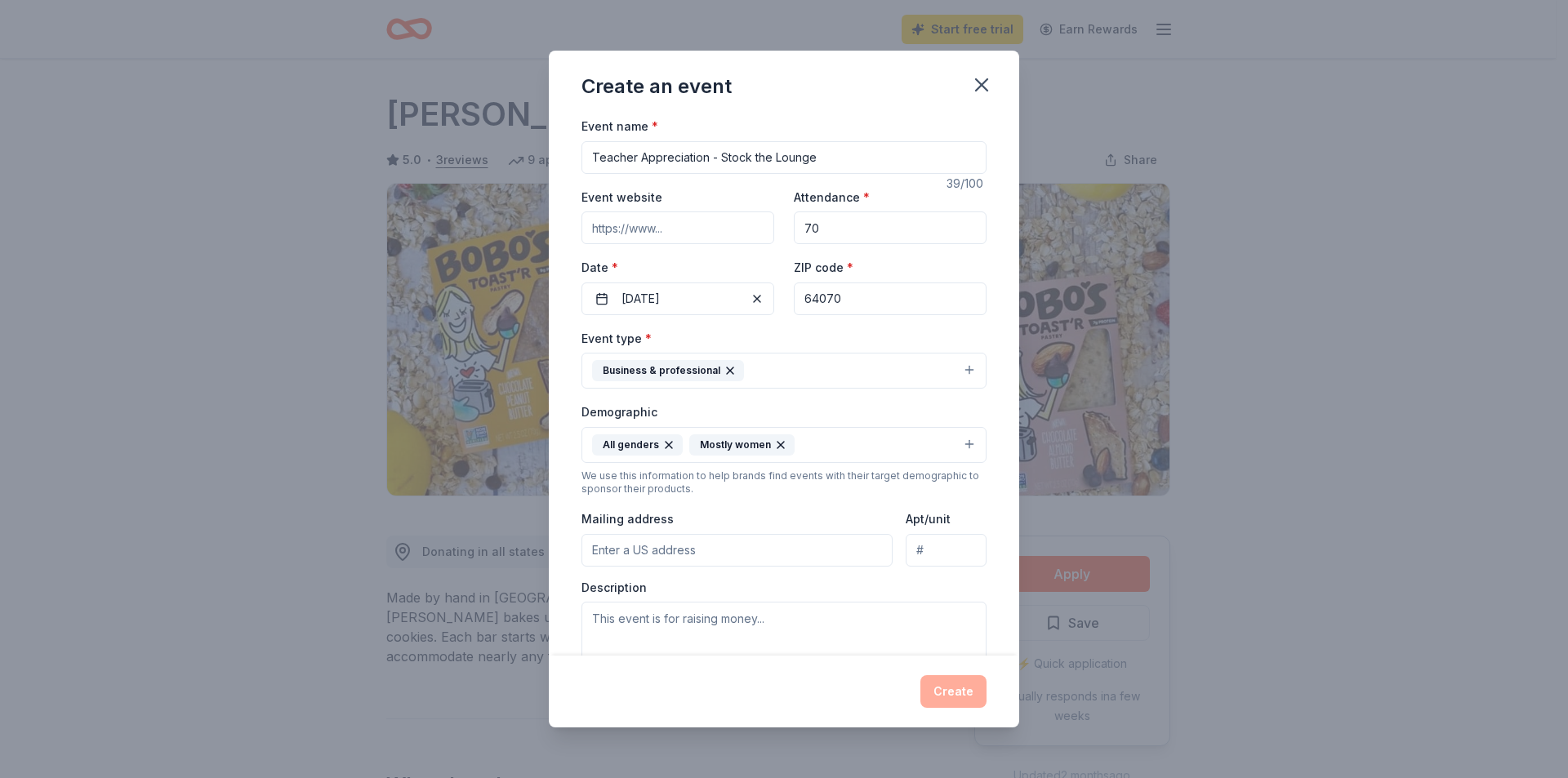
click at [674, 550] on input "Mailing address" at bounding box center [737, 550] width 311 height 32
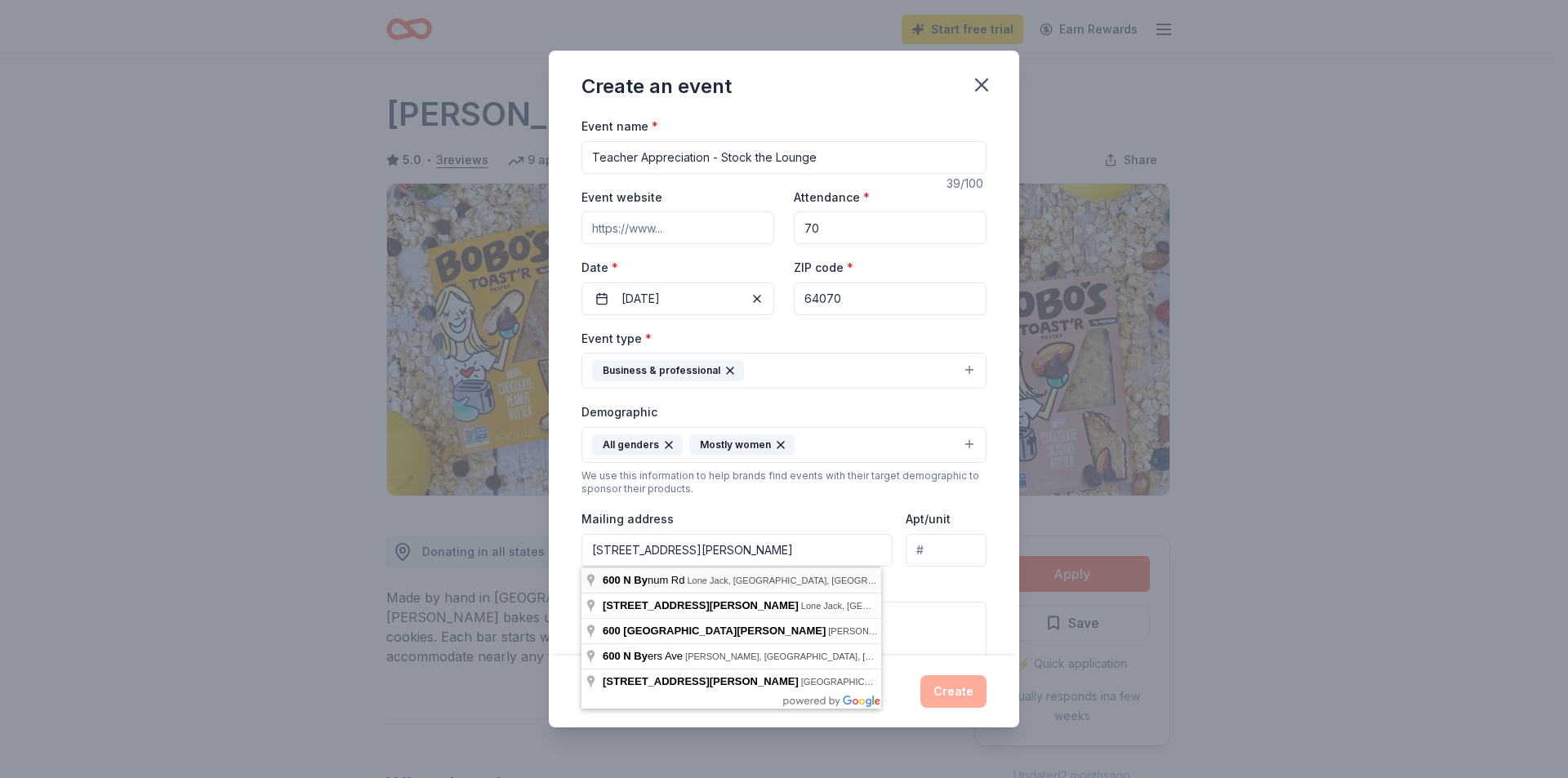
type input "600 North Bynum Road, Lone Jack, MO, 64070"
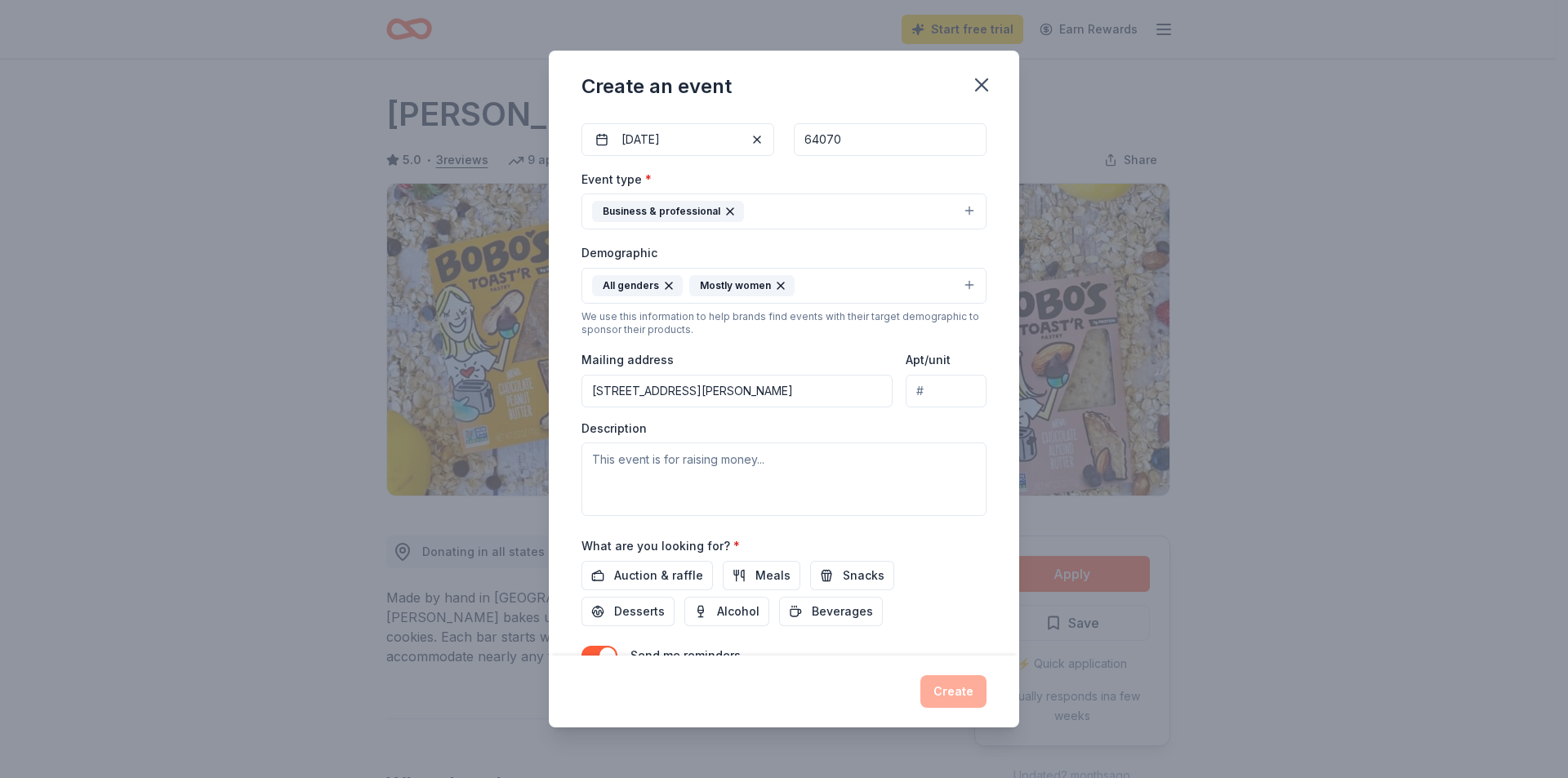
scroll to position [163, 0]
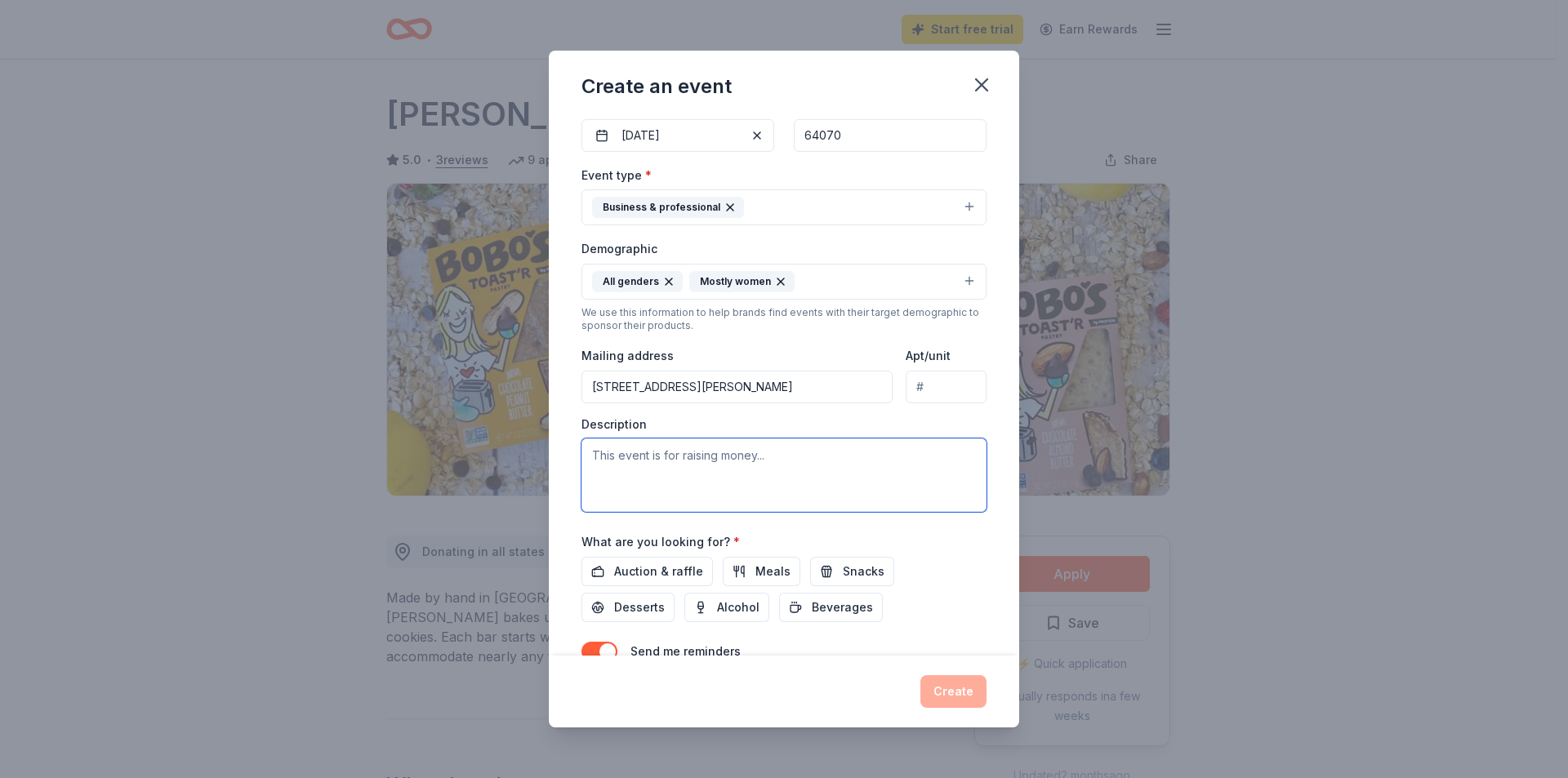
click at [784, 460] on textarea at bounding box center [784, 475] width 405 height 74
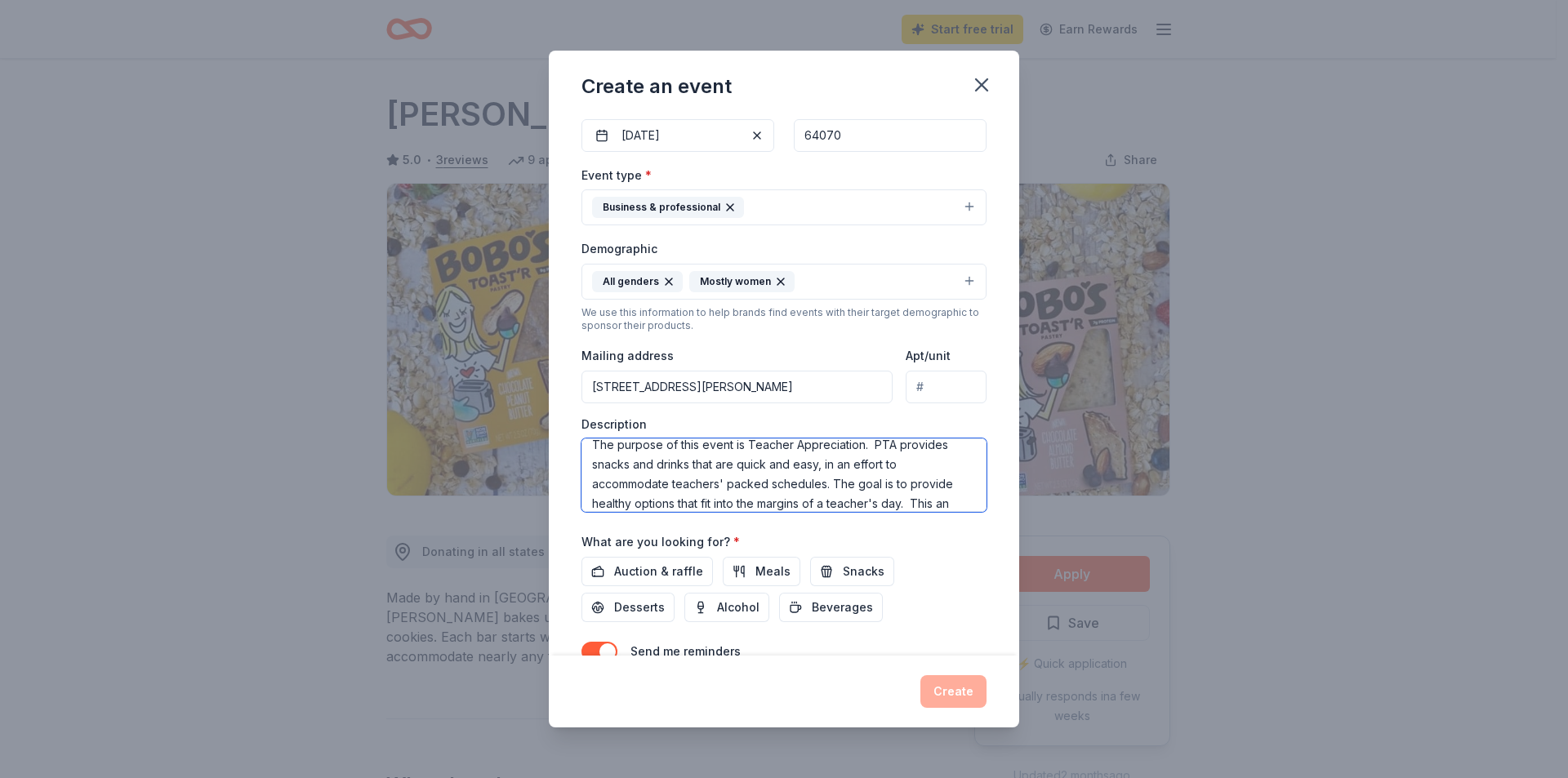
scroll to position [30, 0]
click at [823, 502] on textarea "The purpose of this event is Teacher Appreciation. PTA provides snacks and drin…" at bounding box center [784, 475] width 405 height 74
type textarea "The purpose of this event is Teacher Appreciation. PTA provides snacks and drin…"
click at [865, 572] on span "Snacks" at bounding box center [863, 572] width 41 height 19
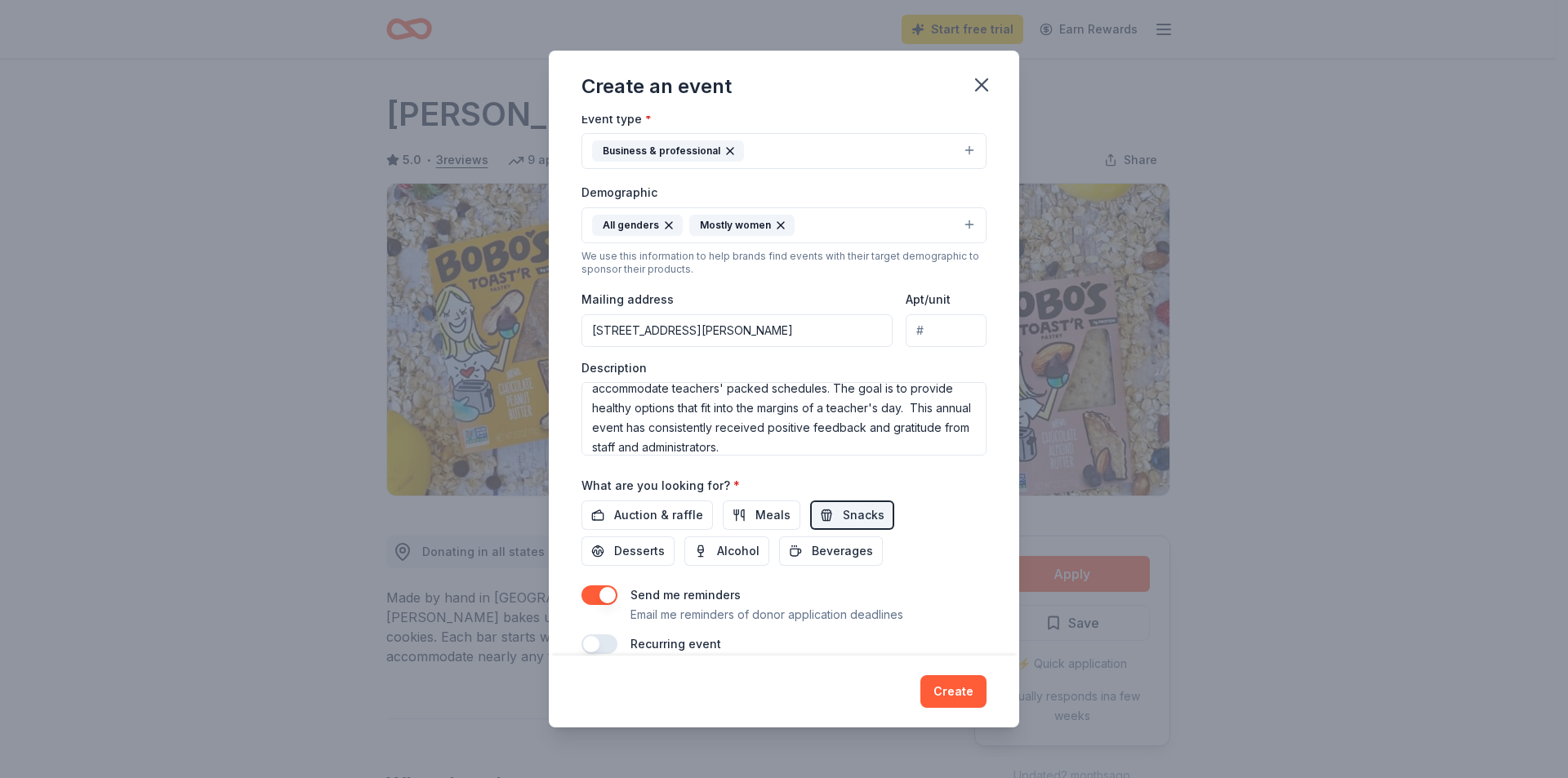
scroll to position [244, 0]
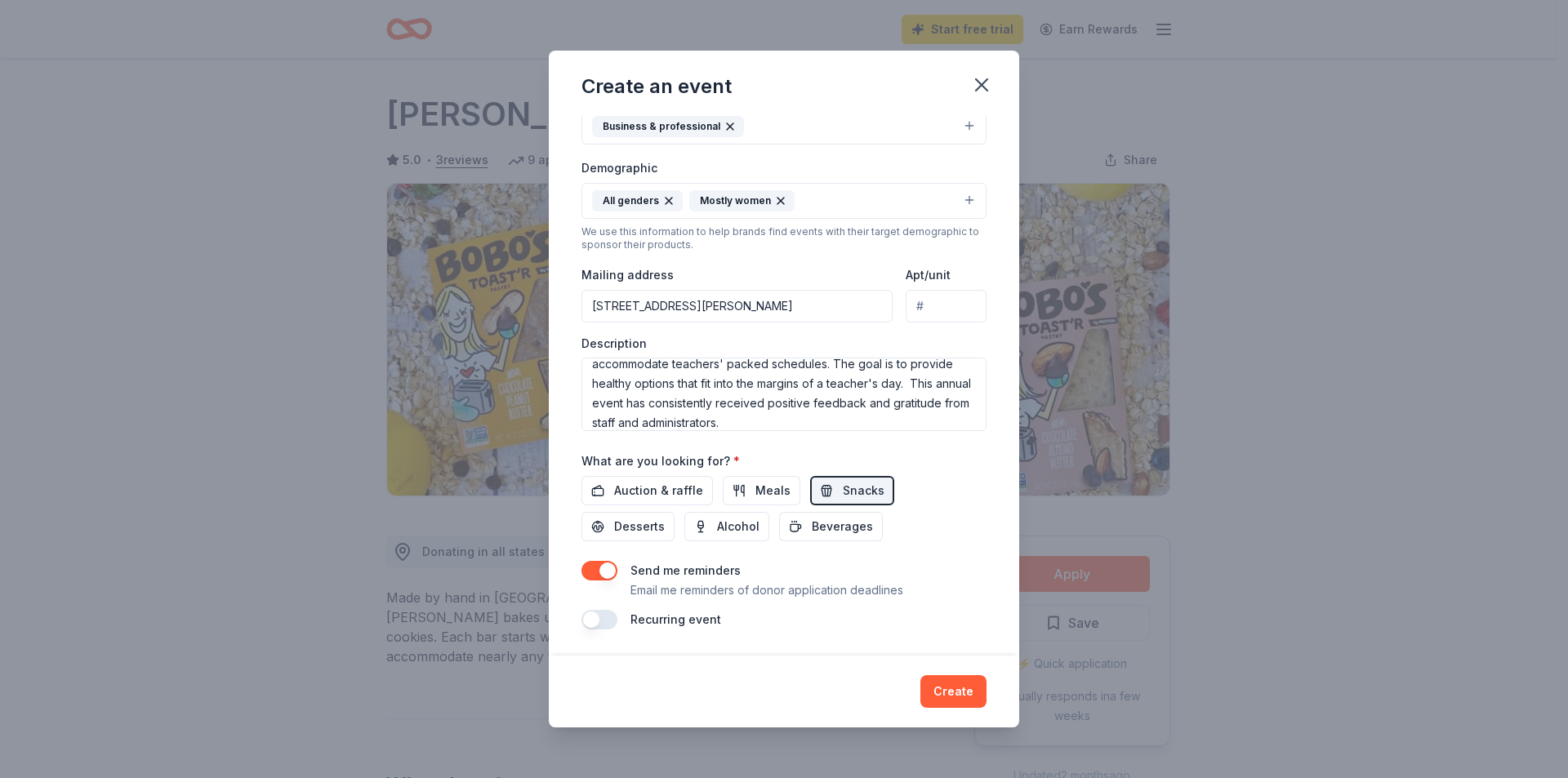
click at [591, 570] on button "button" at bounding box center [599, 571] width 36 height 19
click at [955, 692] on button "Create" at bounding box center [953, 691] width 66 height 32
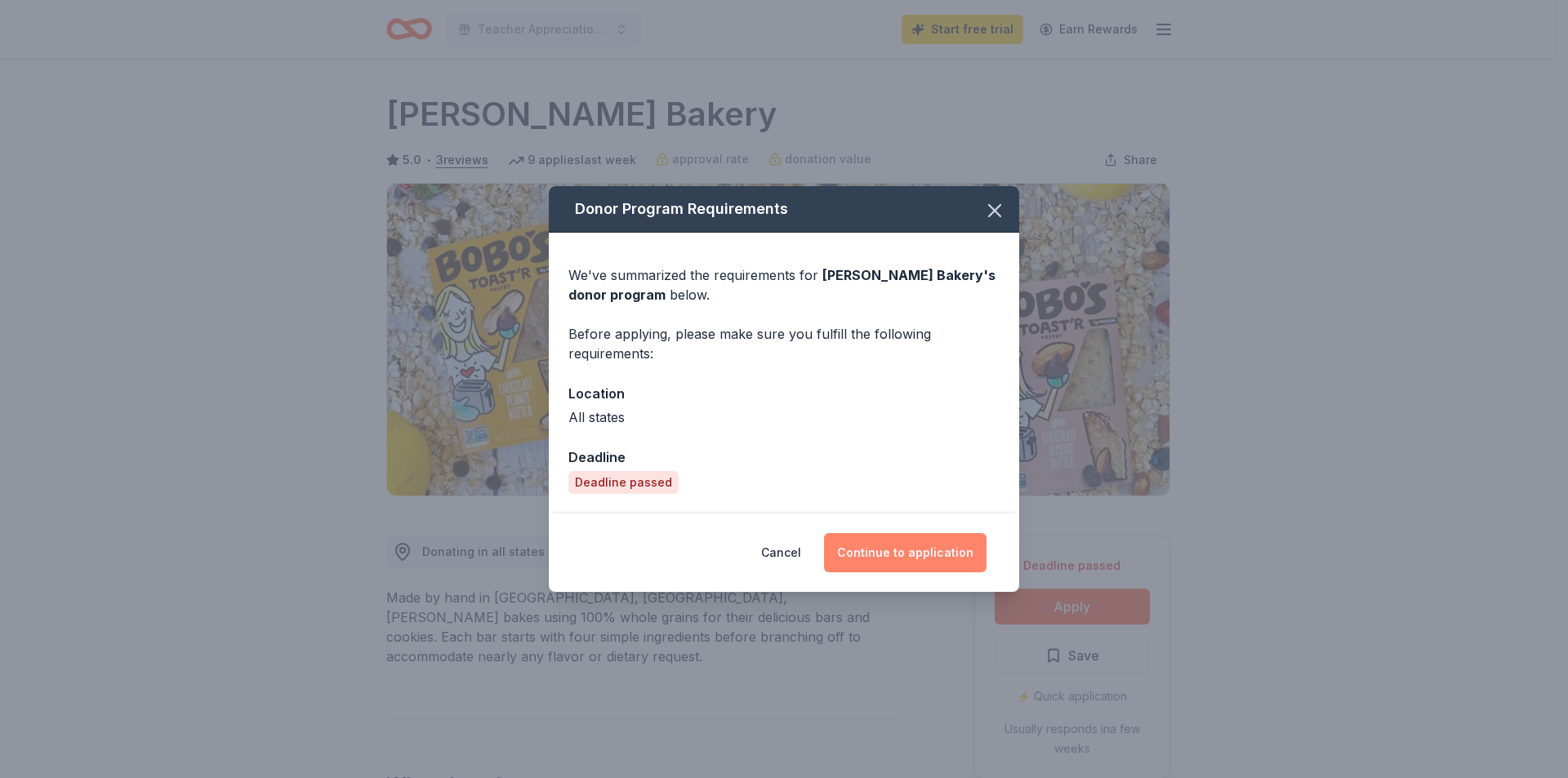
click at [929, 556] on button "Continue to application" at bounding box center [905, 553] width 162 height 39
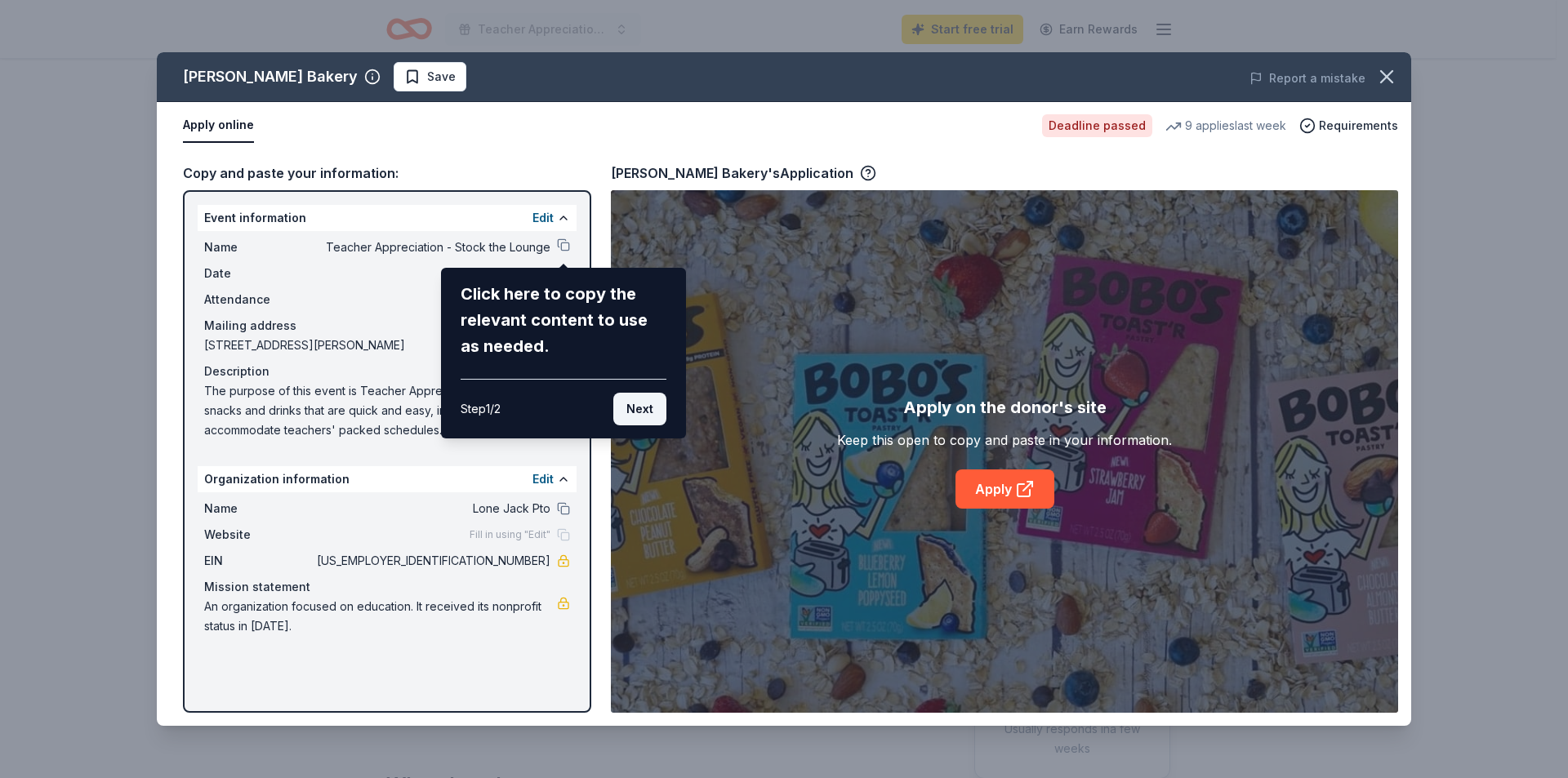
click at [637, 407] on button "Next" at bounding box center [640, 409] width 54 height 32
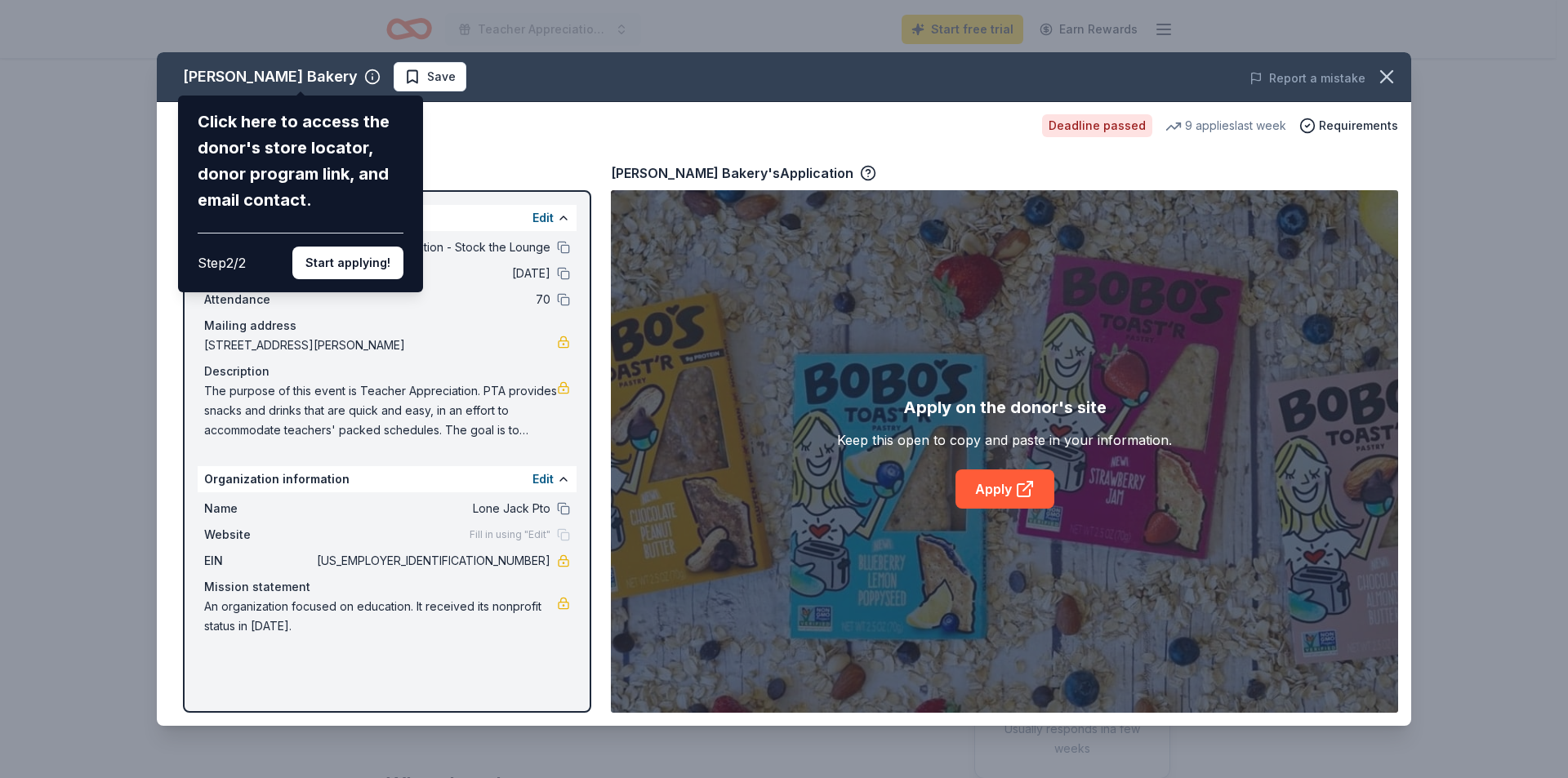
click at [362, 267] on button "Start applying!" at bounding box center [347, 262] width 111 height 32
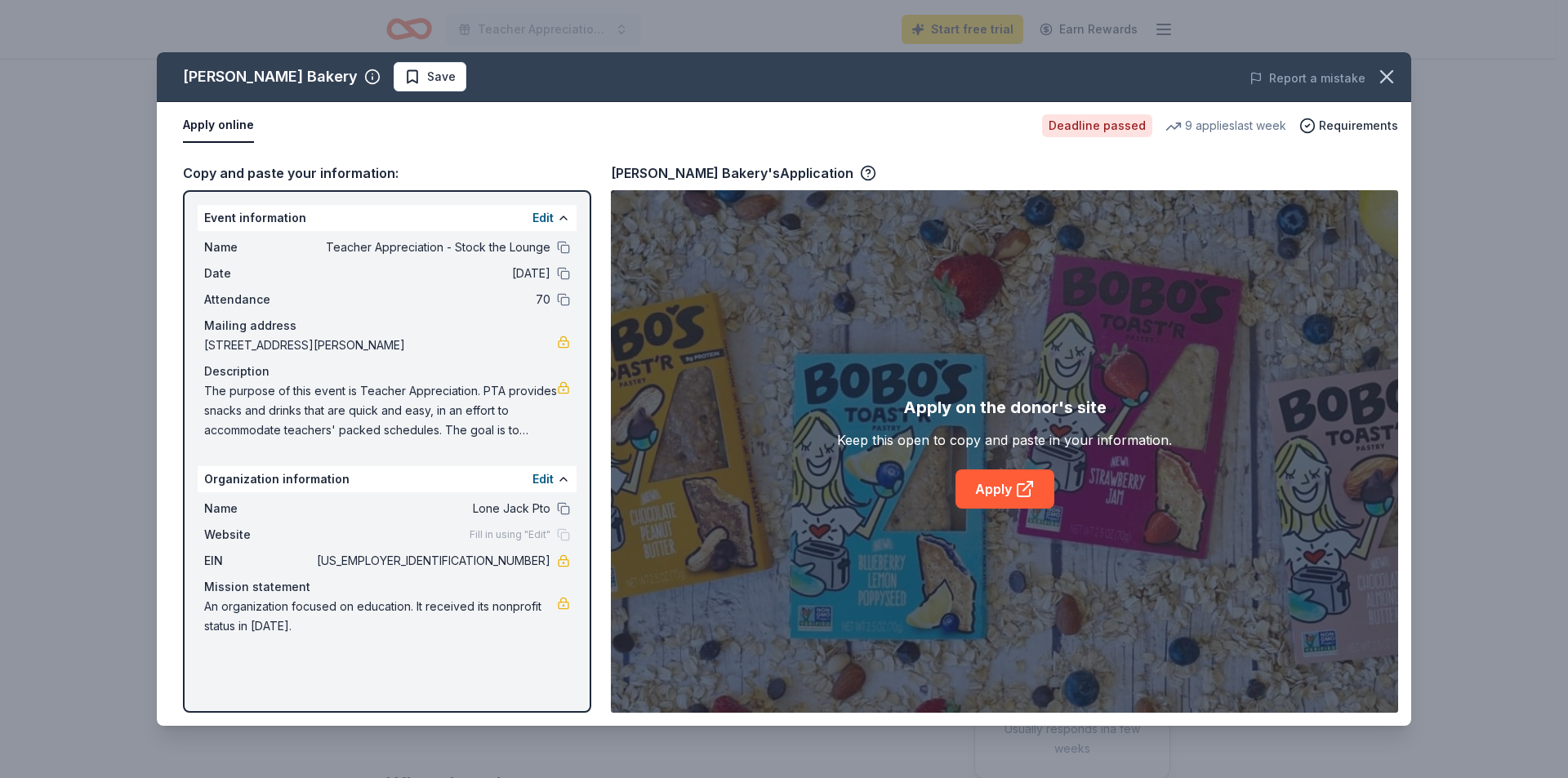
click at [432, 247] on div "Bobo's Bakery Save Report a mistake Apply online Deadline passed 9 applies last…" at bounding box center [784, 389] width 1255 height 674
click at [563, 245] on button at bounding box center [563, 247] width 13 height 13
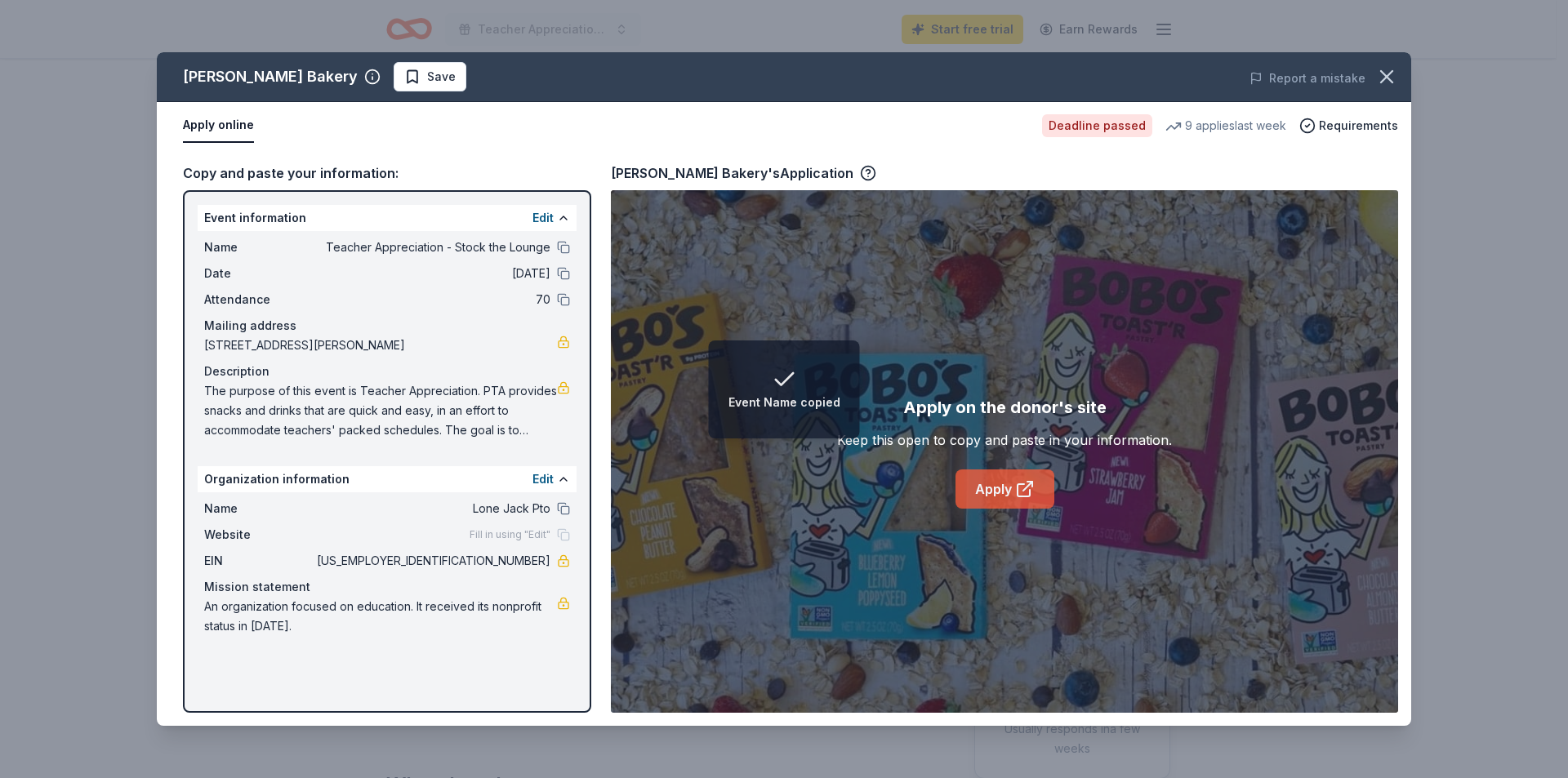
click at [1005, 489] on link "Apply" at bounding box center [1005, 489] width 99 height 39
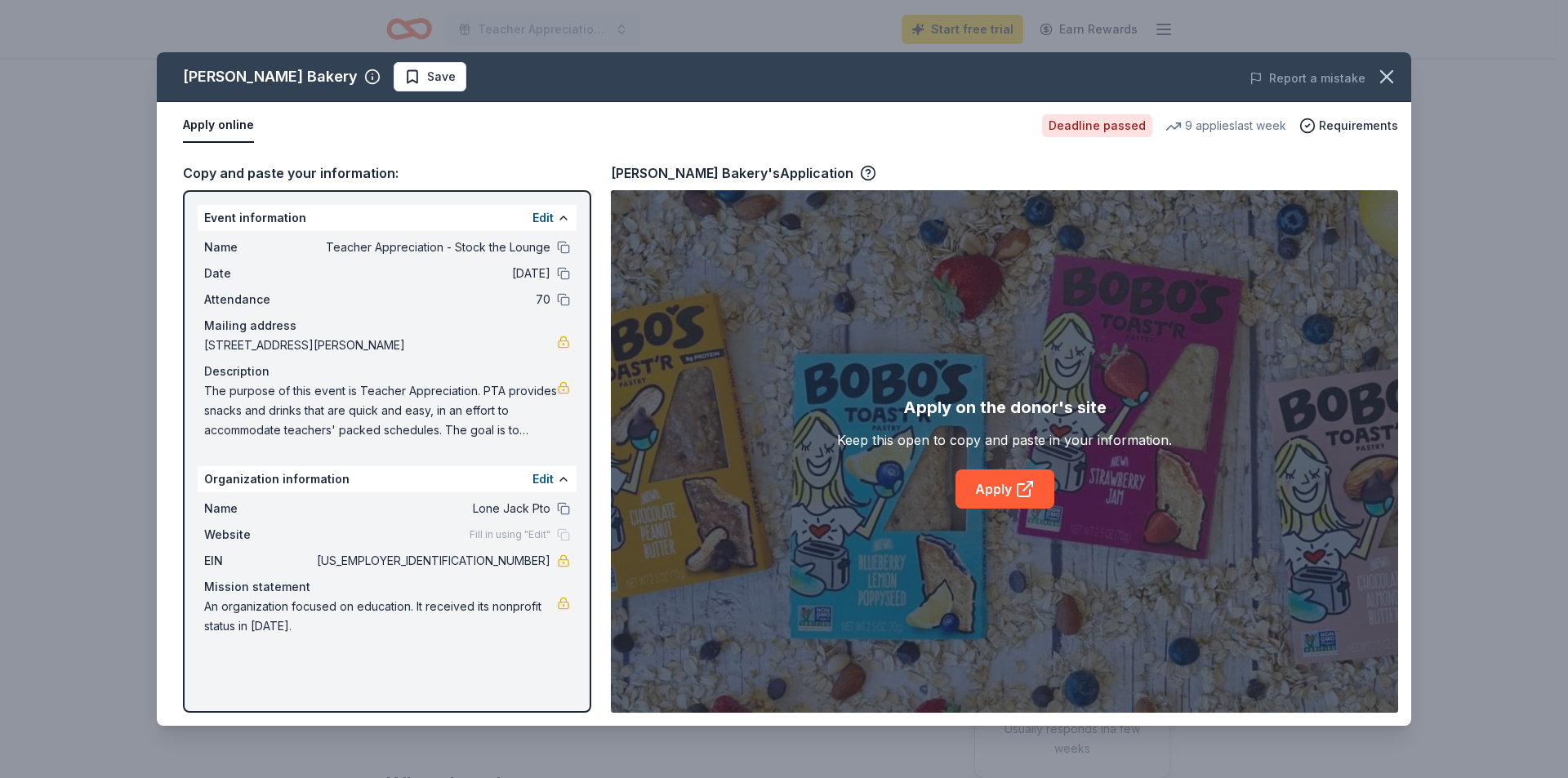
click at [211, 389] on span "The purpose of this event is Teacher Appreciation. PTA provides snacks and drin…" at bounding box center [381, 410] width 353 height 59
drag, startPoint x: 205, startPoint y: 394, endPoint x: 454, endPoint y: 410, distance: 249.5
click at [454, 410] on span "The purpose of this event is Teacher Appreciation. PTA provides snacks and drin…" at bounding box center [381, 410] width 353 height 59
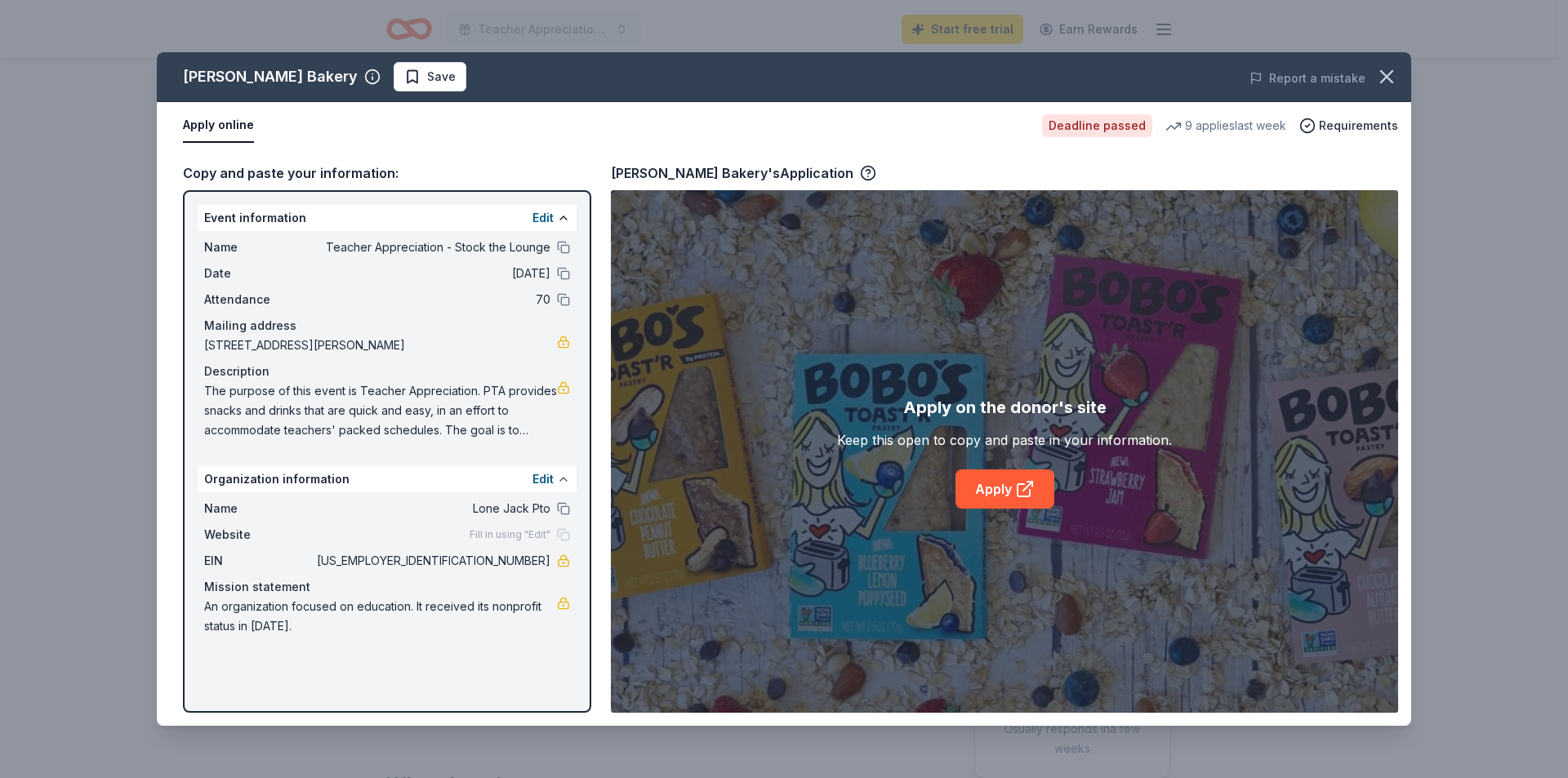
click at [563, 480] on button at bounding box center [563, 479] width 13 height 13
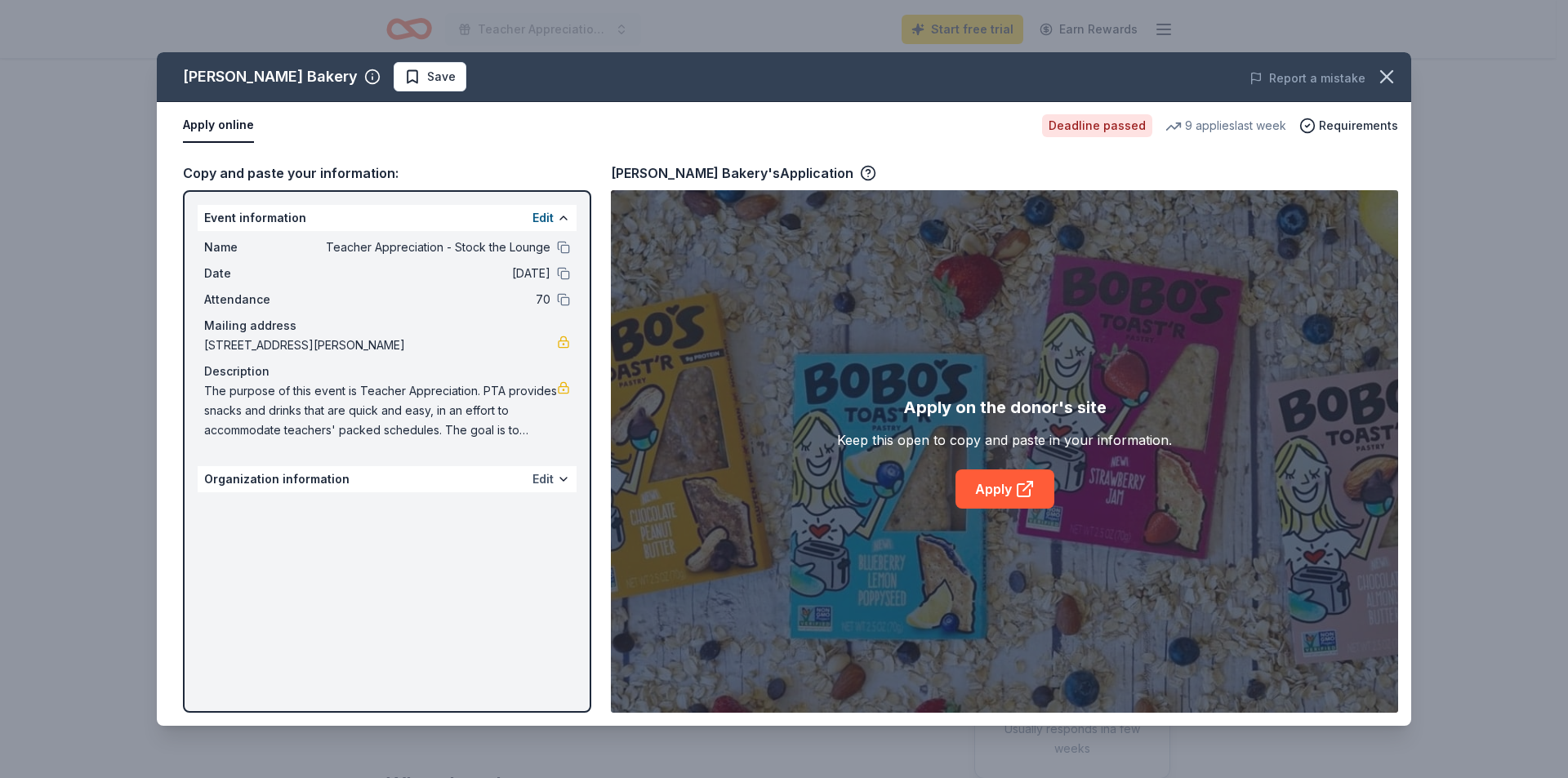
click at [543, 482] on button "Edit" at bounding box center [543, 479] width 21 height 19
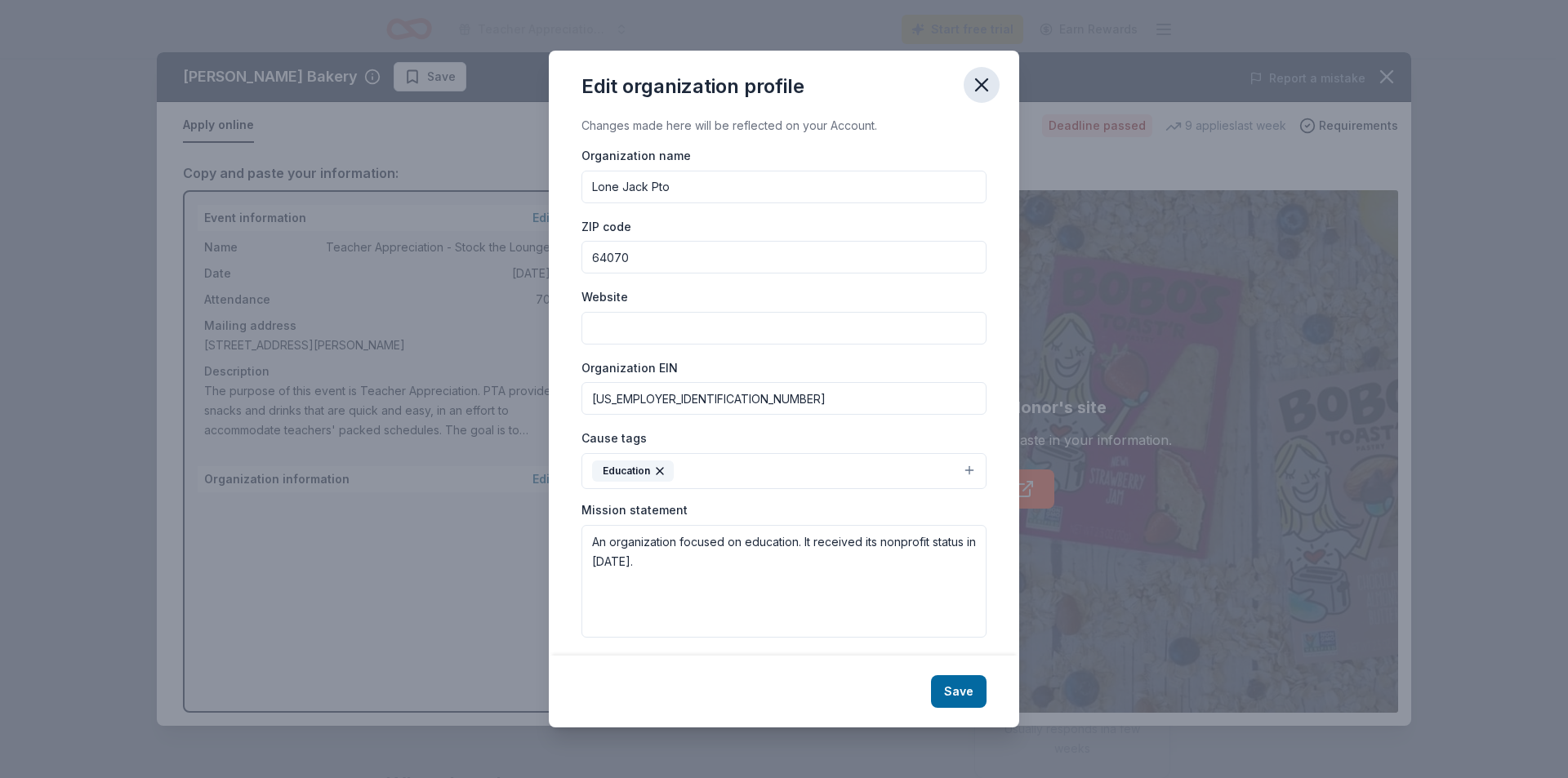
click at [978, 84] on icon "button" at bounding box center [982, 85] width 23 height 23
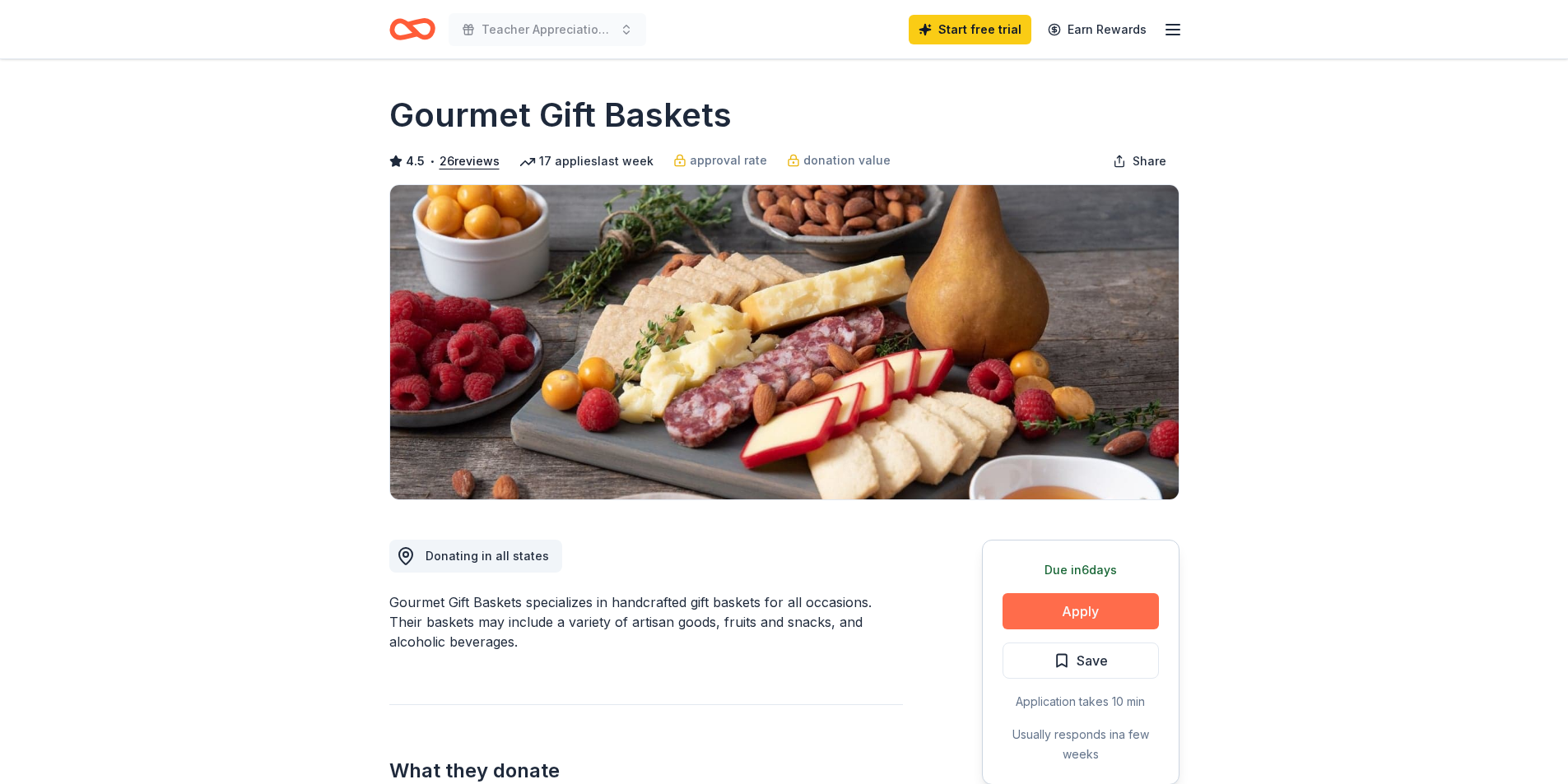
click at [1109, 607] on button "Apply" at bounding box center [1080, 611] width 156 height 36
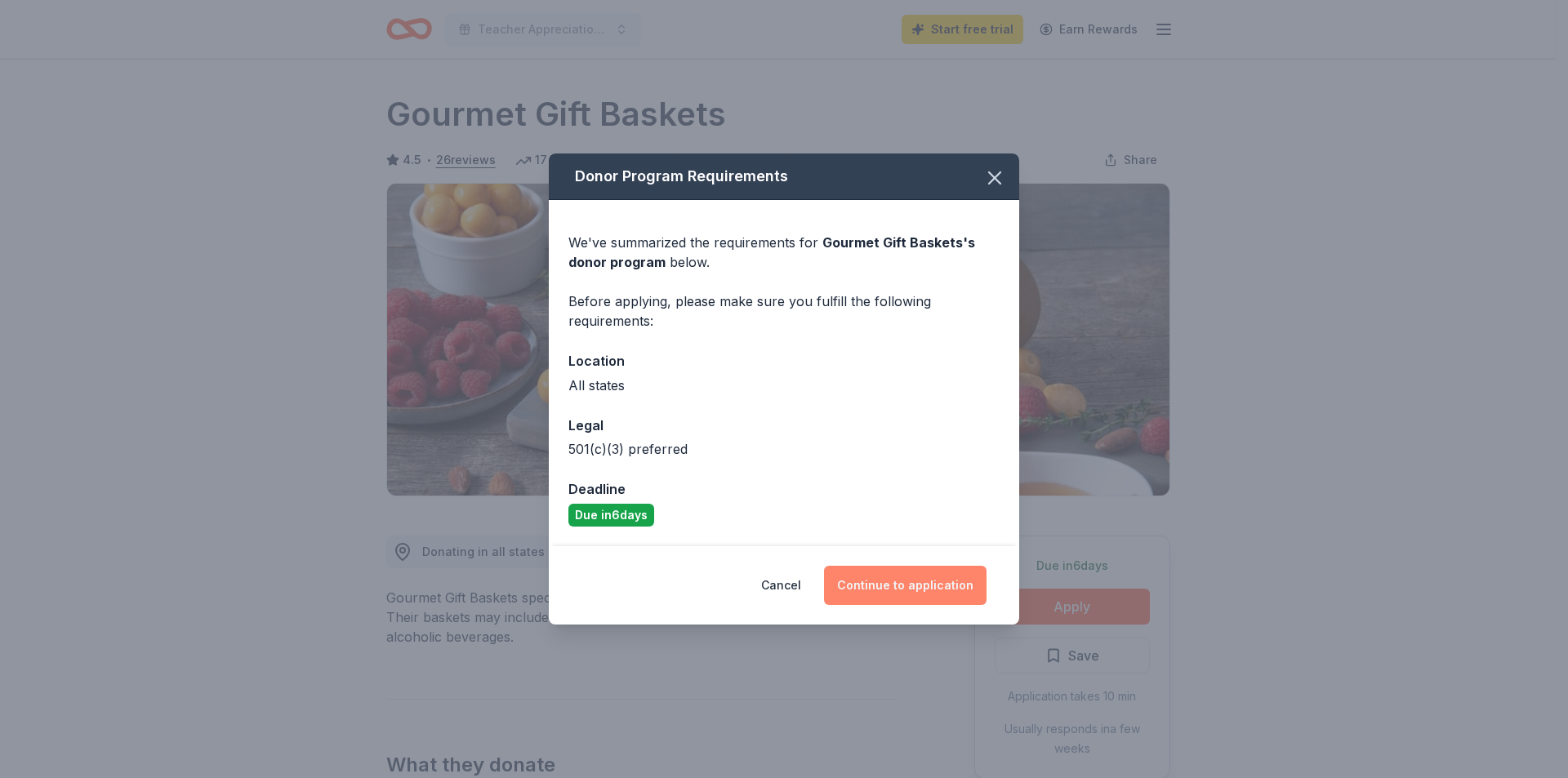
click at [925, 585] on button "Continue to application" at bounding box center [905, 585] width 162 height 39
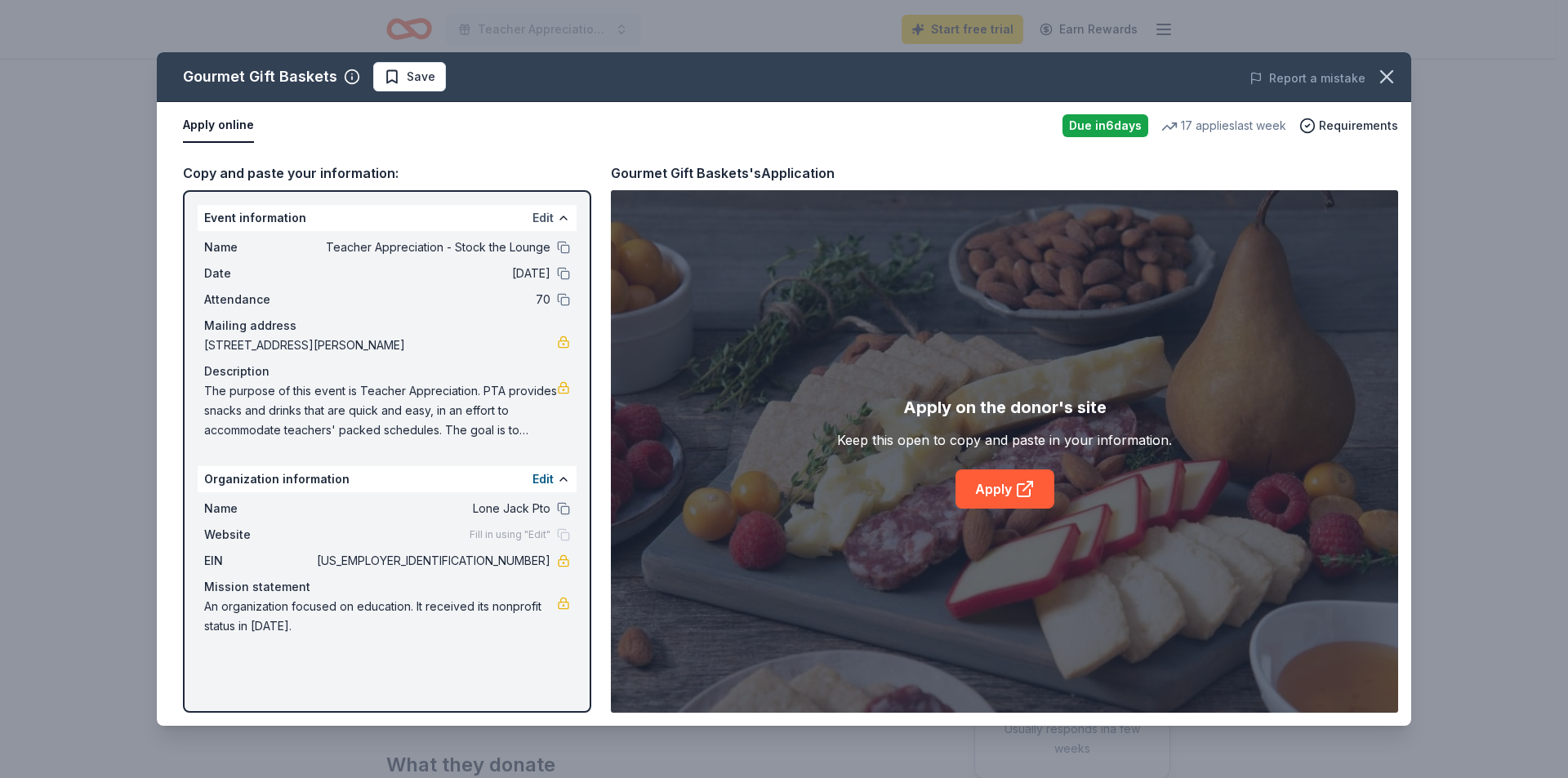
click at [544, 216] on button "Edit" at bounding box center [543, 218] width 21 height 19
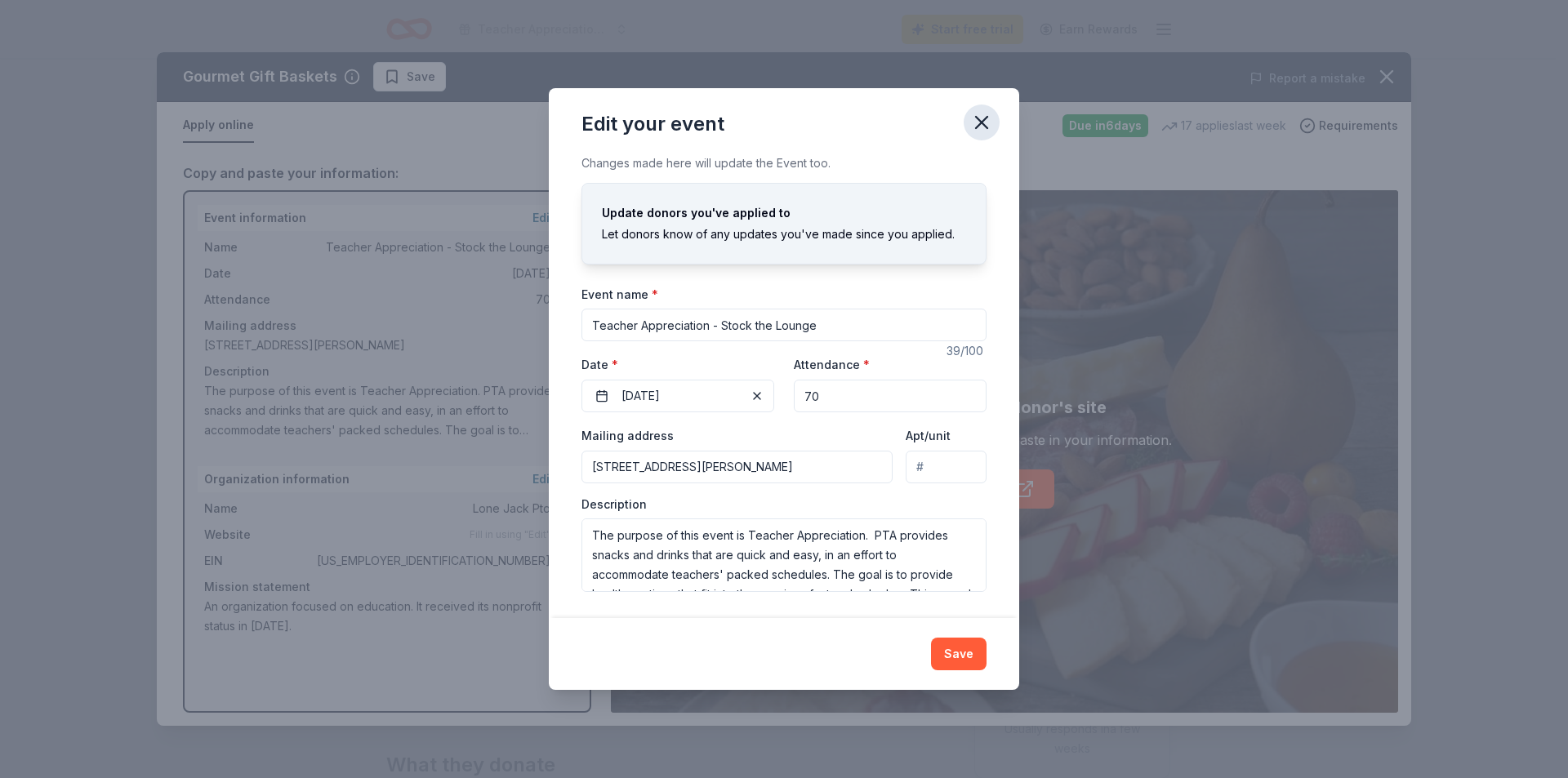
click at [977, 125] on icon "button" at bounding box center [982, 123] width 23 height 23
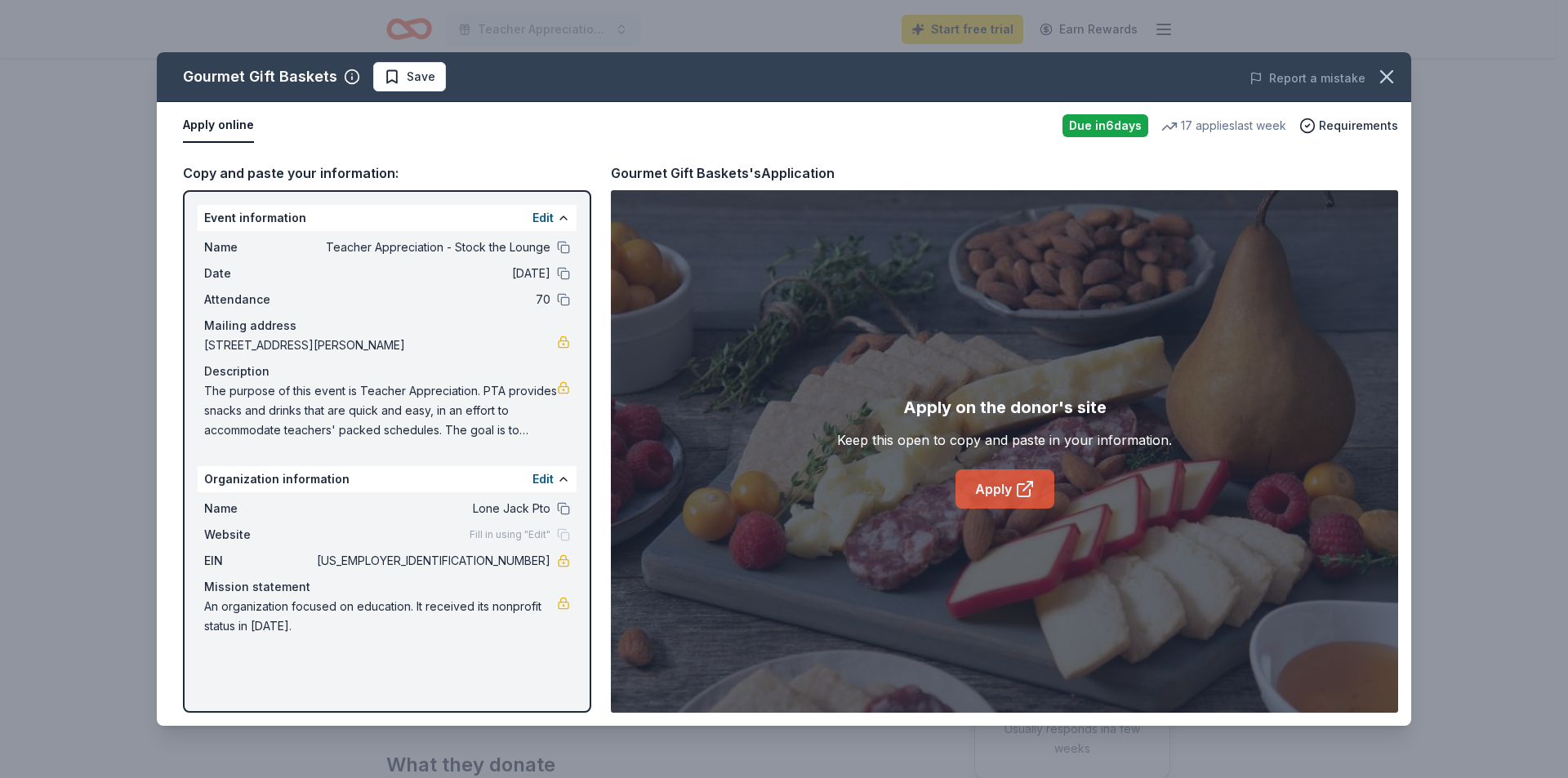
click at [1034, 491] on icon at bounding box center [1025, 489] width 19 height 19
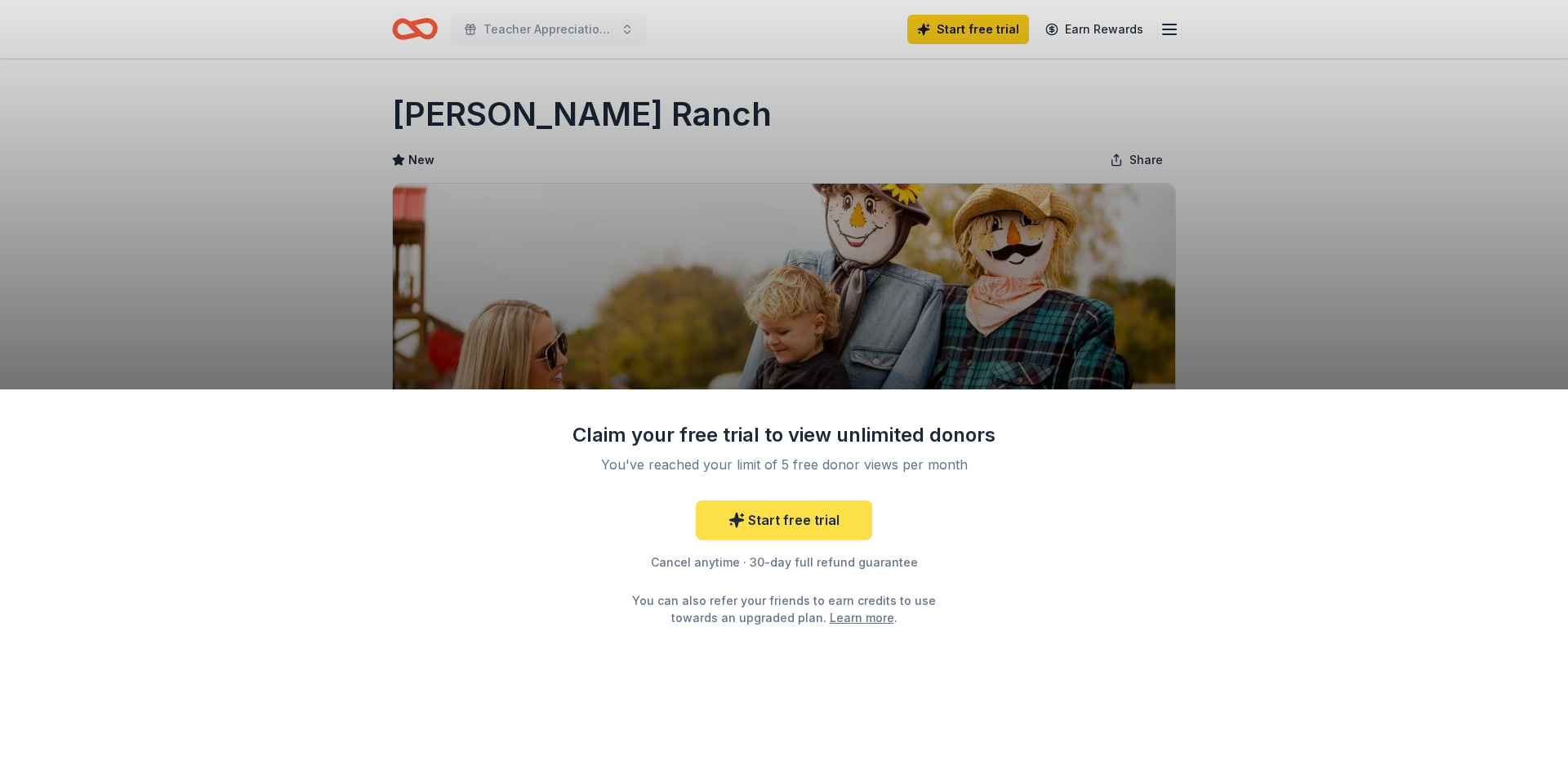
click at [831, 527] on link "Start free trial" at bounding box center [784, 520] width 176 height 39
